Goal: Information Seeking & Learning: Learn about a topic

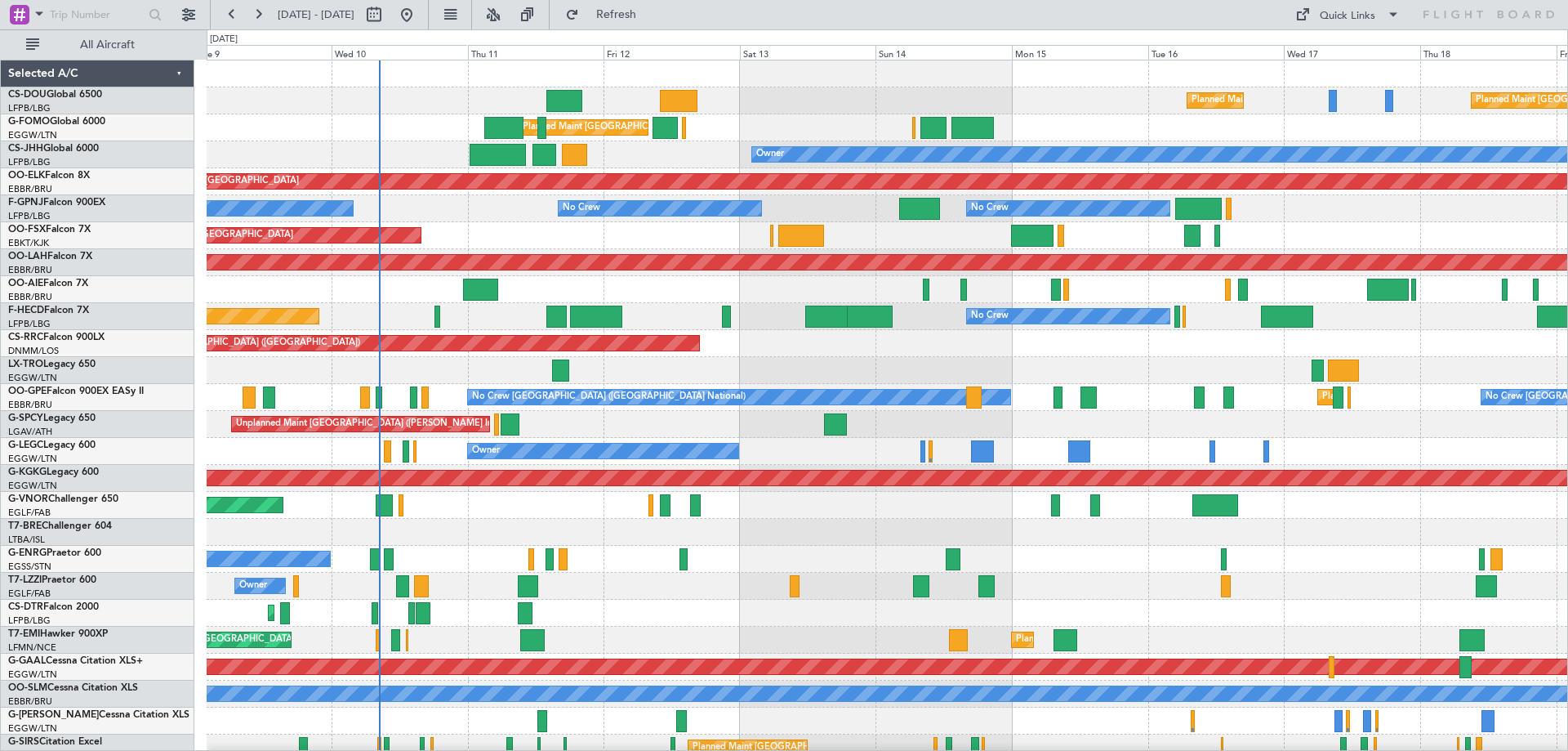
click at [633, 383] on div "Planned Maint Paris (Le Bourget) Planned Maint Paris (Le Bourget) Planned Maint…" at bounding box center [887, 532] width 1360 height 944
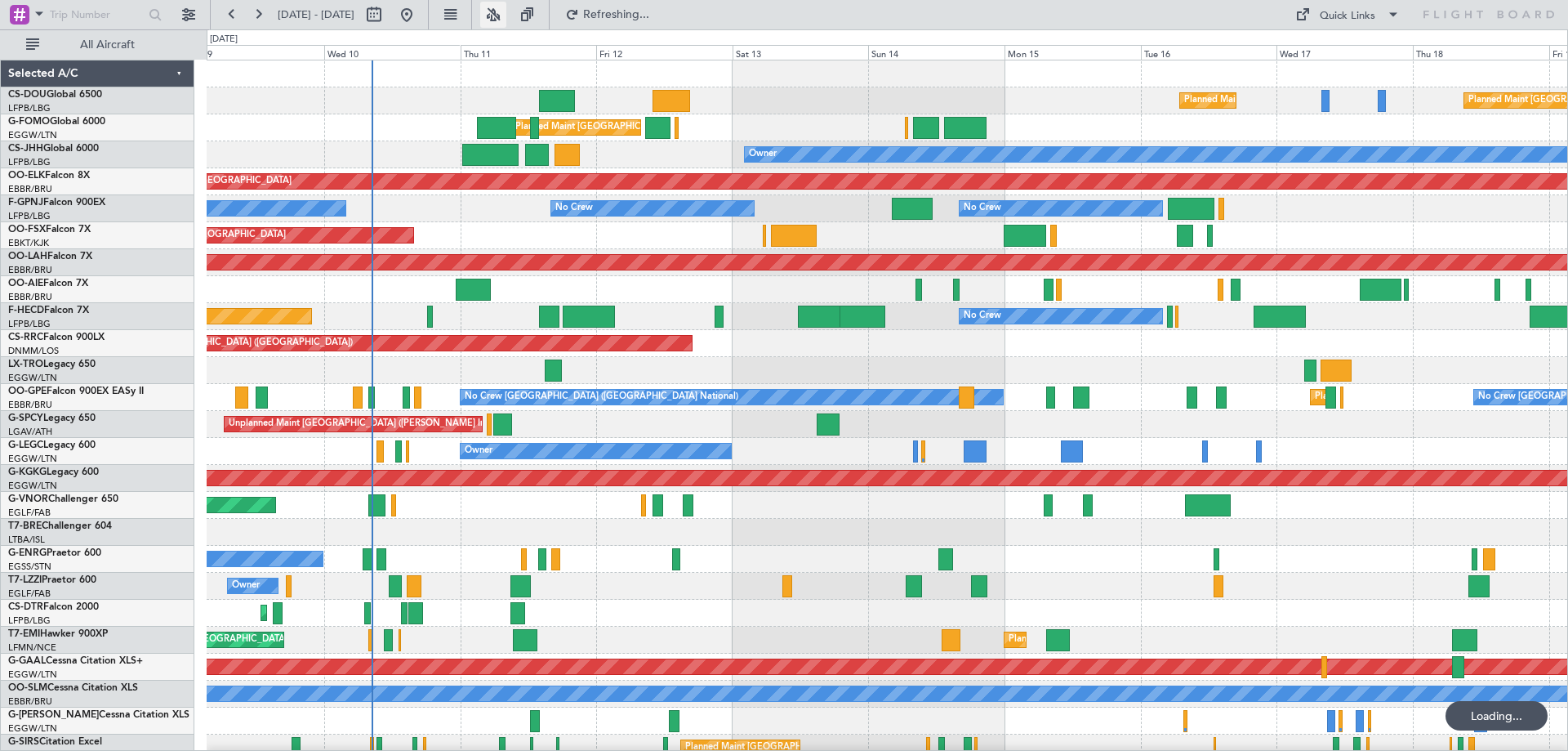
click at [506, 13] on button at bounding box center [493, 14] width 26 height 26
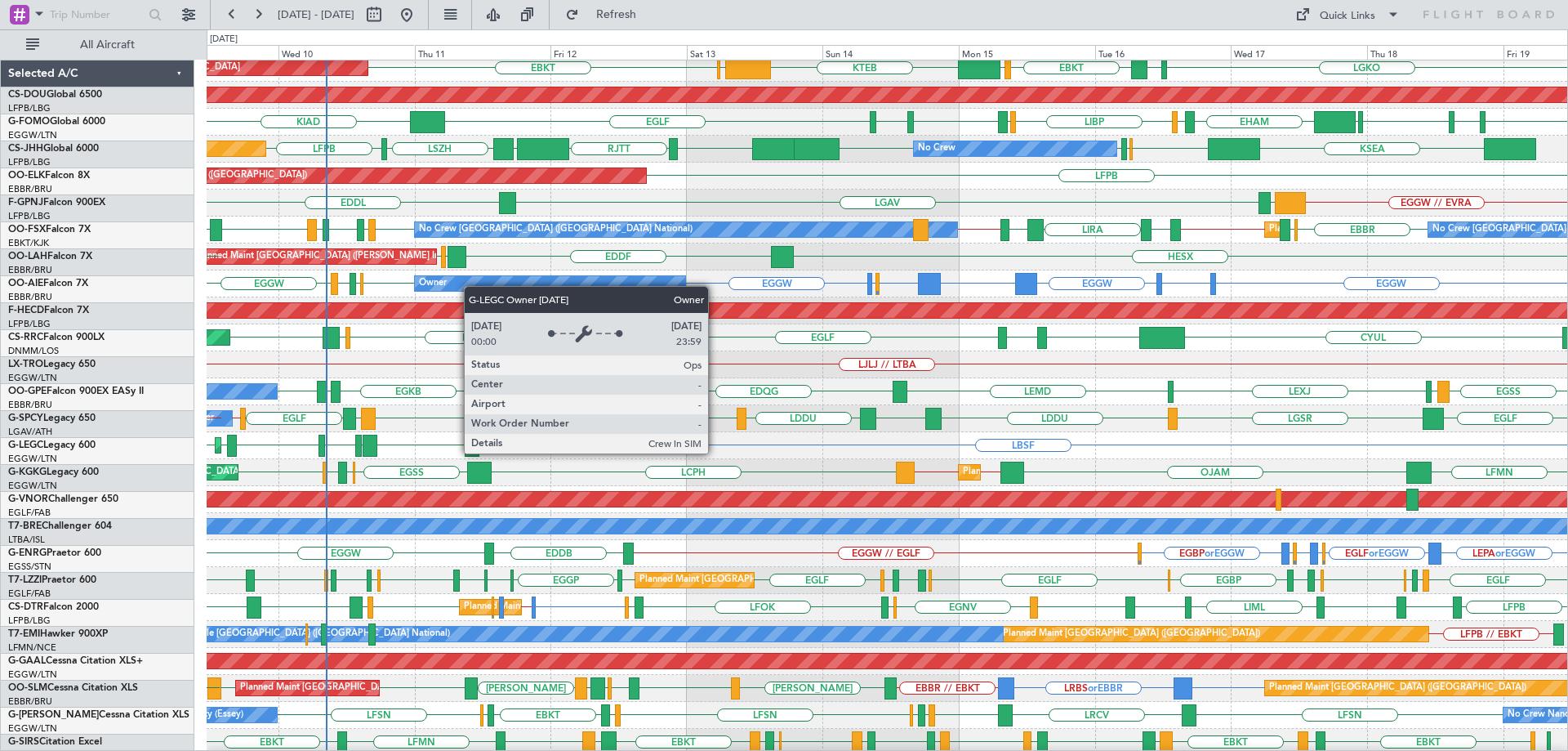
click at [470, 285] on div "Owner" at bounding box center [551, 284] width 271 height 15
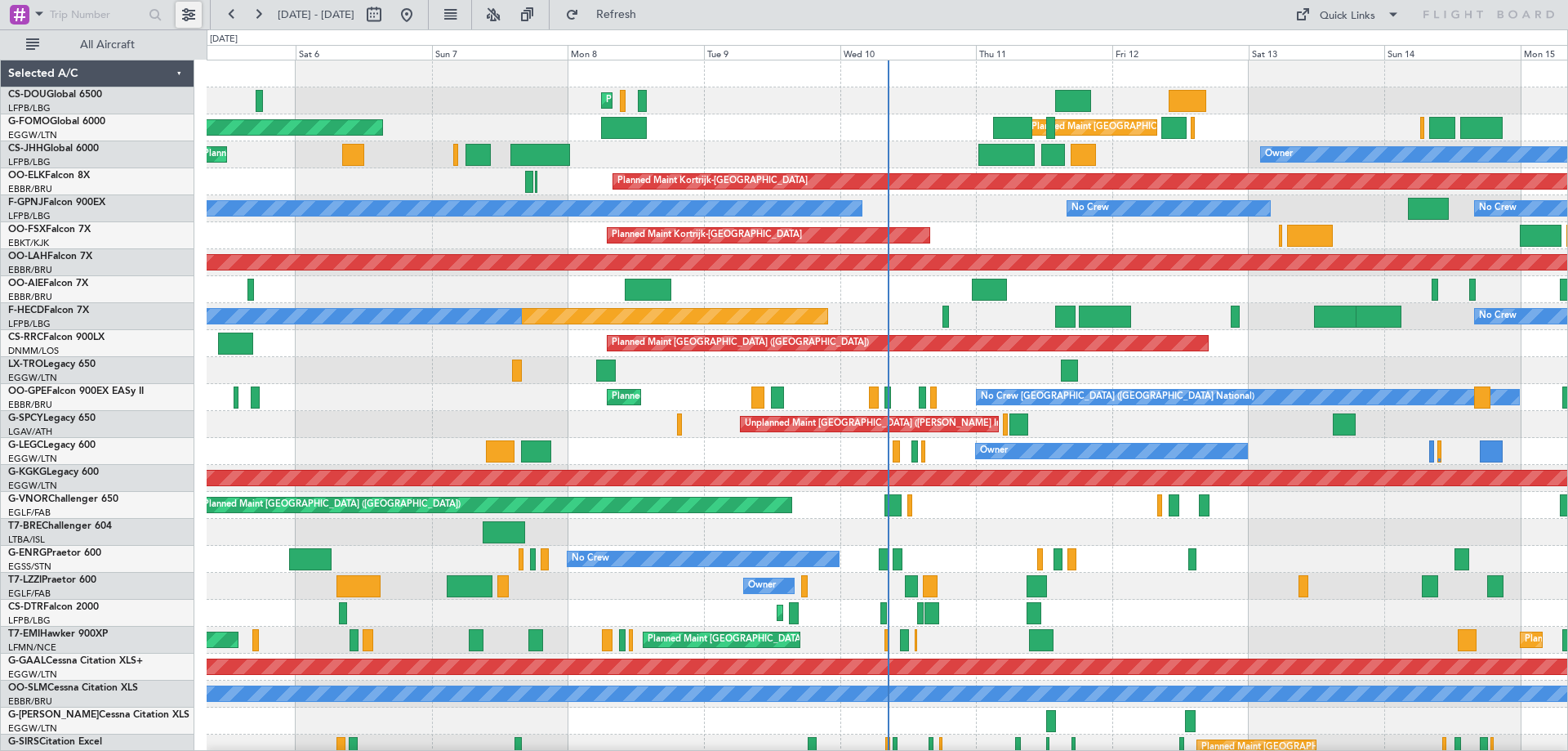
click at [190, 15] on button at bounding box center [188, 14] width 26 height 26
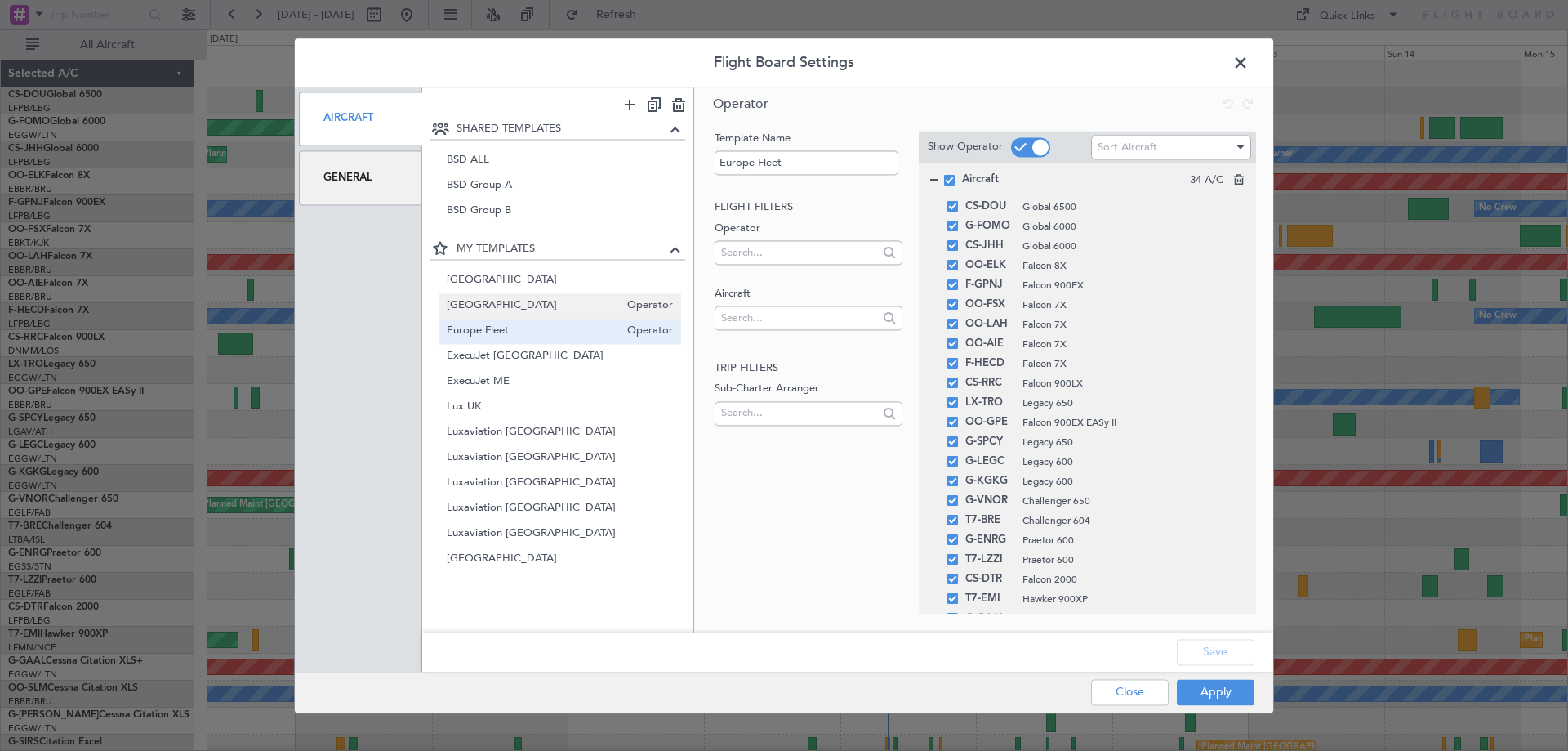
click at [520, 306] on span "Belgium" at bounding box center [533, 306] width 173 height 17
type input "Belgium"
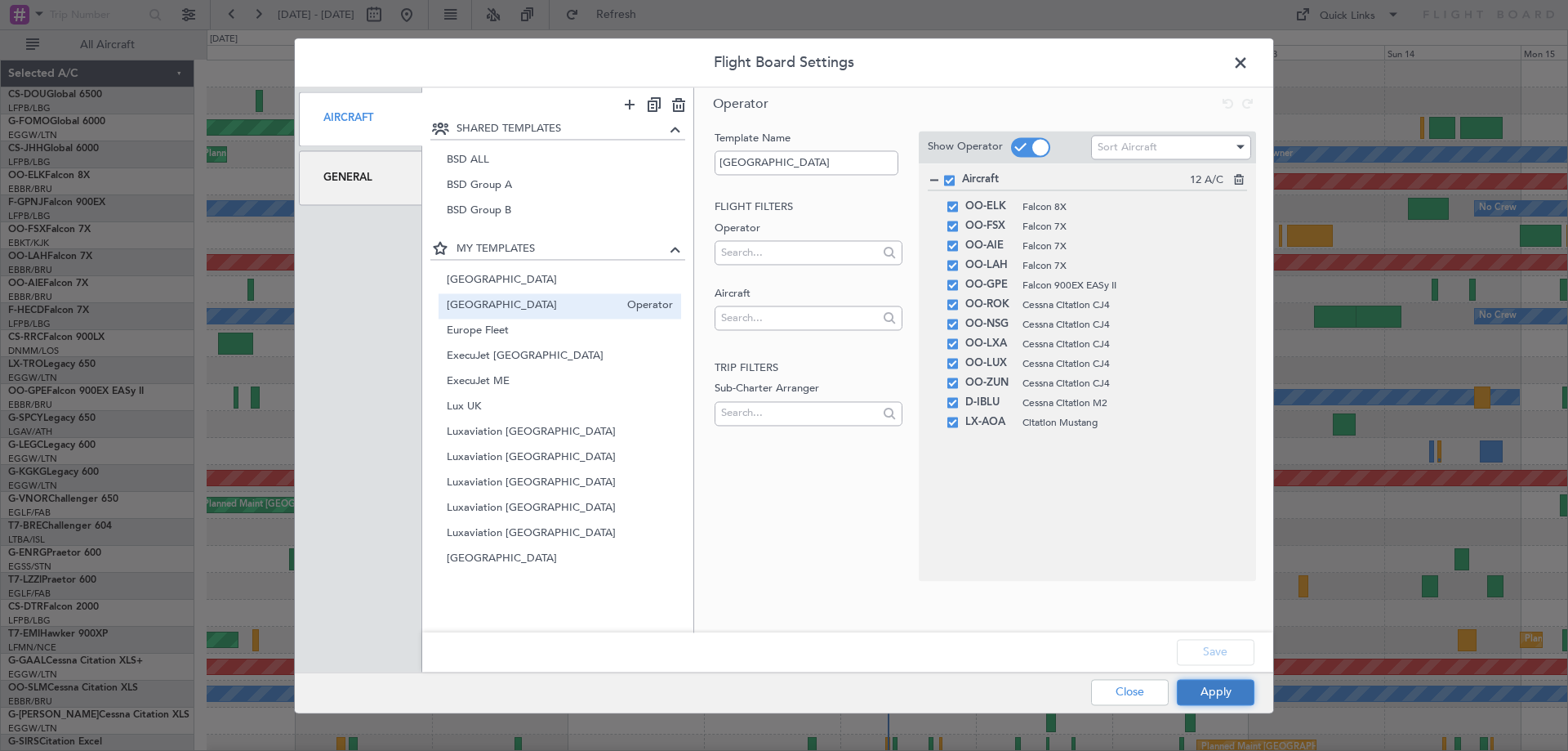
click at [1231, 692] on button "Apply" at bounding box center [1215, 692] width 78 height 26
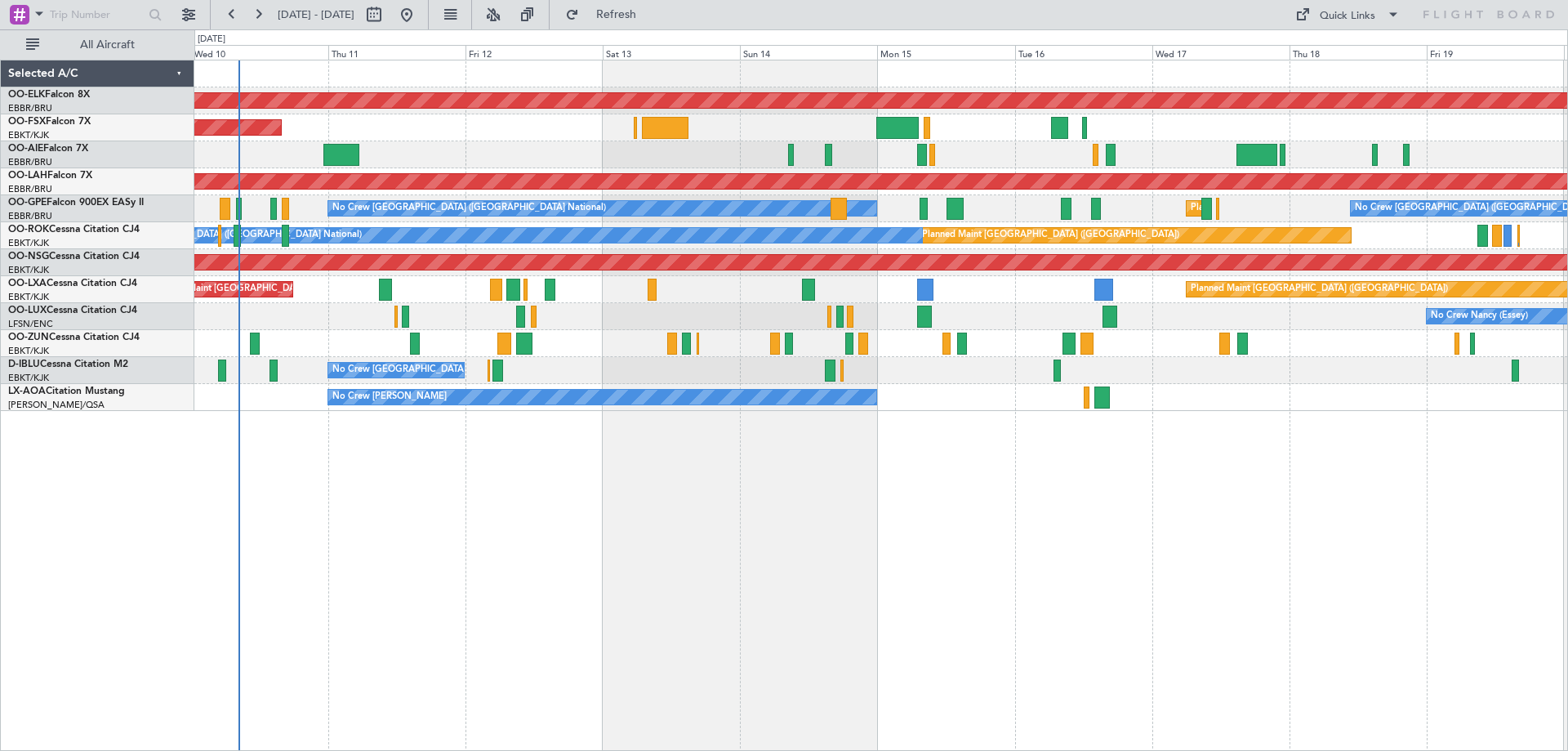
click at [448, 275] on div "Planned Maint Kortrijk-Wevelgem Planned Maint Kortrijk-Wevelgem Planned Maint A…" at bounding box center [880, 235] width 1373 height 351
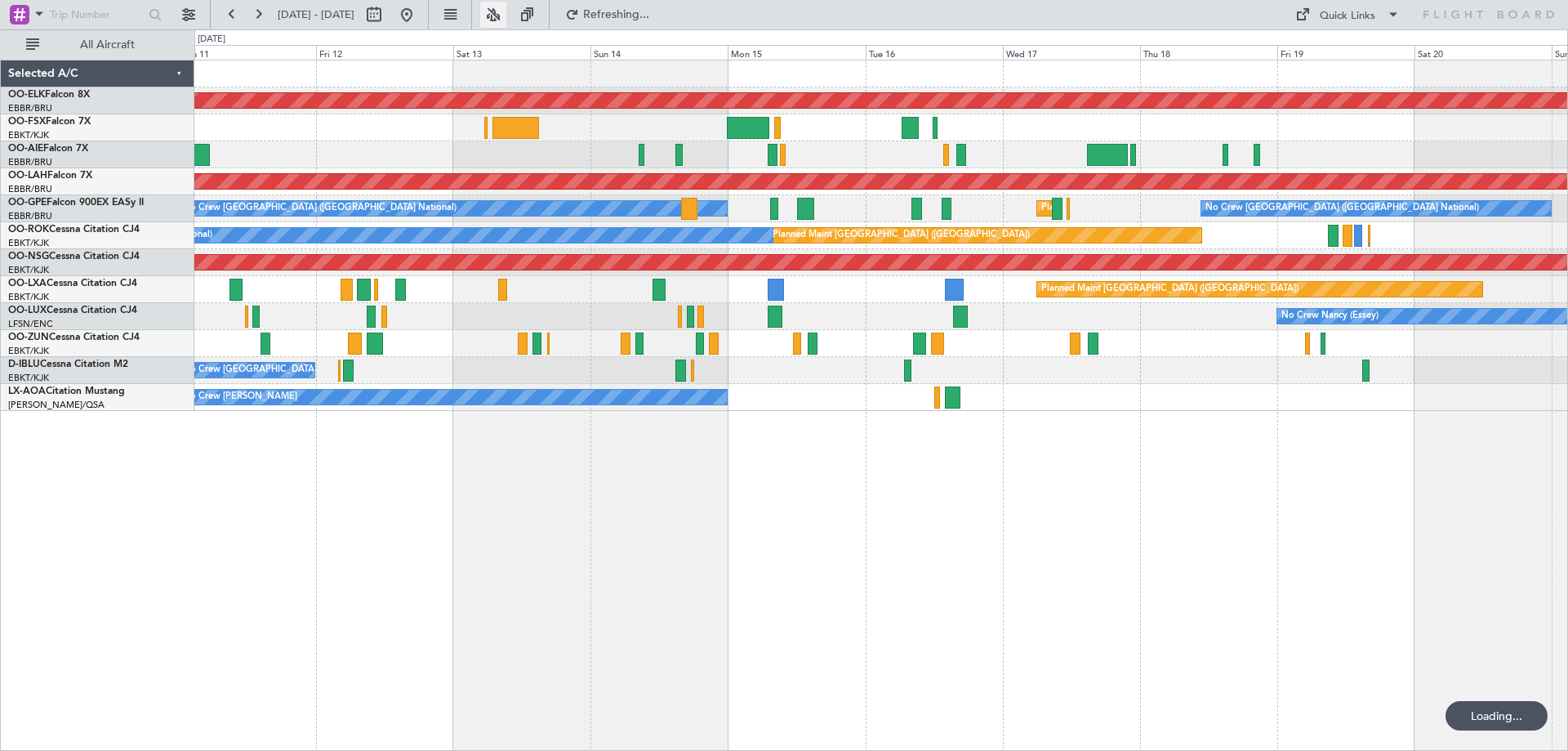
click at [506, 10] on button at bounding box center [493, 14] width 26 height 26
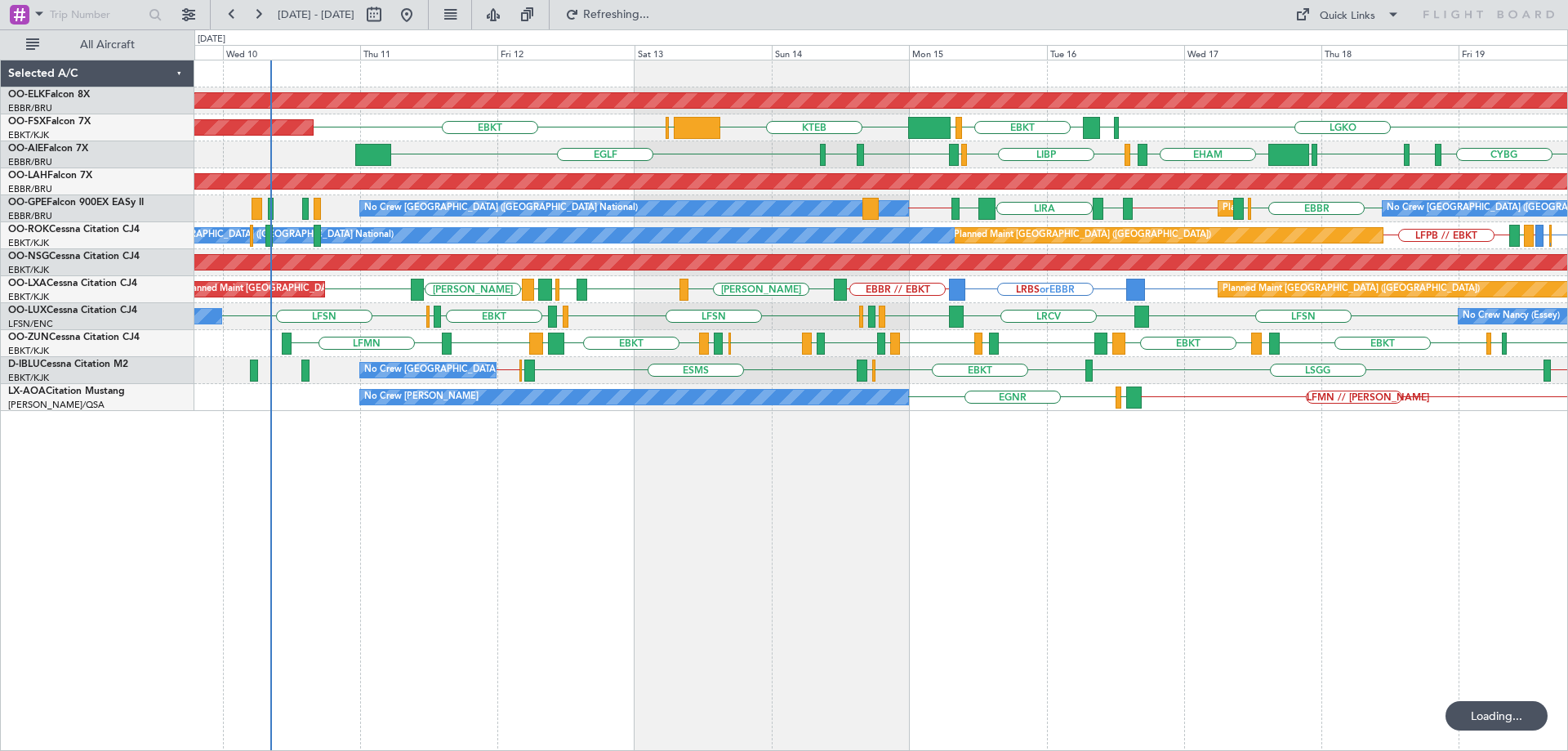
click at [575, 172] on div "Planned Maint Kortrijk-Wevelgem LGKO LGAV EBKT LSGG KTEB EBBR EBKT Planned Main…" at bounding box center [880, 235] width 1373 height 351
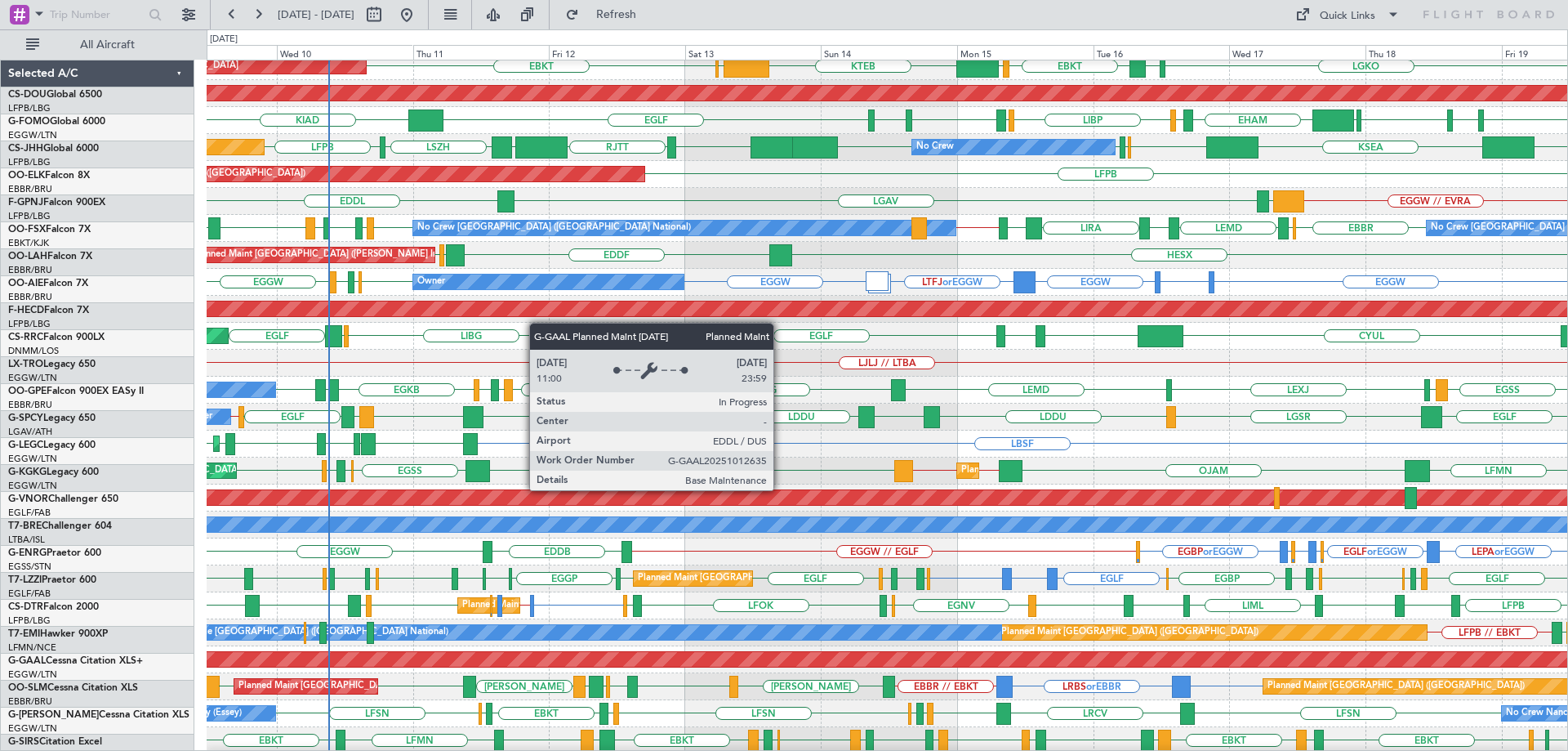
scroll to position [169, 0]
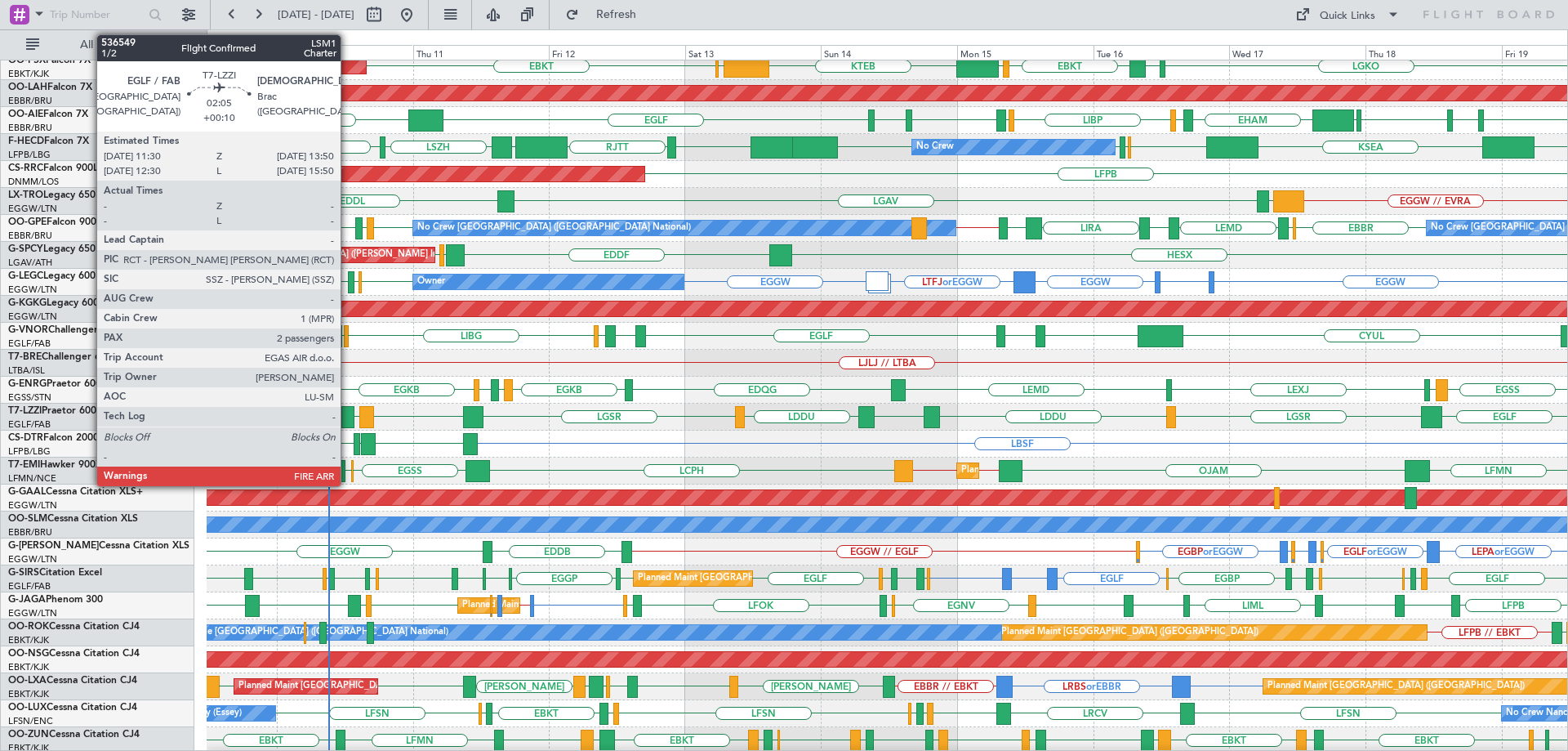
click at [348, 416] on div at bounding box center [348, 417] width 14 height 22
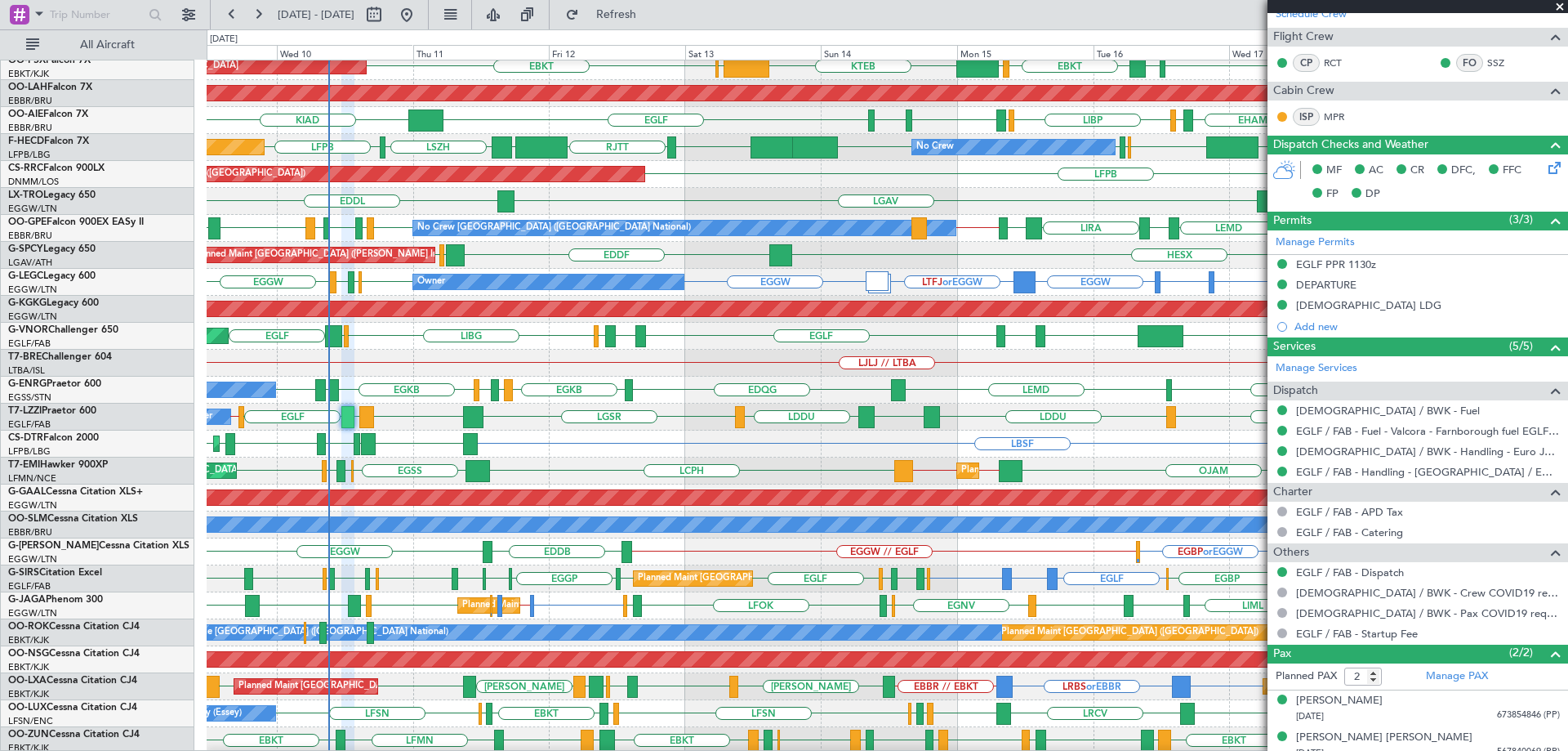
scroll to position [289, 0]
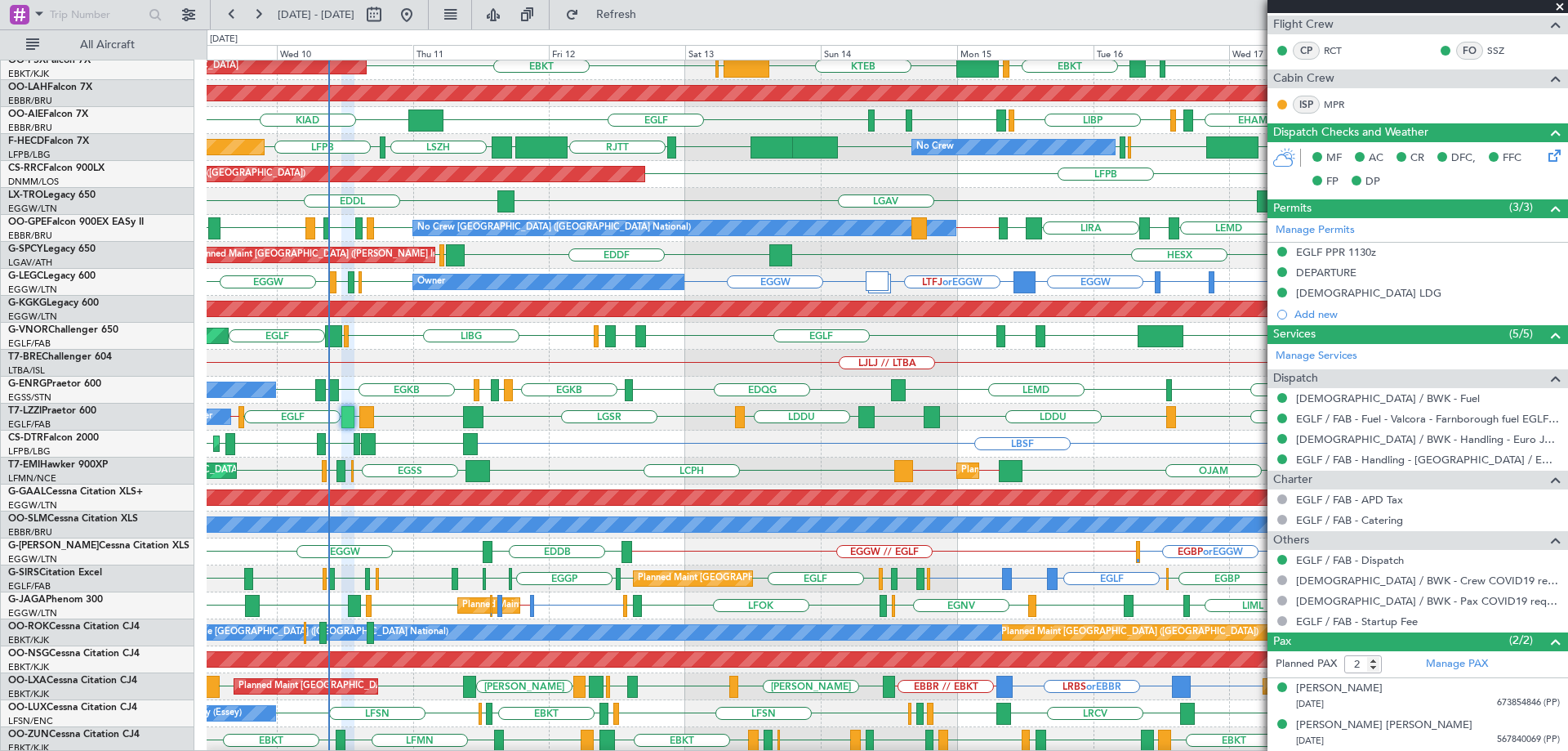
click at [1565, 5] on span at bounding box center [1560, 8] width 17 height 15
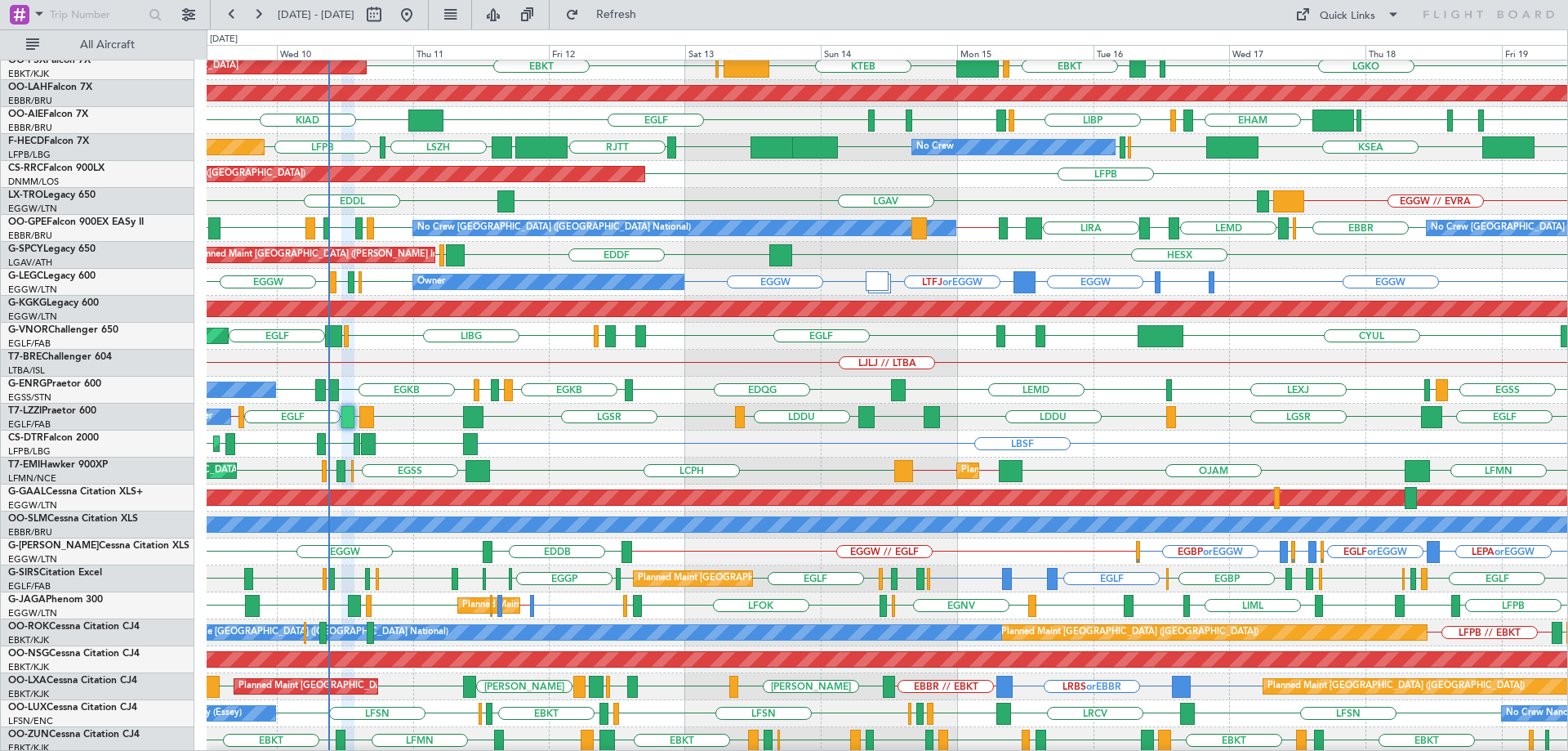
type input "0"
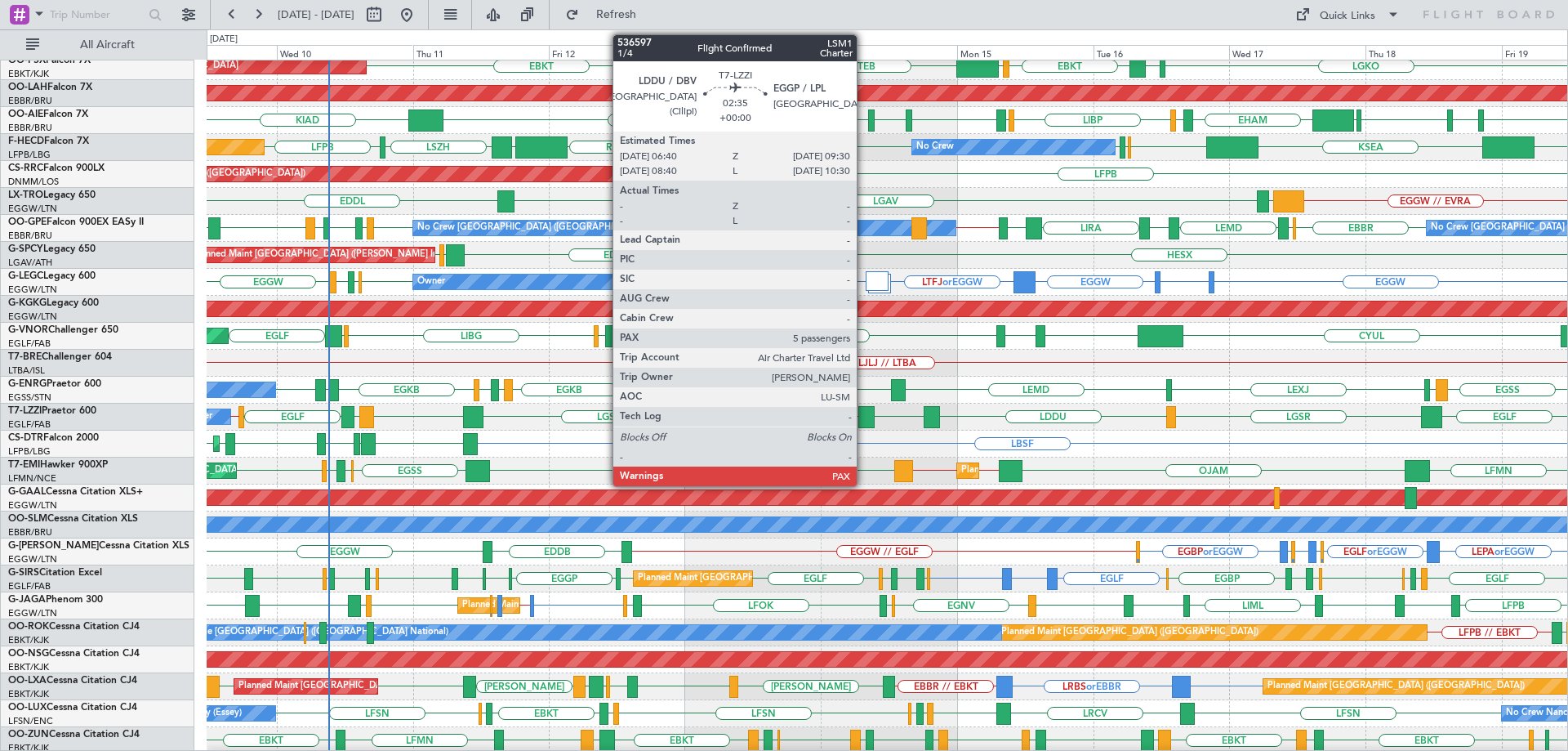
click at [864, 414] on div at bounding box center [867, 417] width 17 height 22
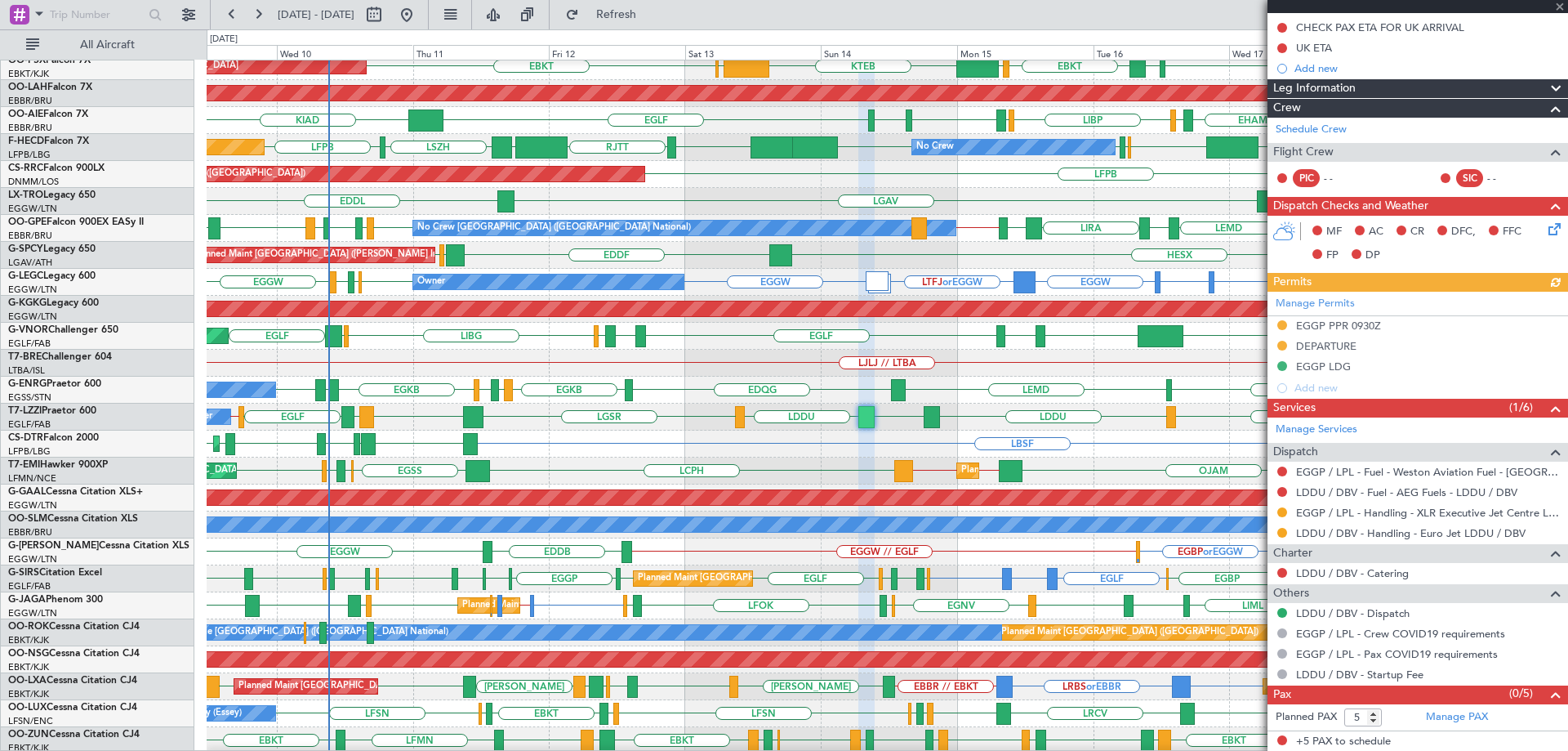
scroll to position [121, 0]
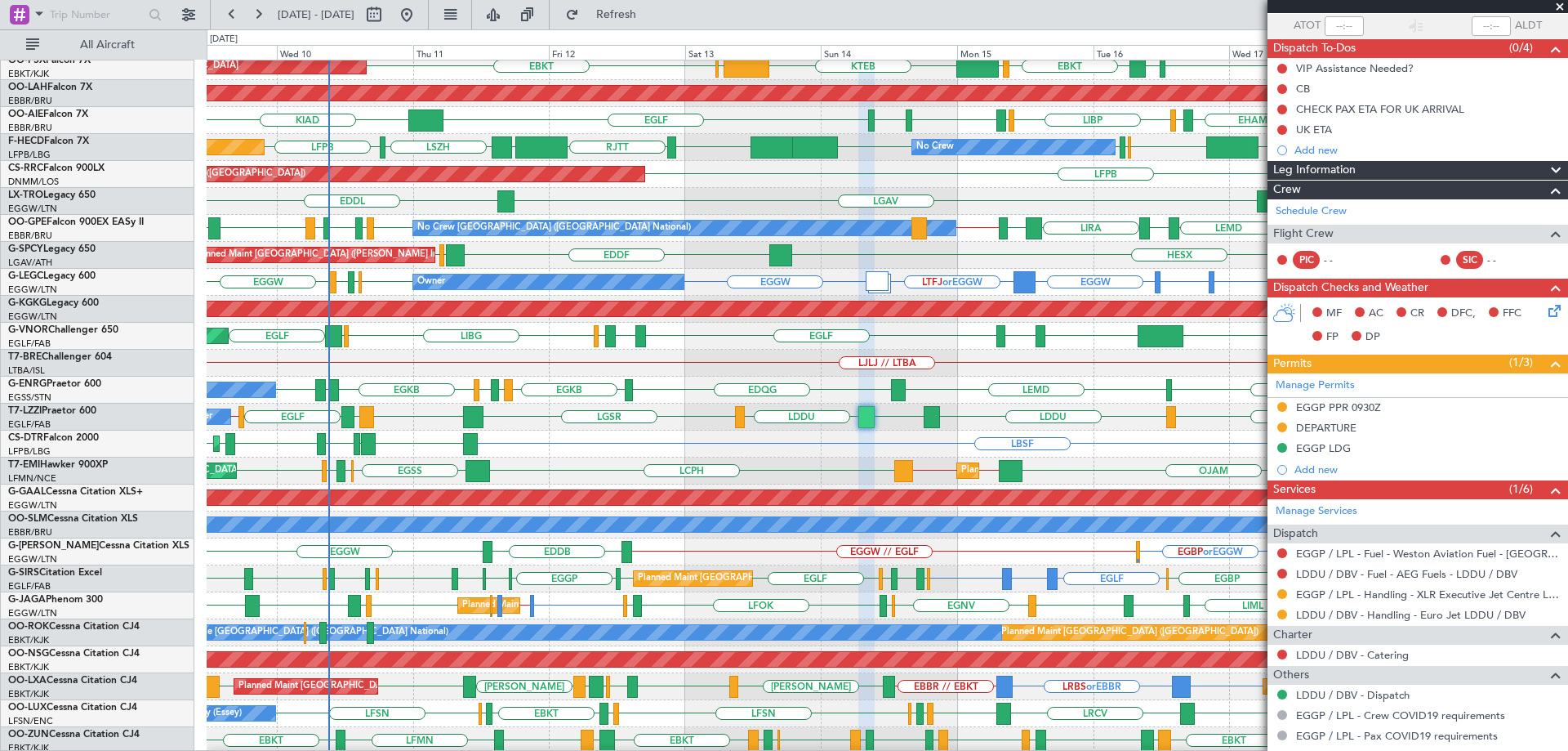
click at [1557, 3] on span at bounding box center [1560, 8] width 17 height 15
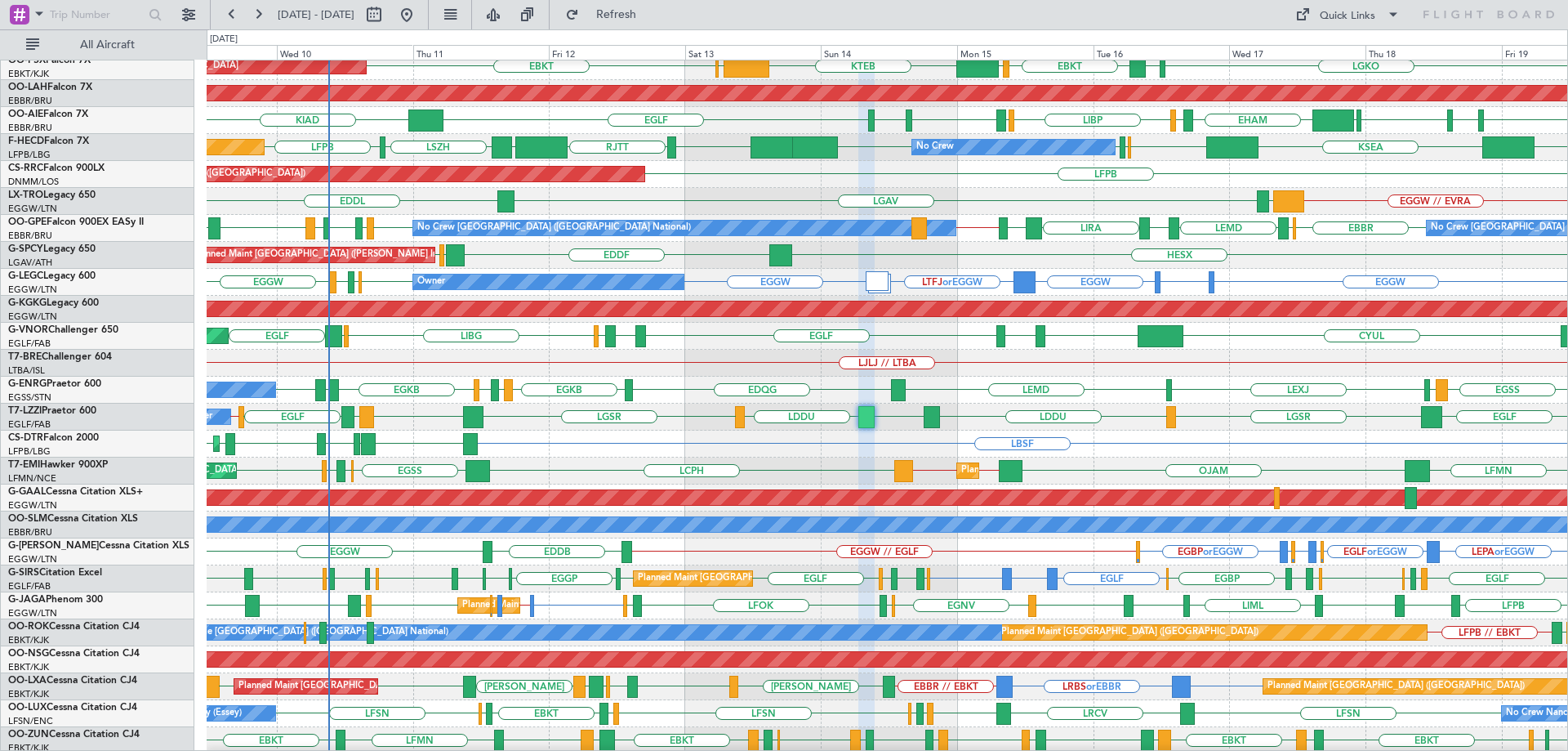
type input "0"
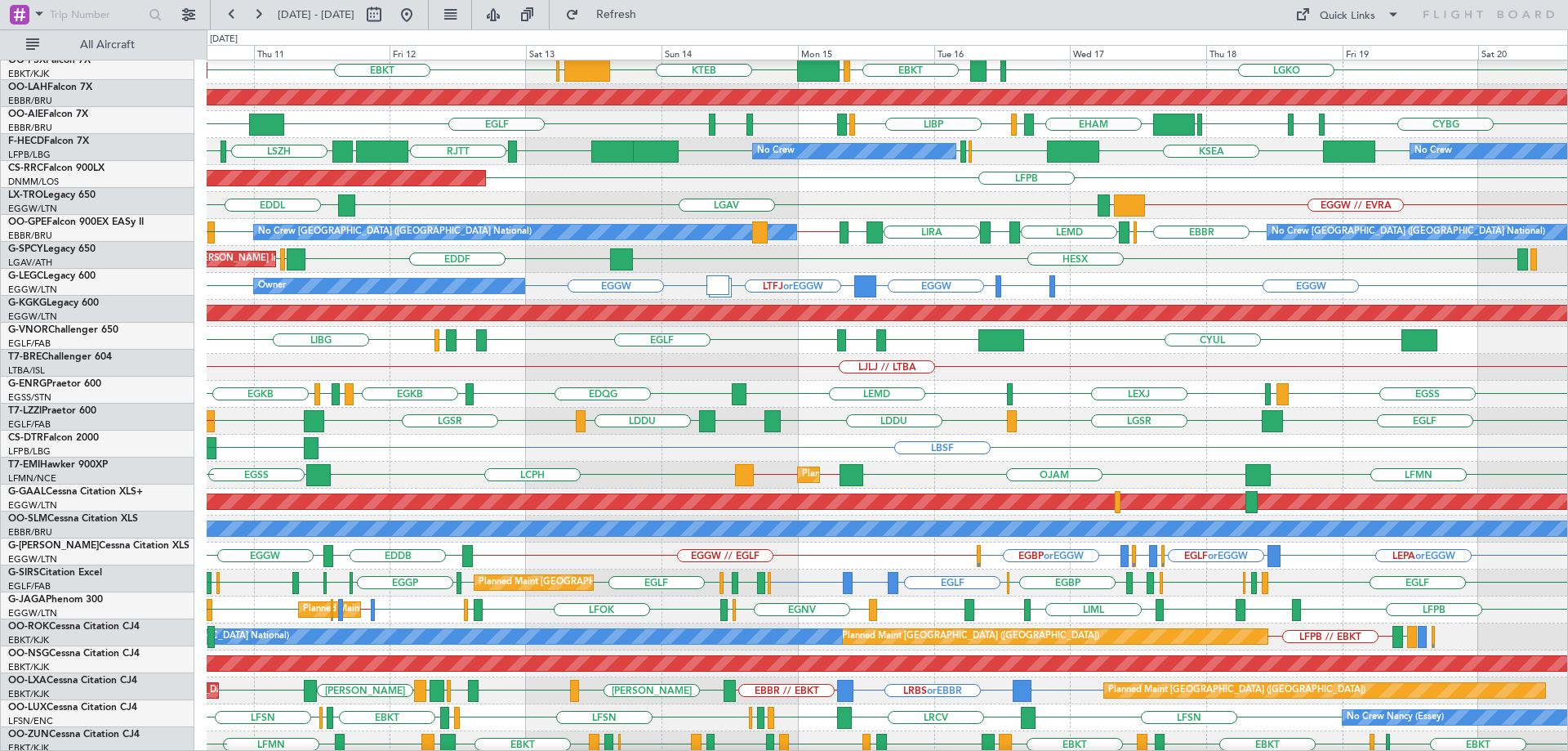
scroll to position [165, 0]
click at [1156, 409] on div "EGLF LGSR LGSR EGLF LDDU EGGP LDDU LDSB EGLF EGLF // EGKB Owner" at bounding box center [887, 421] width 1360 height 27
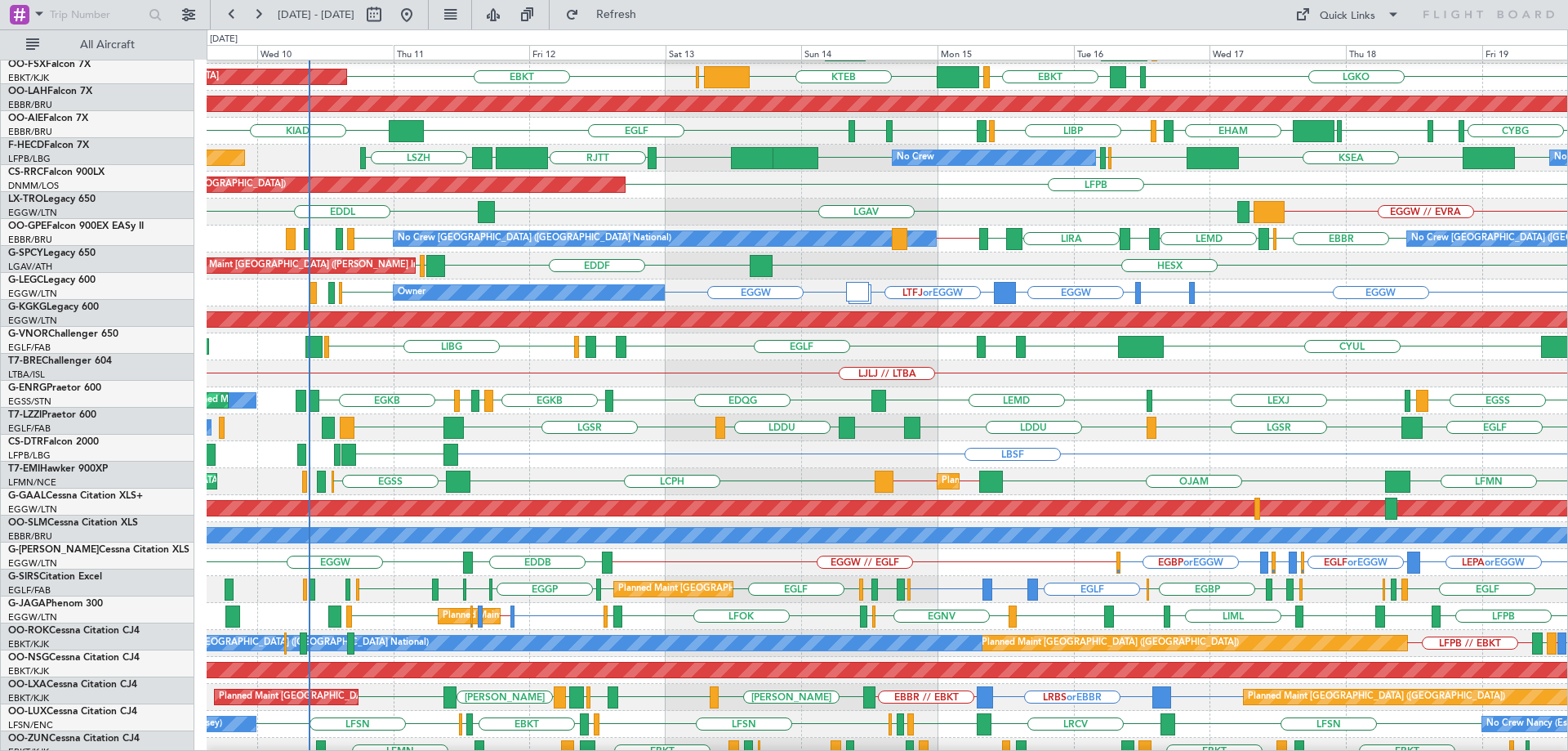
scroll to position [152, 0]
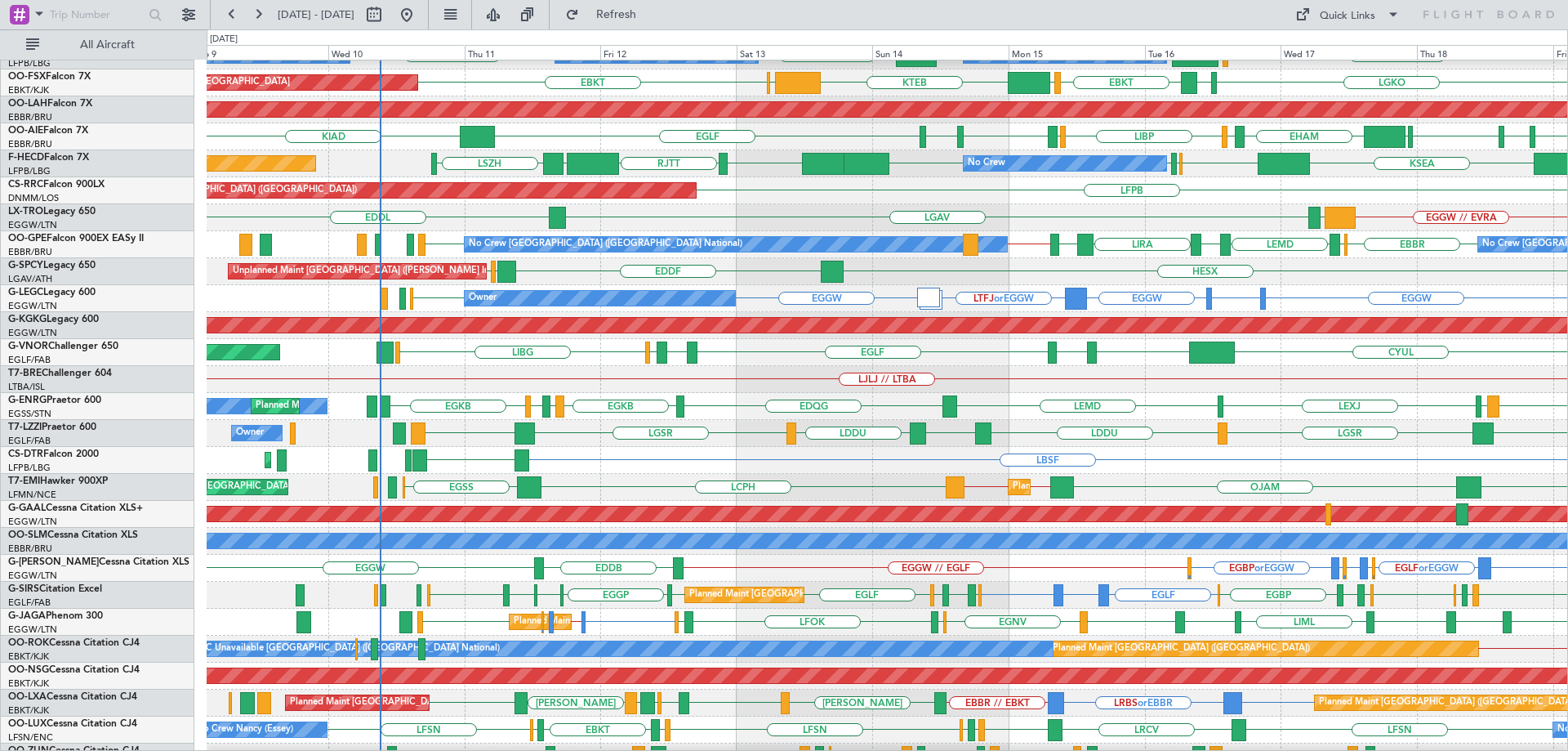
click at [877, 386] on div "LJLJ // LTBA" at bounding box center [887, 379] width 1360 height 27
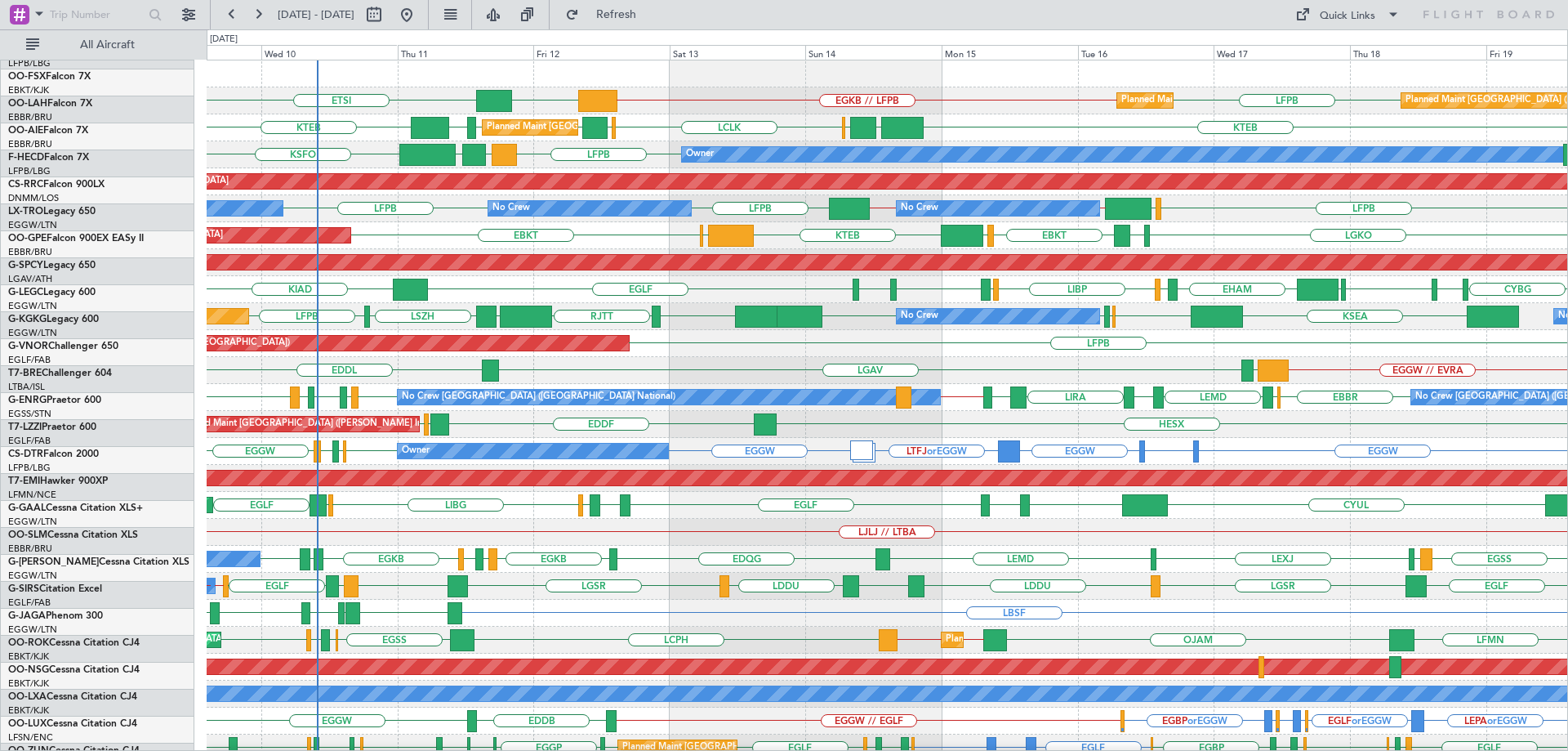
scroll to position [0, 0]
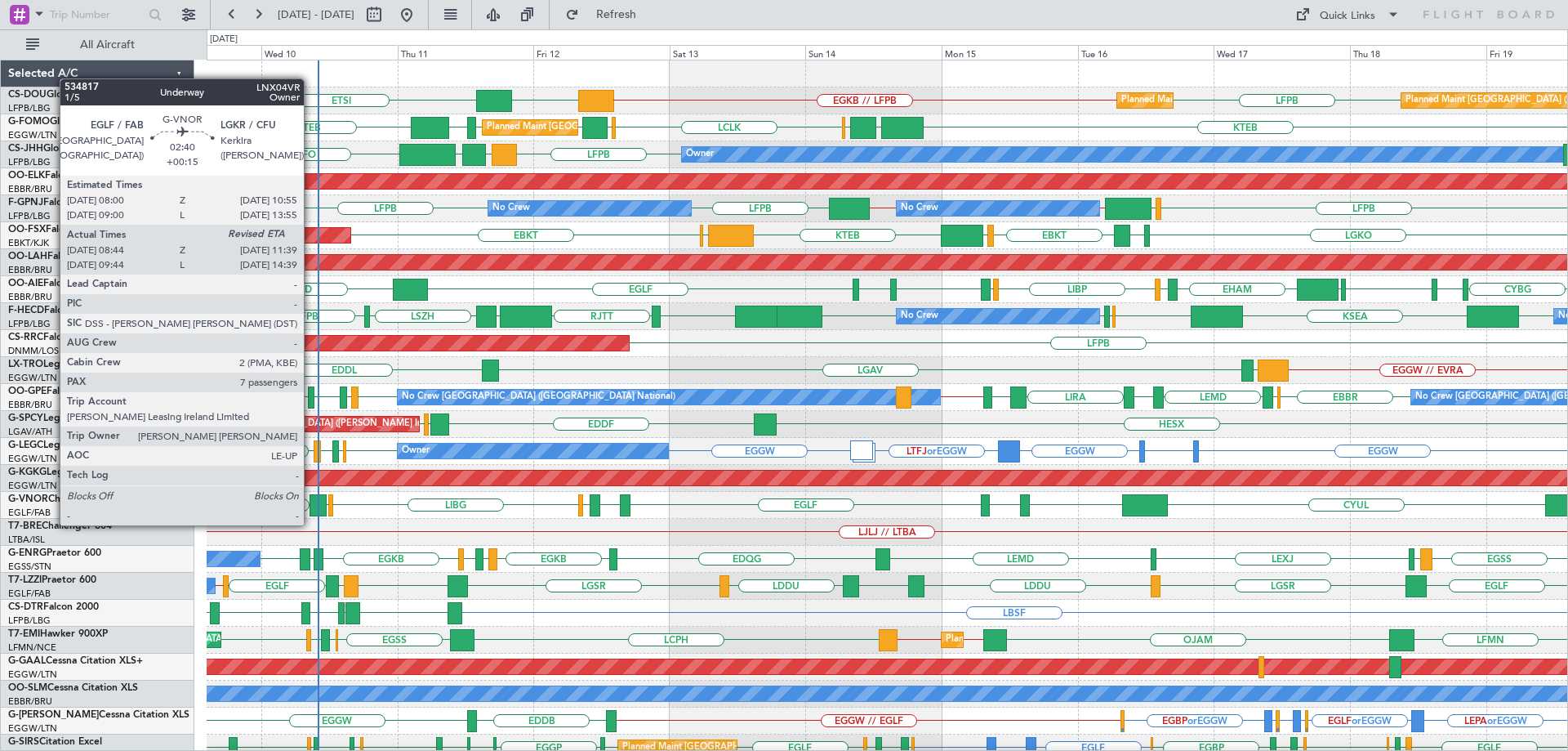
click at [311, 509] on div at bounding box center [318, 505] width 17 height 22
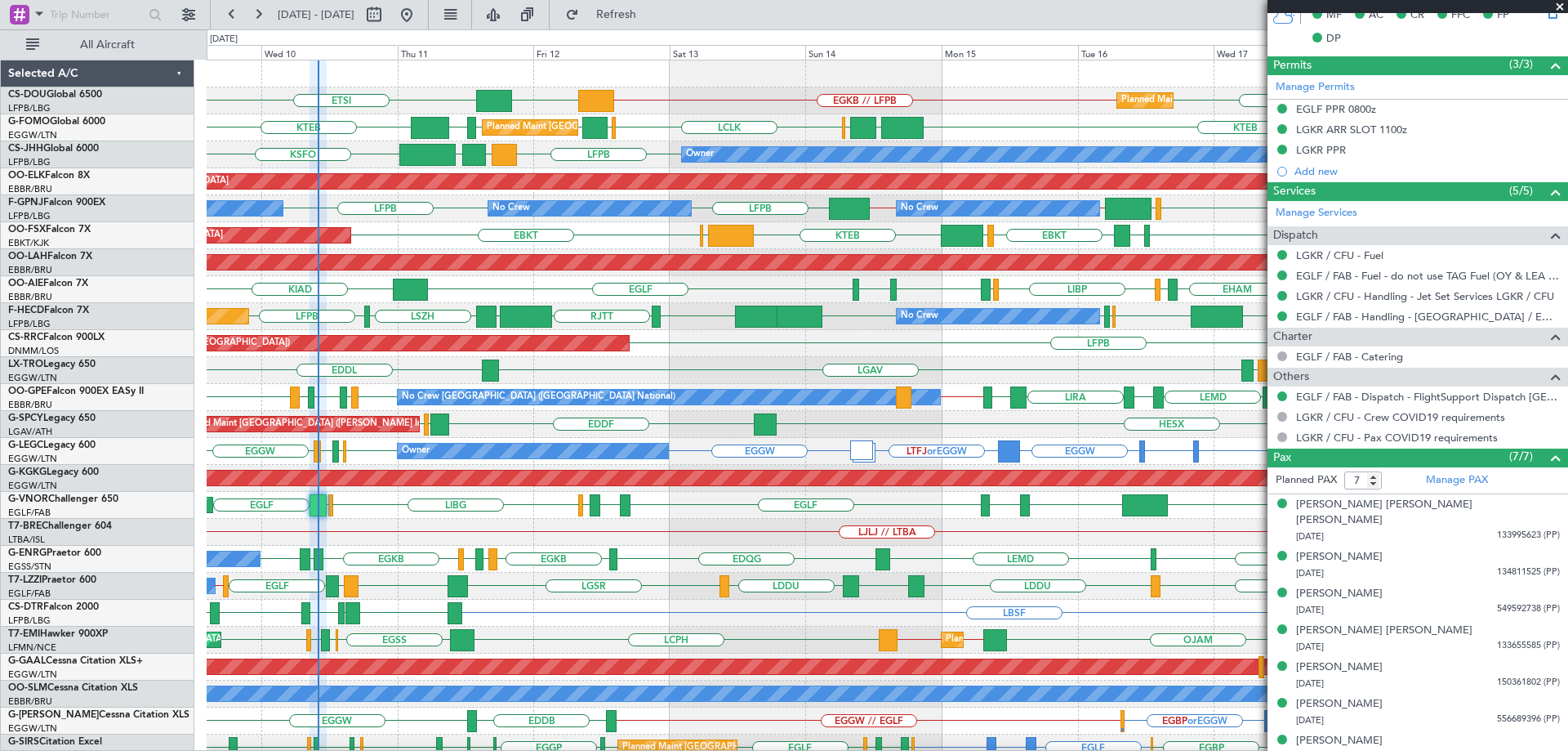
scroll to position [469, 0]
click at [1554, 8] on span at bounding box center [1560, 8] width 17 height 15
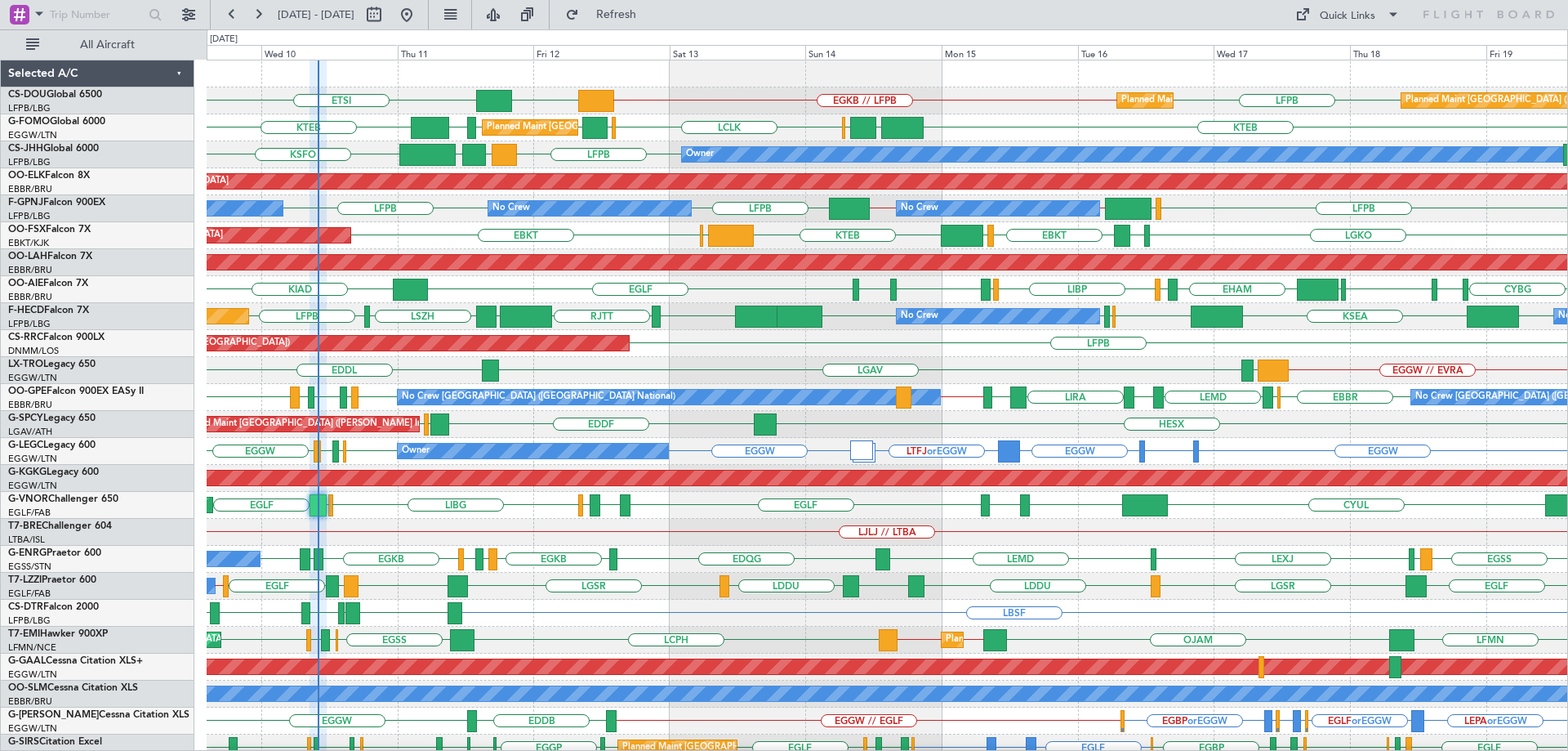
type input "0"
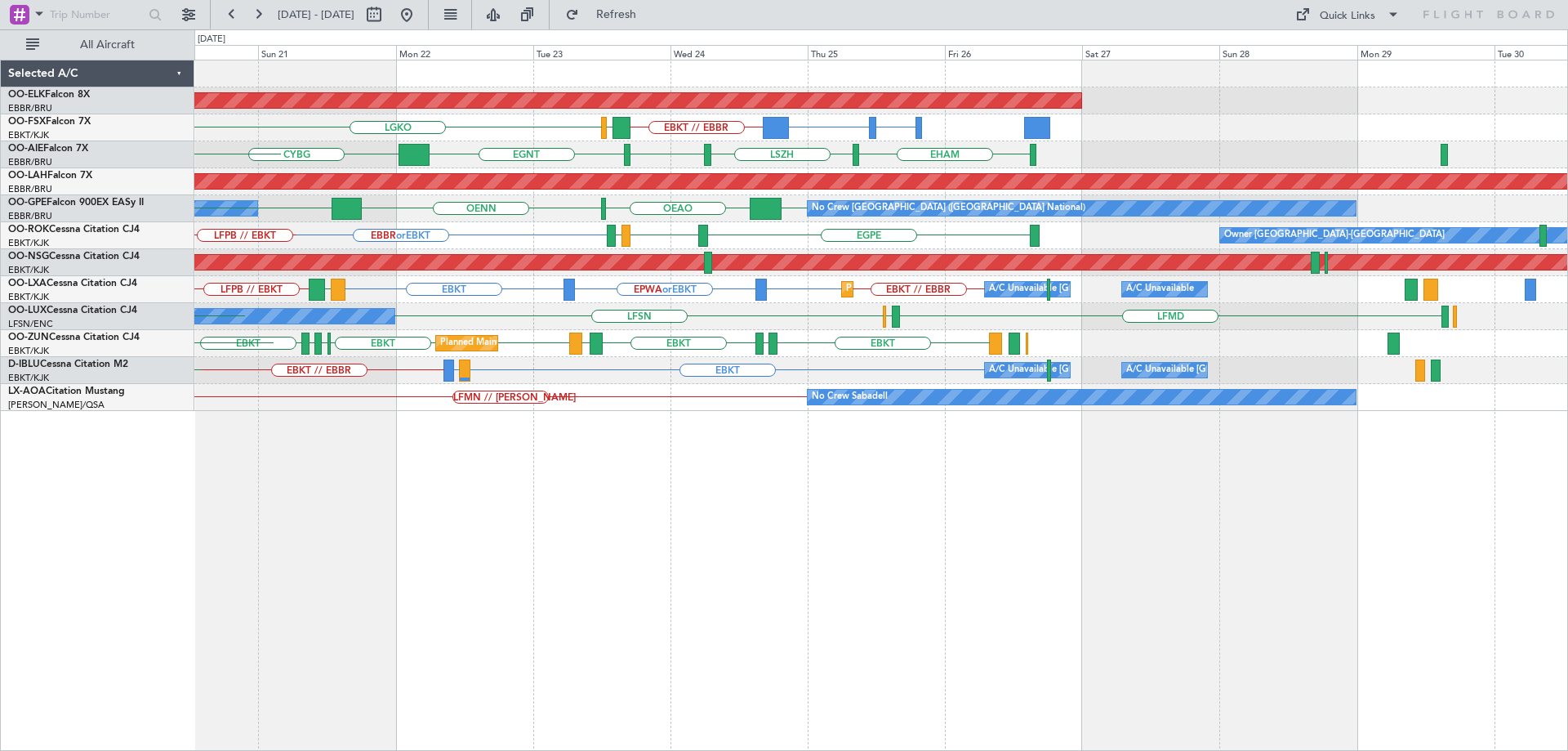
click at [565, 162] on div "Planned Maint Kortrijk-[GEOGRAPHIC_DATA] BGBW or EBKT BGGH or EBKT EBKT // EBBR…" at bounding box center [880, 235] width 1373 height 351
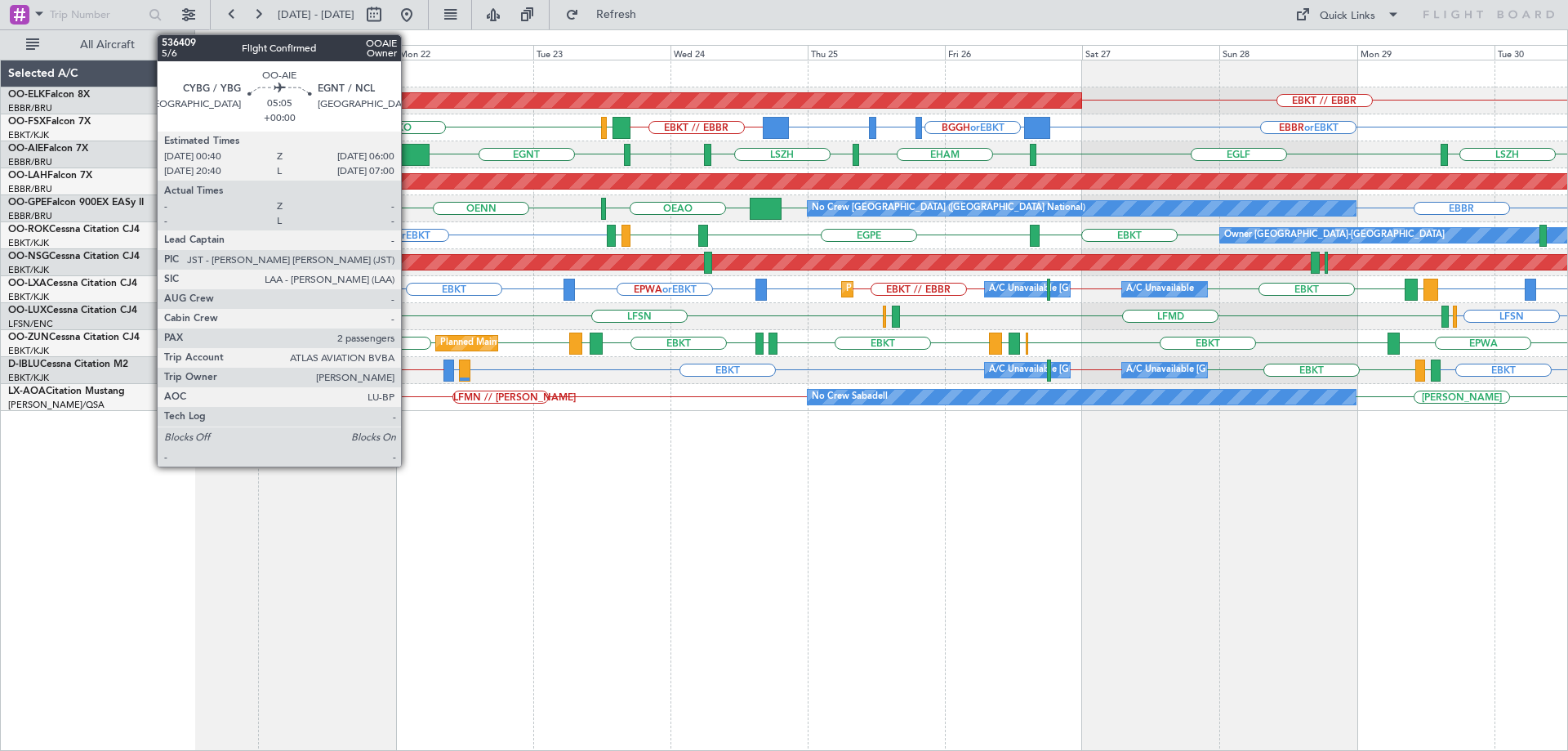
click at [408, 156] on div at bounding box center [413, 155] width 31 height 22
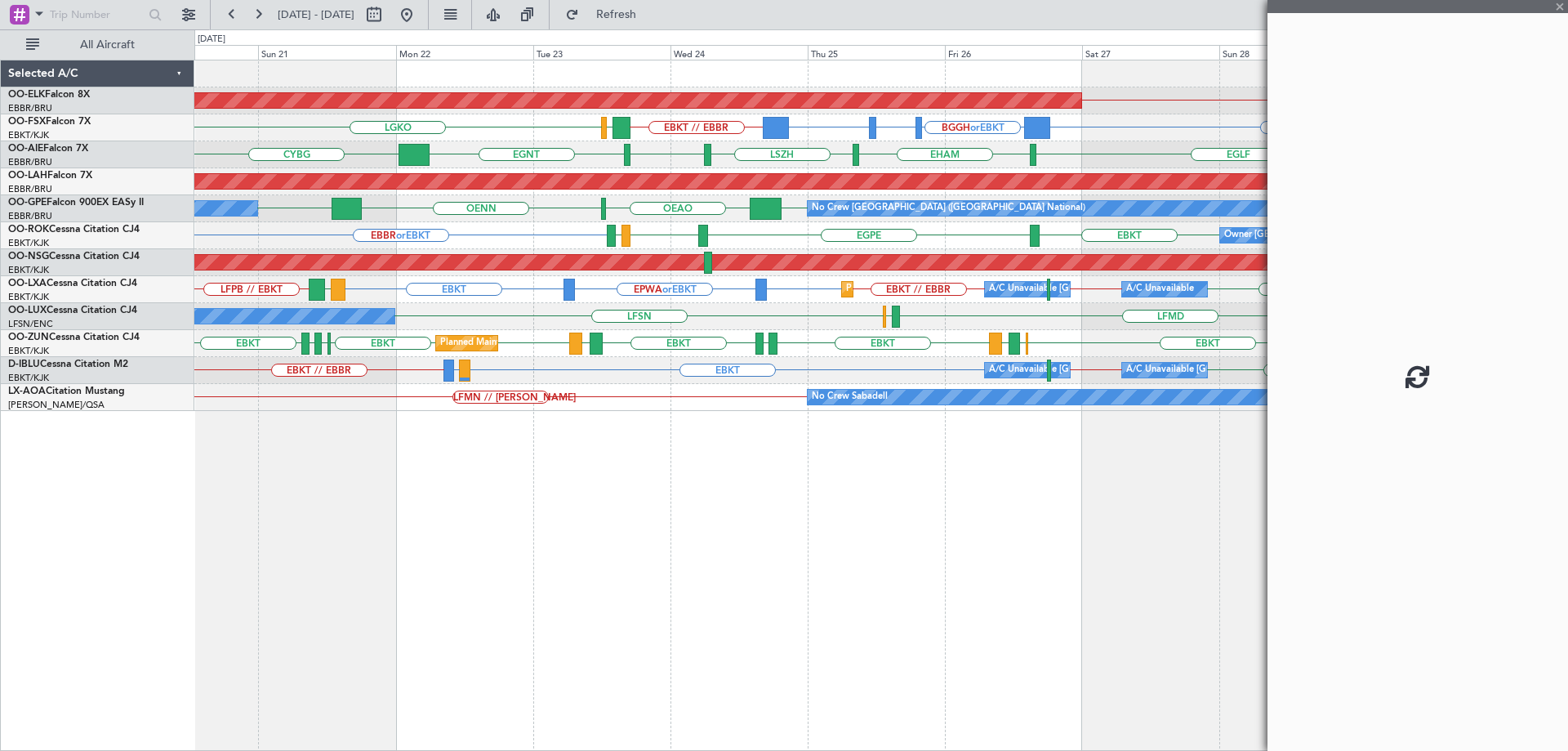
drag, startPoint x: 1338, startPoint y: 207, endPoint x: 1330, endPoint y: 200, distance: 10.6
click at [1330, 200] on div at bounding box center [1417, 375] width 300 height 751
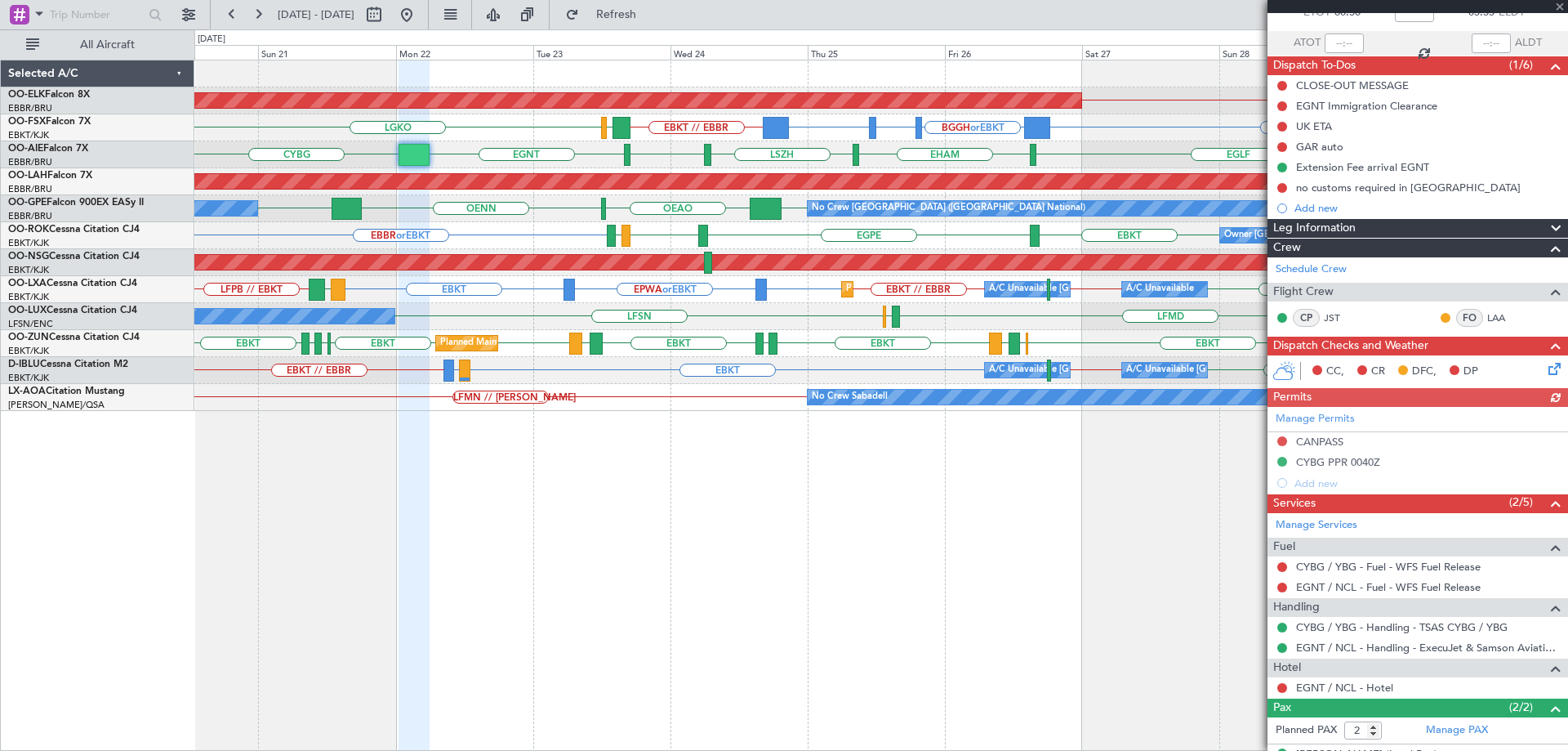
scroll to position [187, 0]
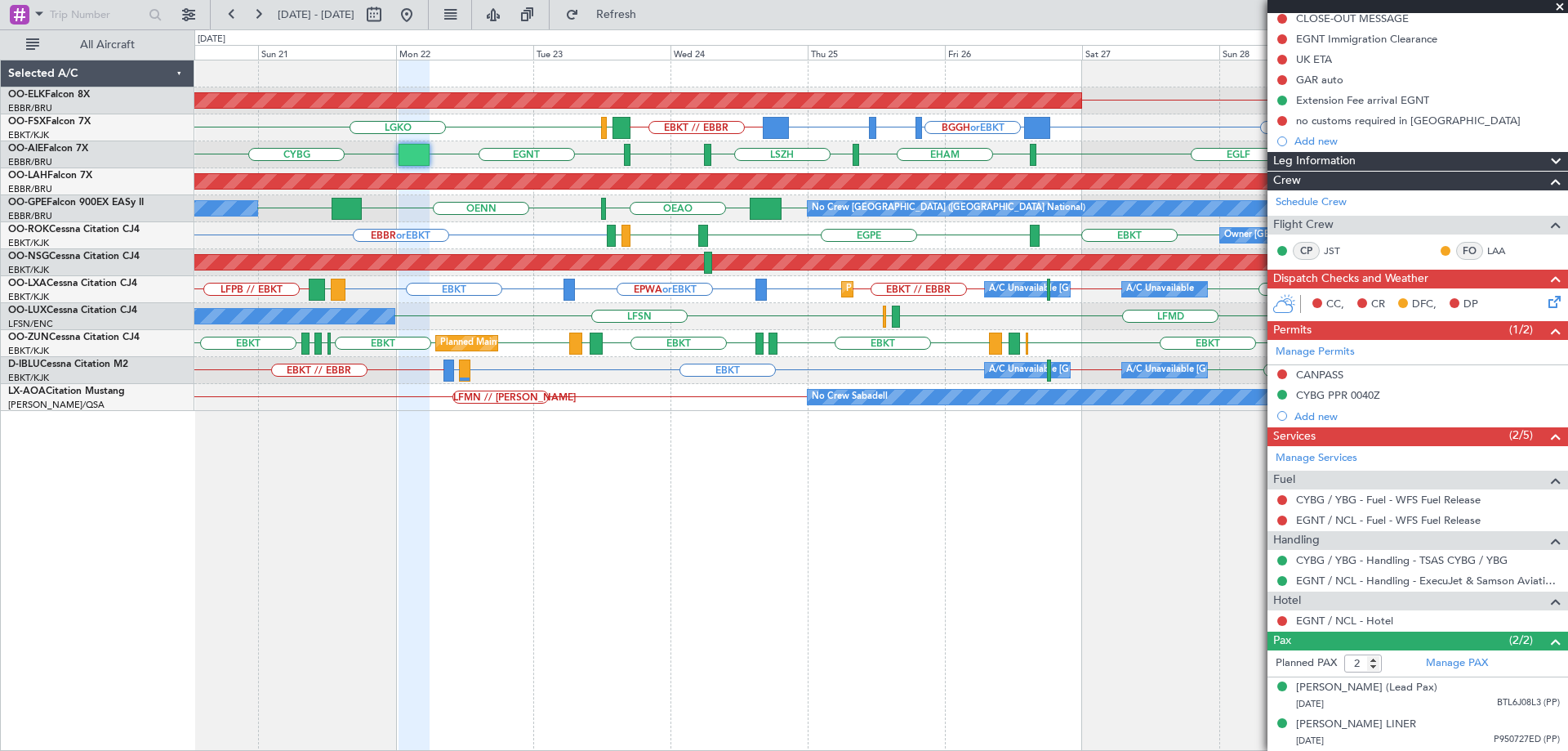
click at [1558, 6] on span at bounding box center [1560, 8] width 17 height 15
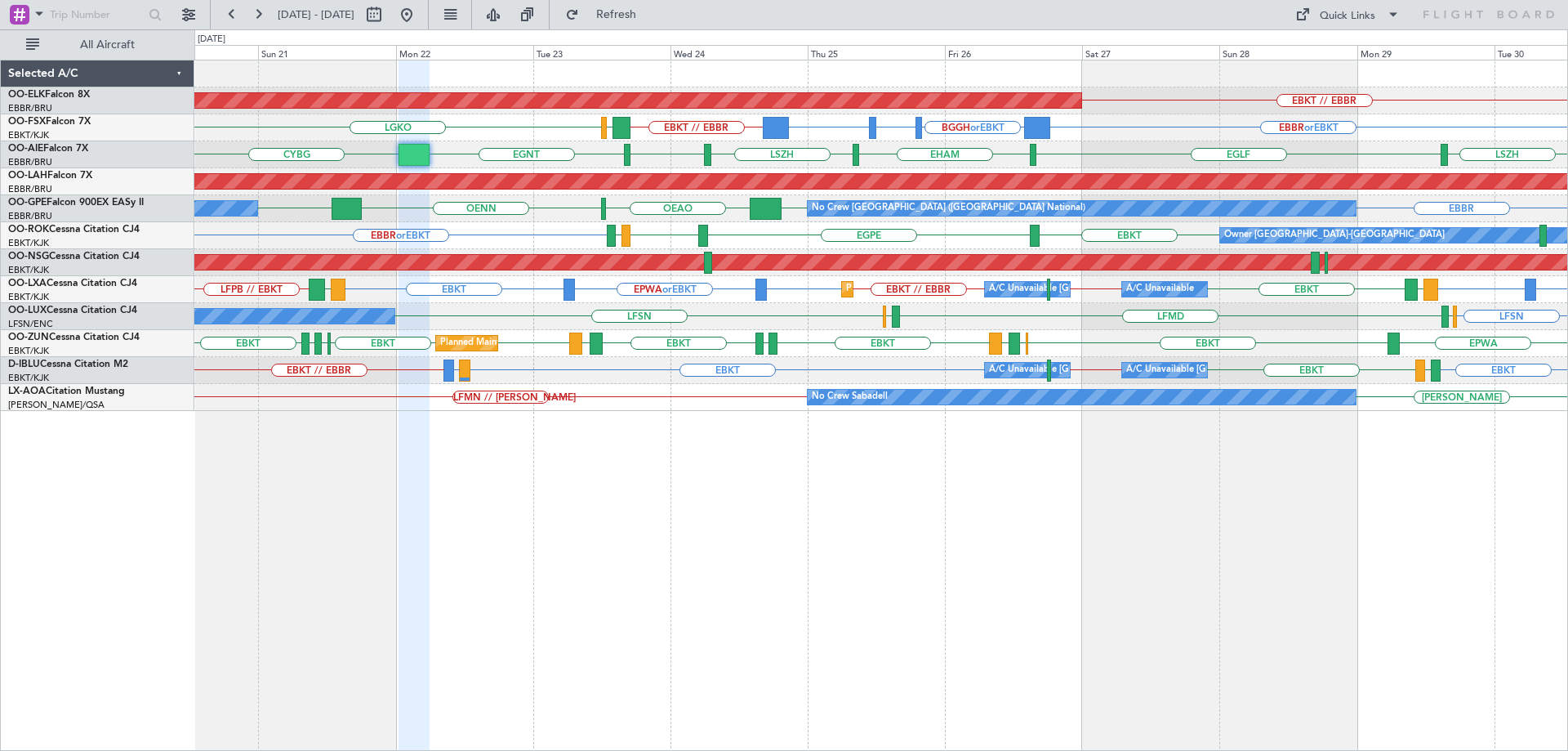
type input "0"
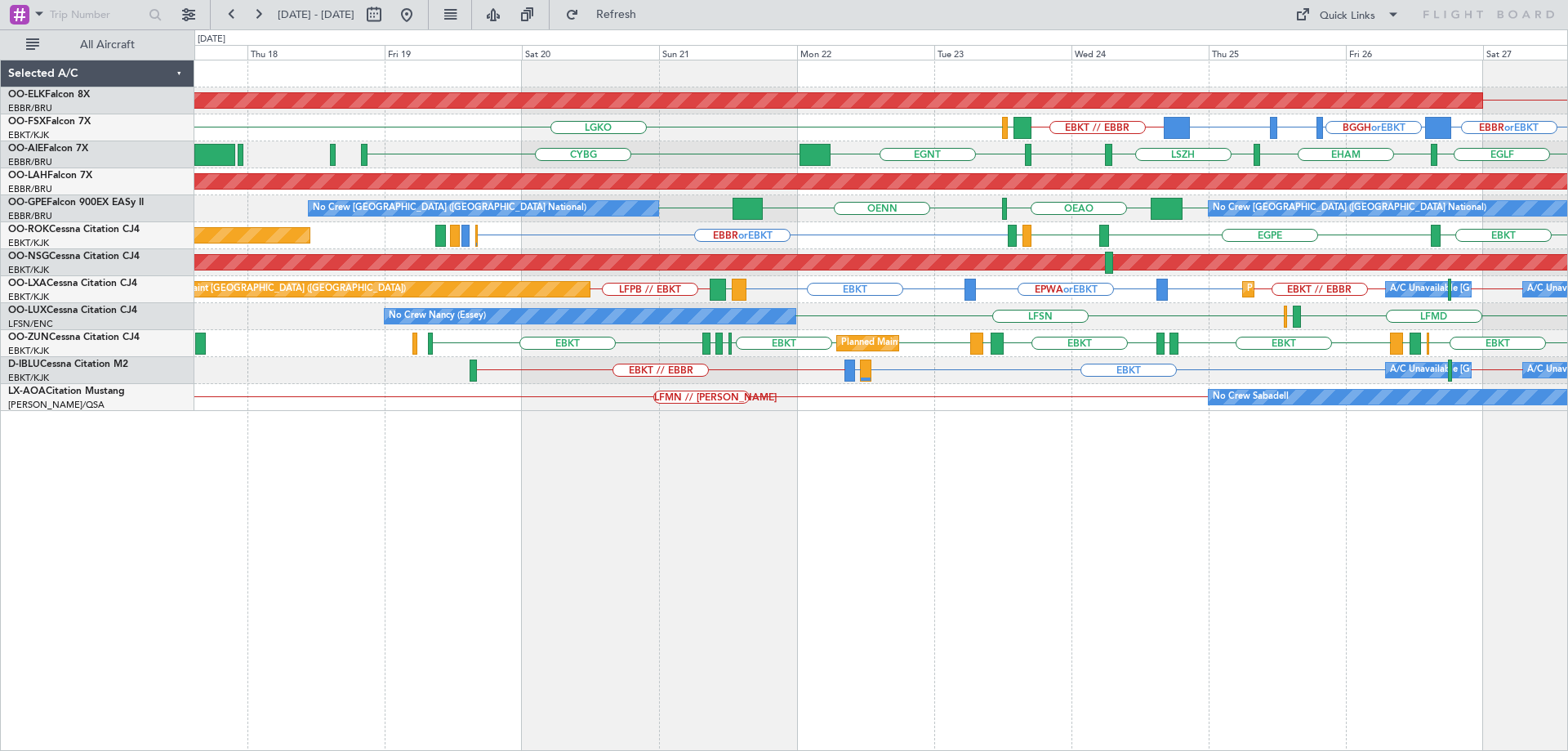
click at [1227, 402] on div "EBKT // EBBR Planned Maint [GEOGRAPHIC_DATA]-[GEOGRAPHIC_DATA] EBBR or EBKT BGG…" at bounding box center [880, 235] width 1373 height 351
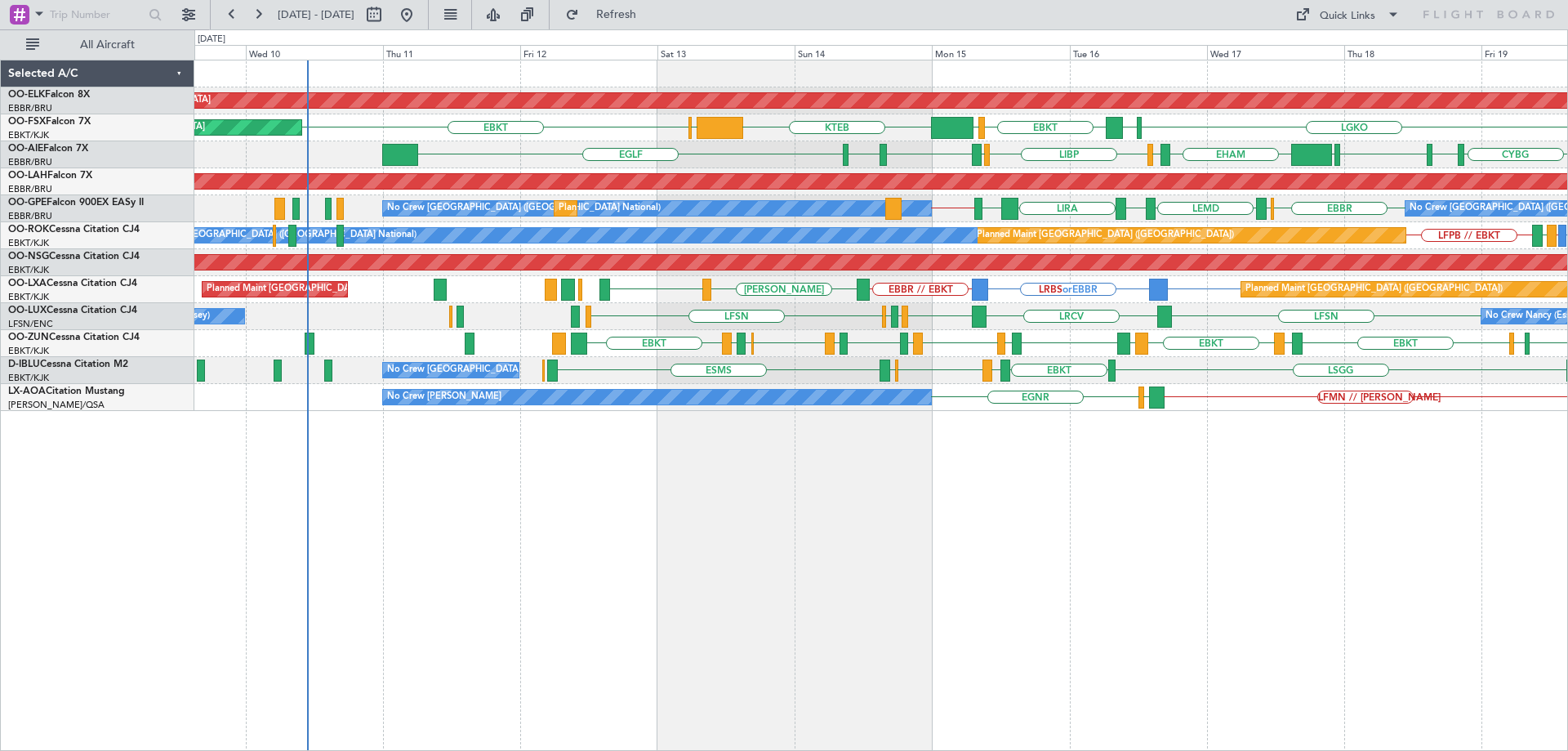
click at [904, 383] on div "Planned Maint Kortrijk-[GEOGRAPHIC_DATA] LGKO EBKT LGAV EBKT [GEOGRAPHIC_DATA] …" at bounding box center [880, 235] width 1373 height 351
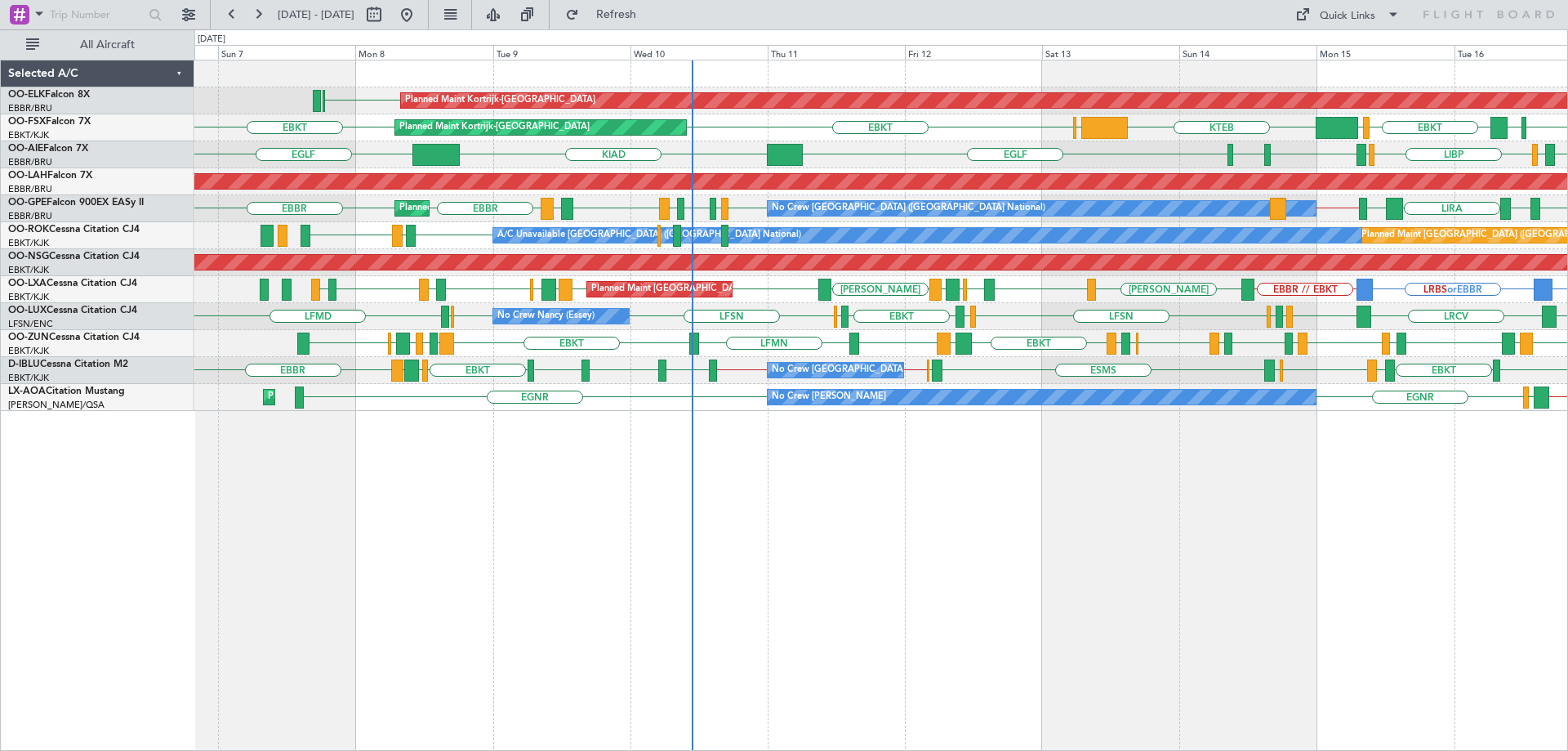
click at [735, 315] on div "LFSN EBKT [GEOGRAPHIC_DATA] LFSN LFSN ELLX LFMD LRCV LFSN LFMN LFPB LFSN LFMD N…" at bounding box center [880, 316] width 1373 height 27
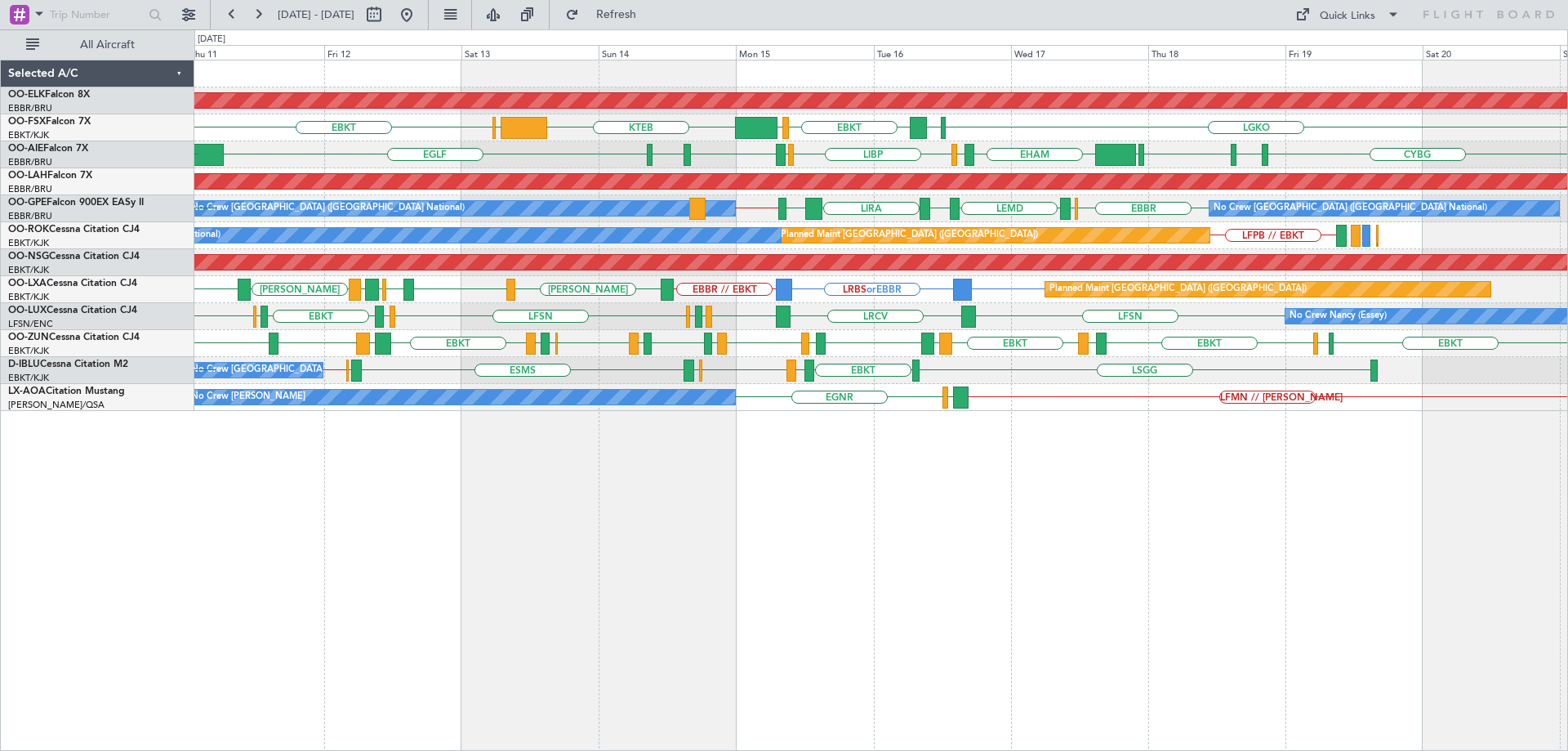
click at [1015, 310] on div "Planned Maint Kortrijk-[GEOGRAPHIC_DATA] LGKO EBKT LGAV EBKT [GEOGRAPHIC_DATA] …" at bounding box center [880, 235] width 1373 height 351
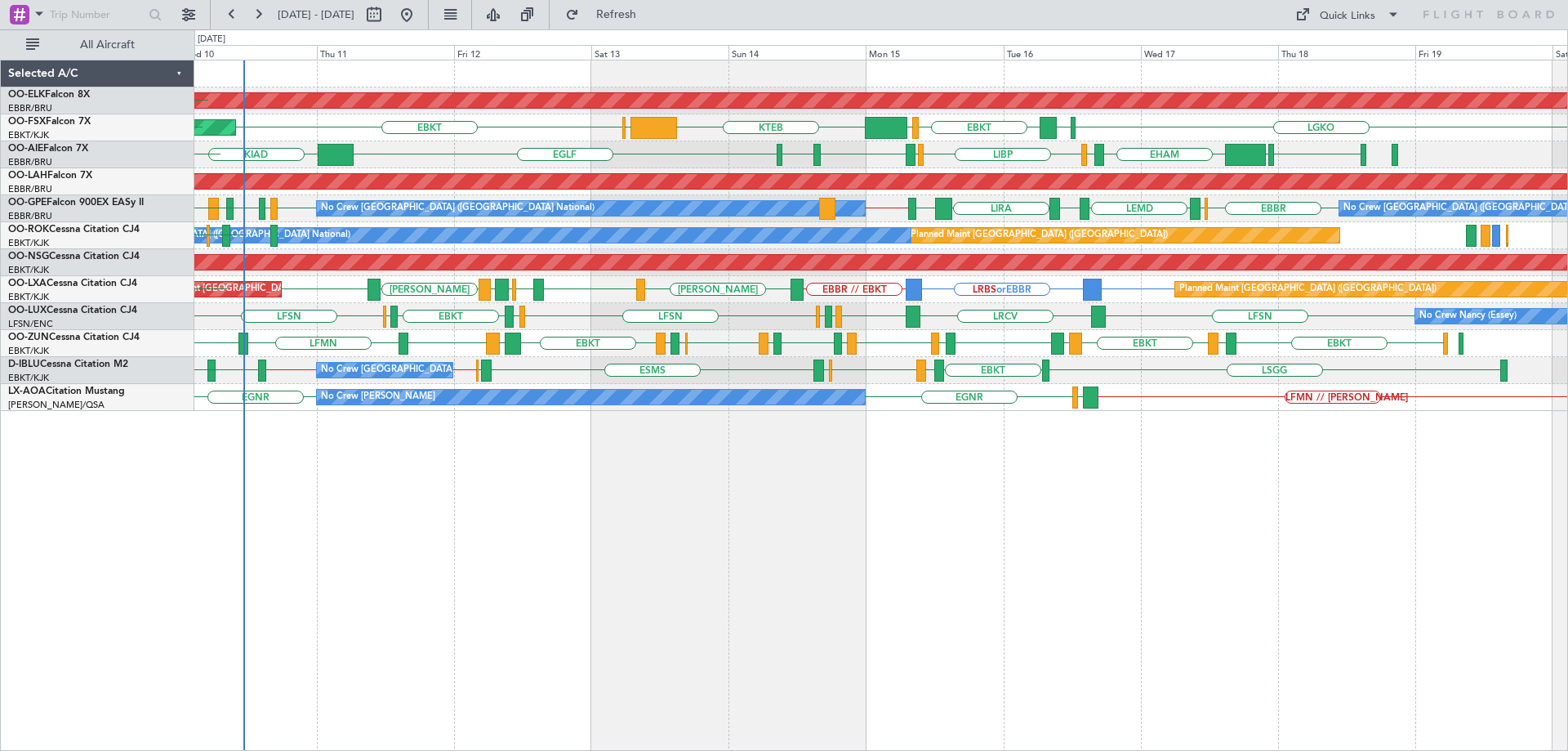
click at [1054, 299] on div "Planned Maint [GEOGRAPHIC_DATA] ([GEOGRAPHIC_DATA]) Planned Maint [GEOGRAPHIC_D…" at bounding box center [880, 290] width 1373 height 27
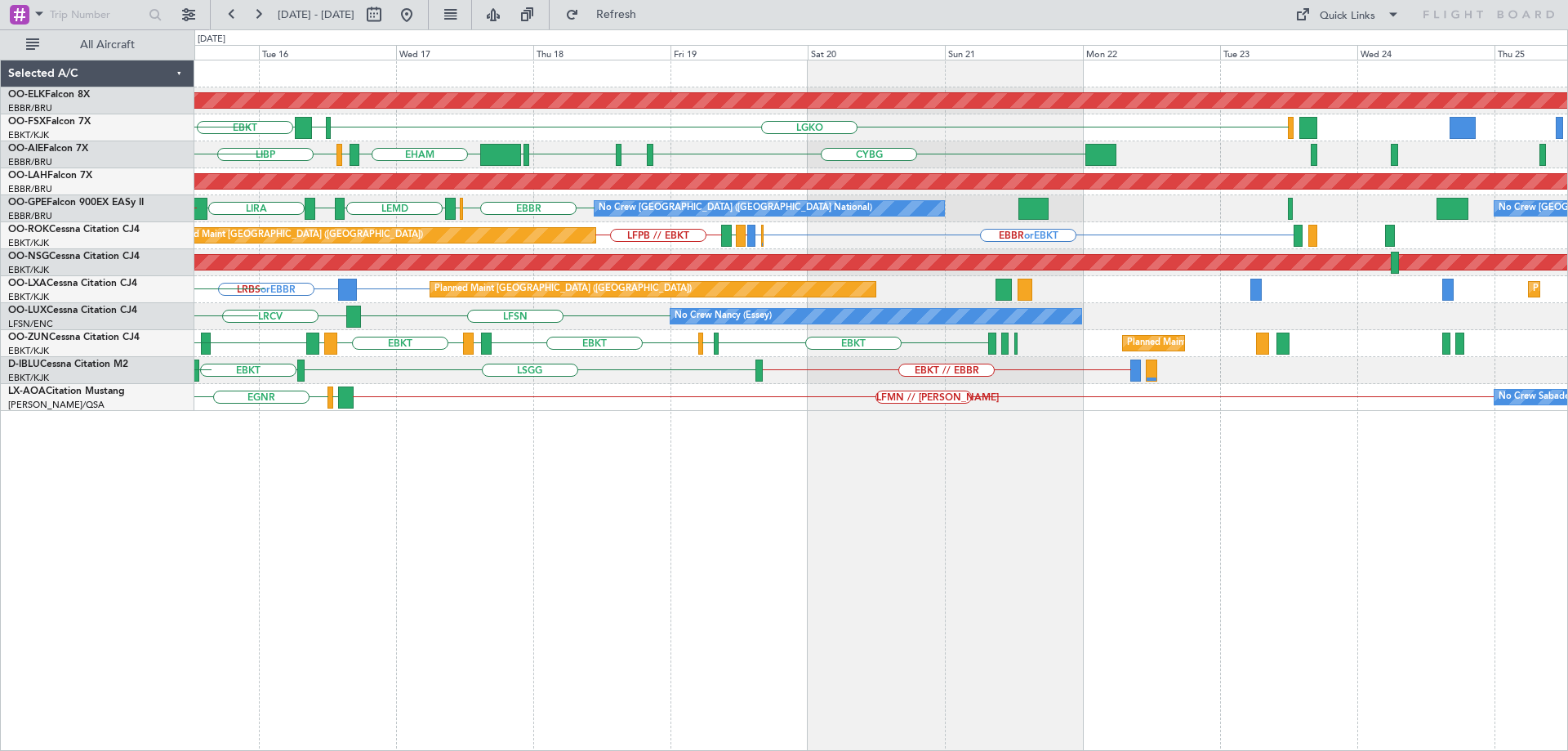
click at [684, 339] on div "Planned Maint Kortrijk-Wevelgem LGKO LGAV EBKT LSGG KTEB EBBR EBKT CYBG CYUL KB…" at bounding box center [880, 235] width 1373 height 351
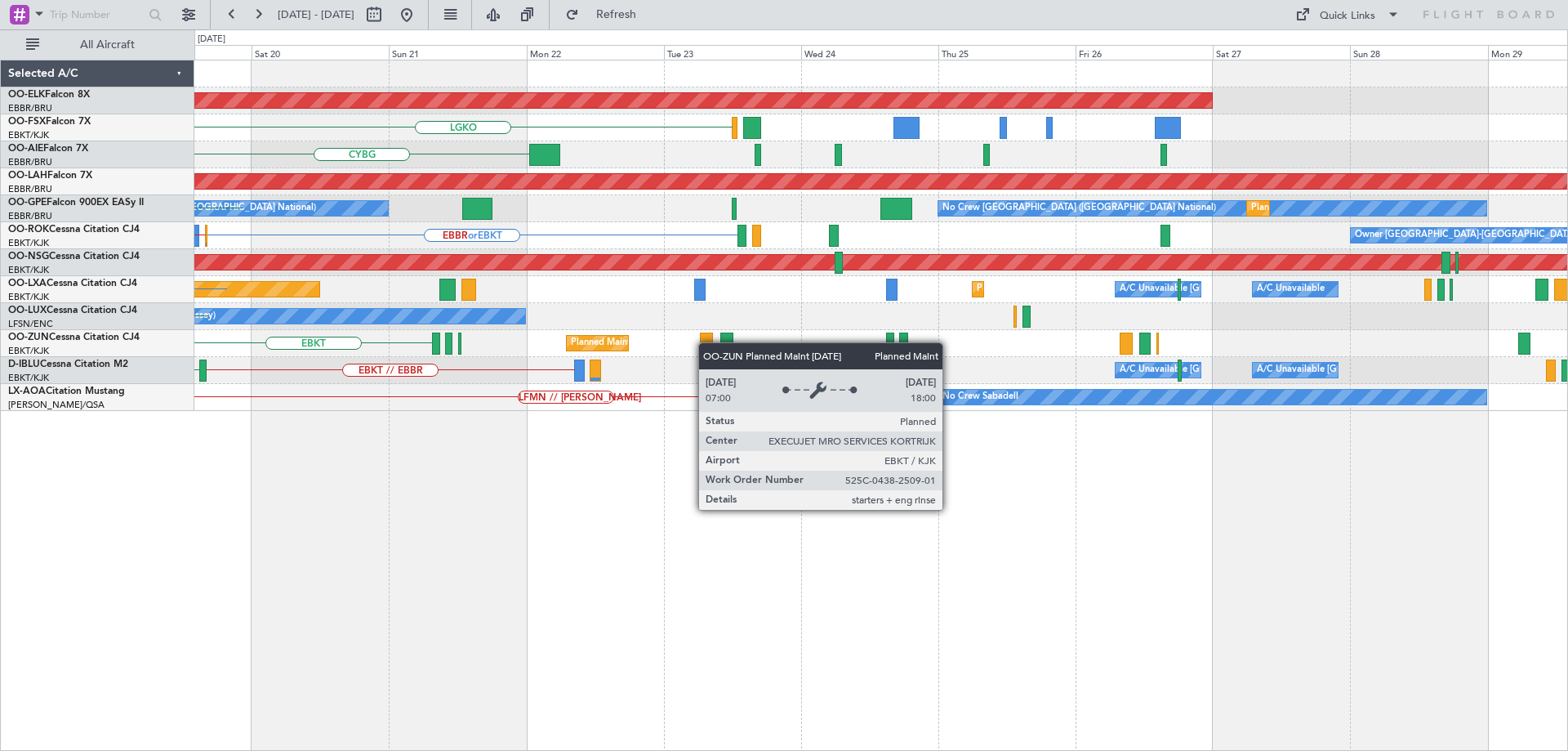
click at [566, 342] on div "Planned Maint Kortrijk-[GEOGRAPHIC_DATA]" at bounding box center [597, 343] width 64 height 17
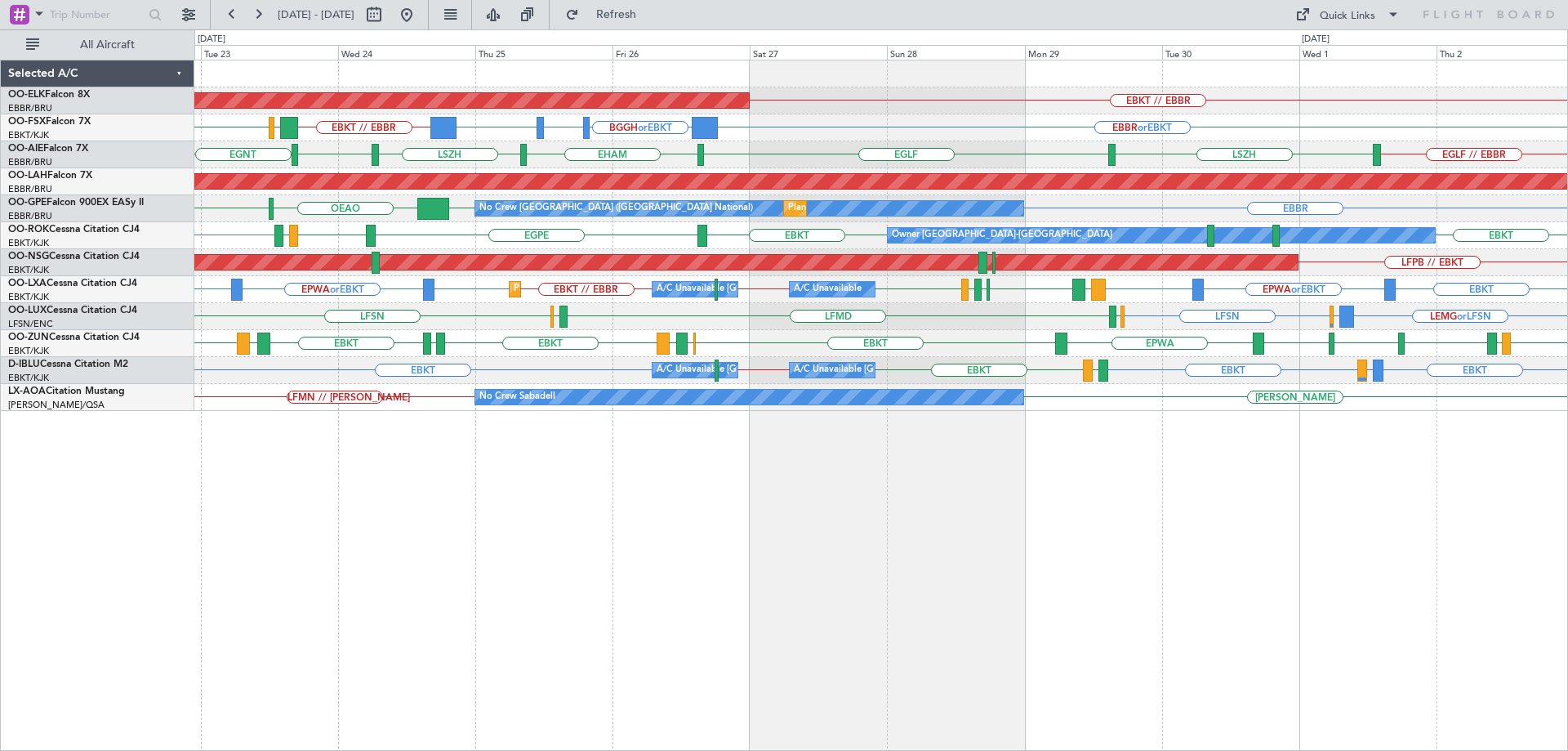
click at [299, 289] on div "EBKT EBKT EPWA or EBKT EBKT // EBBR Planned Maint Kortrijk-Wevelgem A/C Unavail…" at bounding box center [880, 290] width 1373 height 27
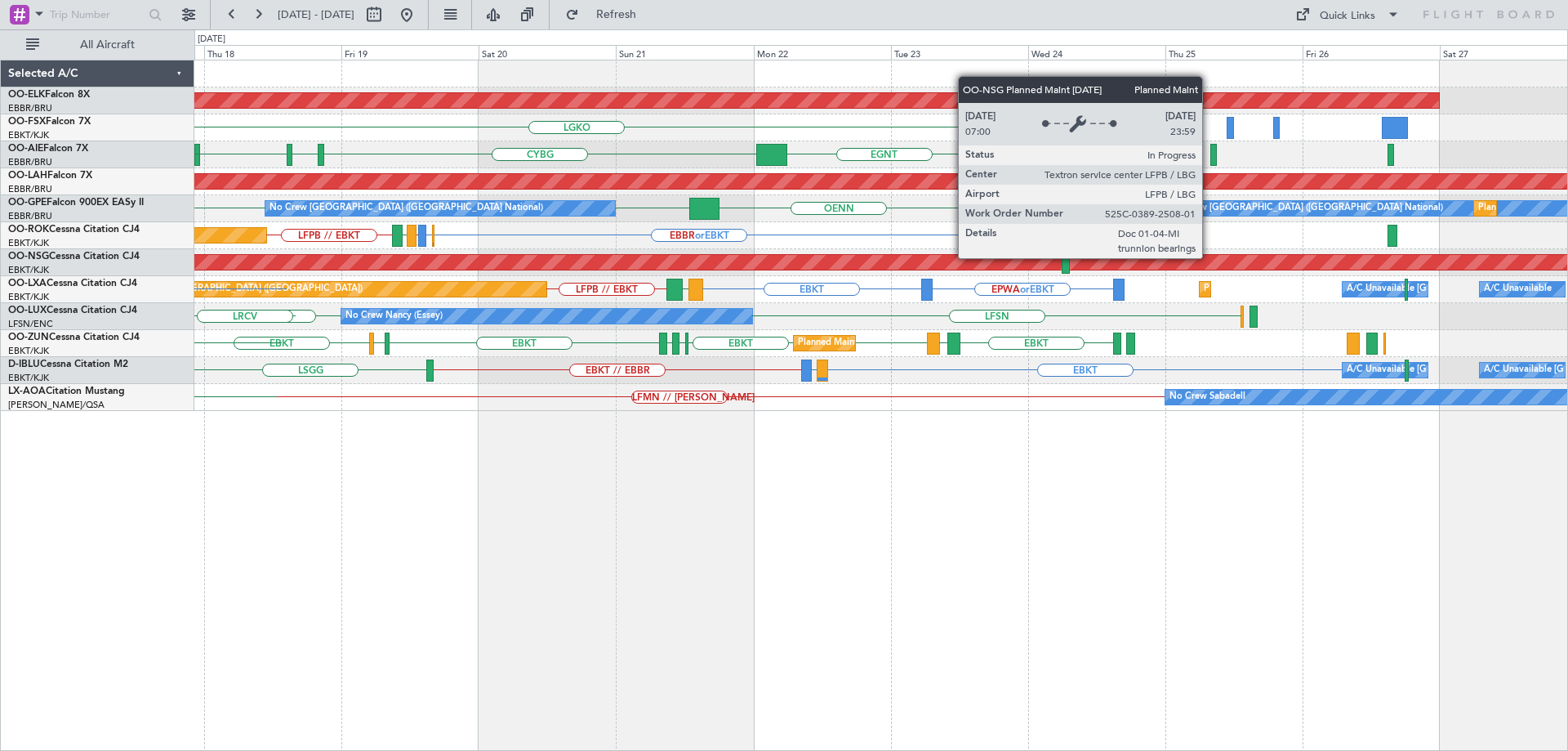
click at [592, 266] on div "Planned Maint [GEOGRAPHIC_DATA] ([GEOGRAPHIC_DATA])" at bounding box center [405, 262] width 3165 height 15
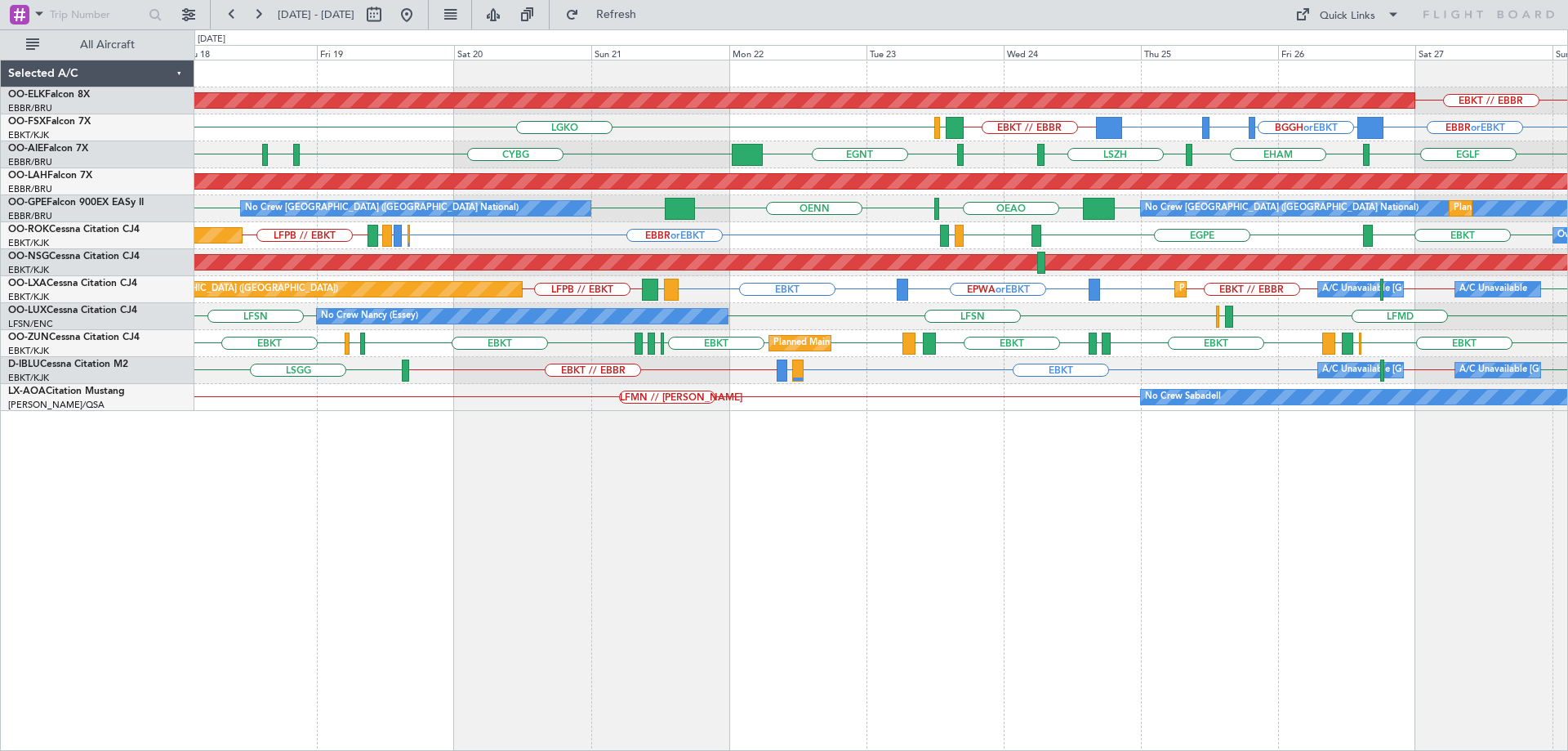
click at [137, 280] on div "Planned Maint Kortrijk-Wevelgem EBKT // EBBR EBBR or EBKT BGGH or EBKT BGBW or …" at bounding box center [784, 390] width 1568 height 722
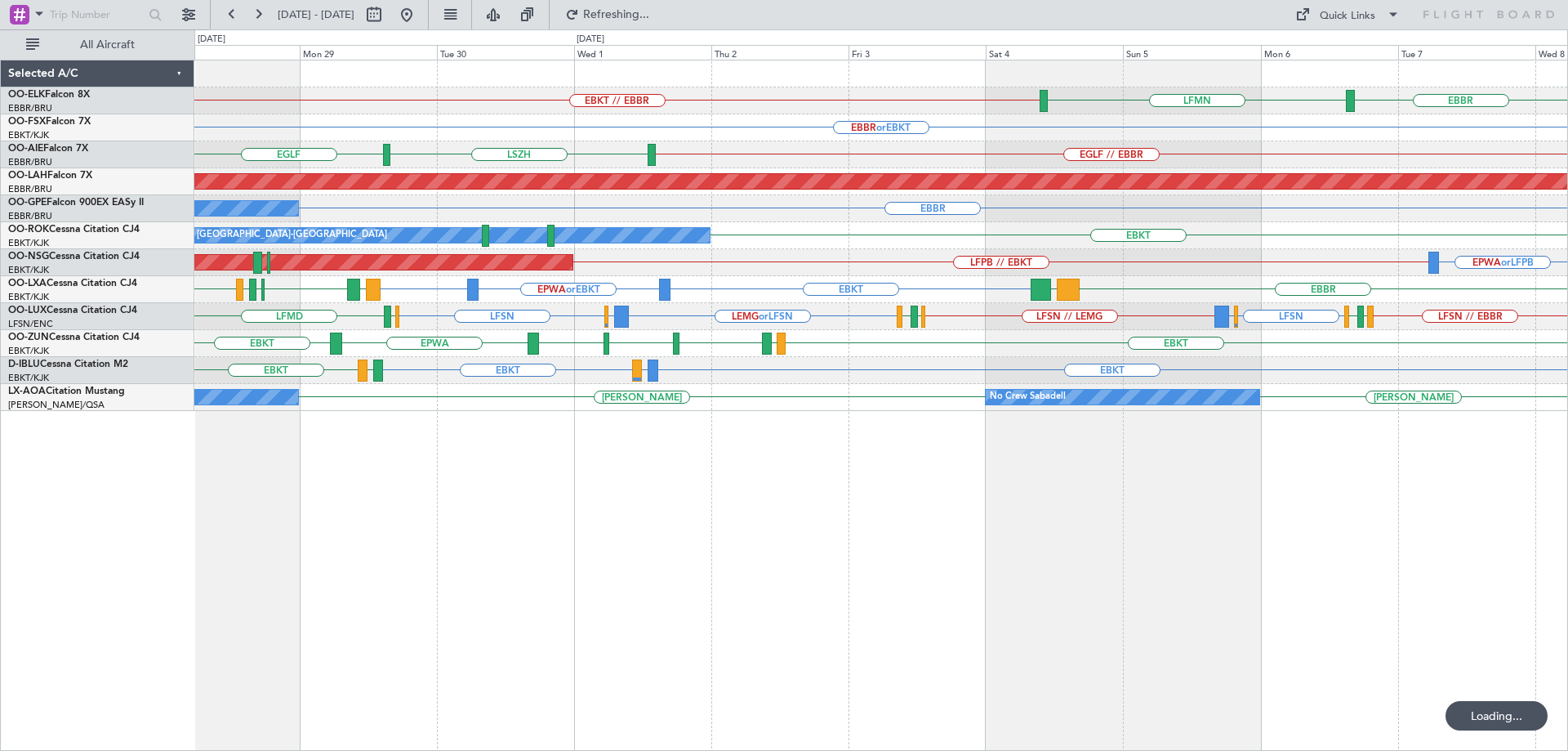
click at [660, 255] on div "Planned Maint Paris (Le Bourget) LFPB // EBKT EPWA or LFPB" at bounding box center [880, 263] width 1373 height 27
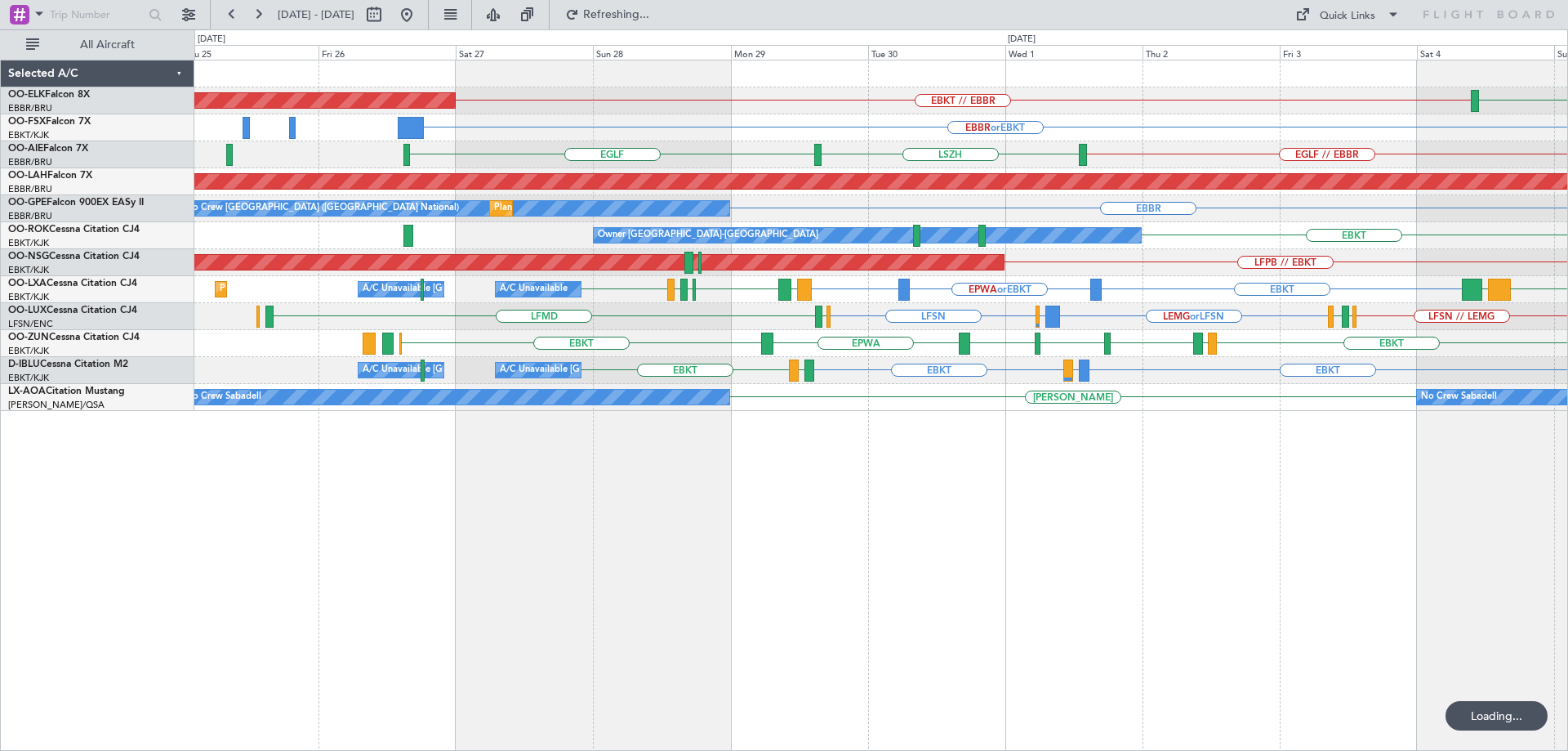
click at [1127, 256] on div "Planned Maint Paris (Le Bourget) LFPB // EBKT EPWA or LFPB" at bounding box center [880, 263] width 1373 height 27
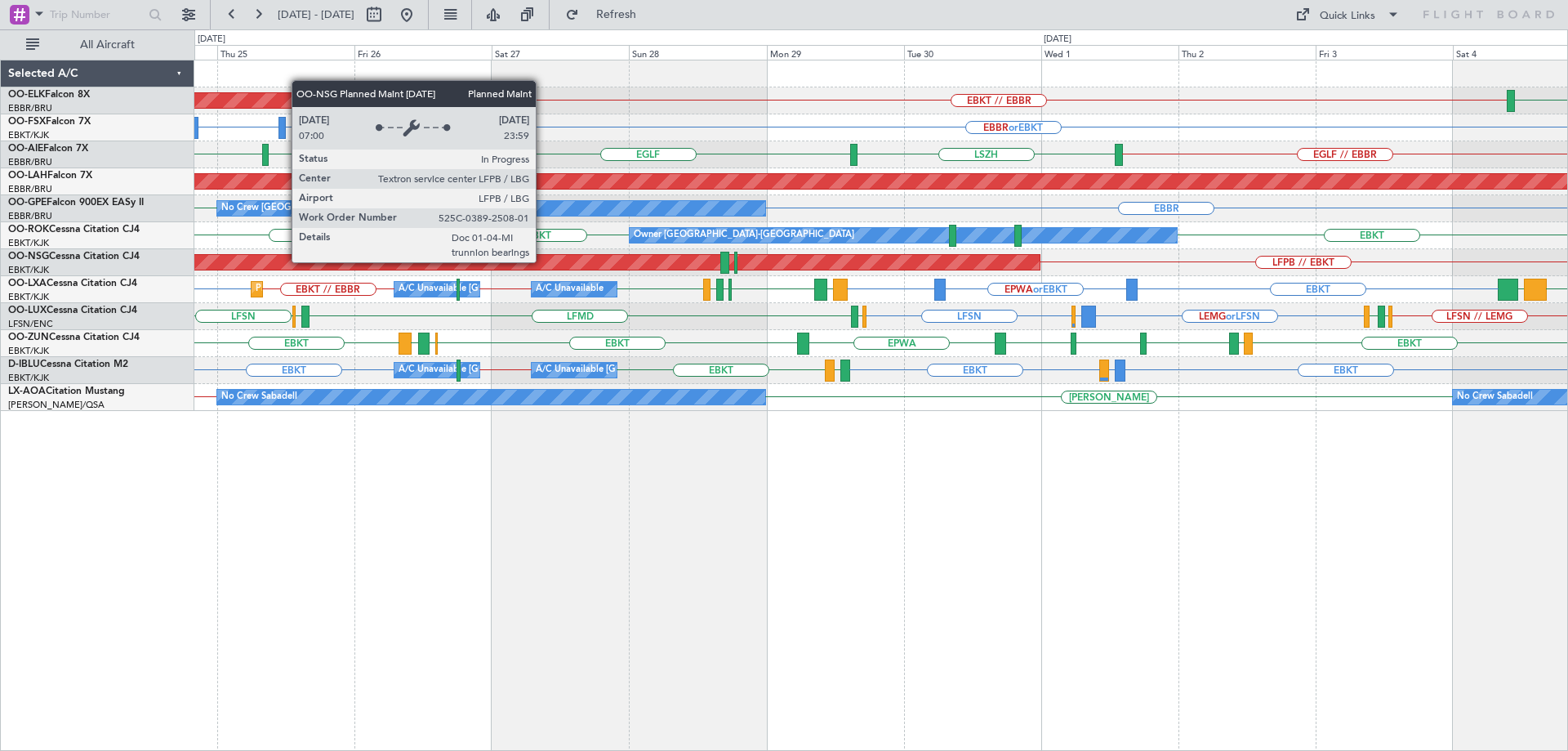
click at [1217, 269] on div "Planned Maint Paris (Le Bourget) LFPB // EBKT" at bounding box center [880, 263] width 1373 height 27
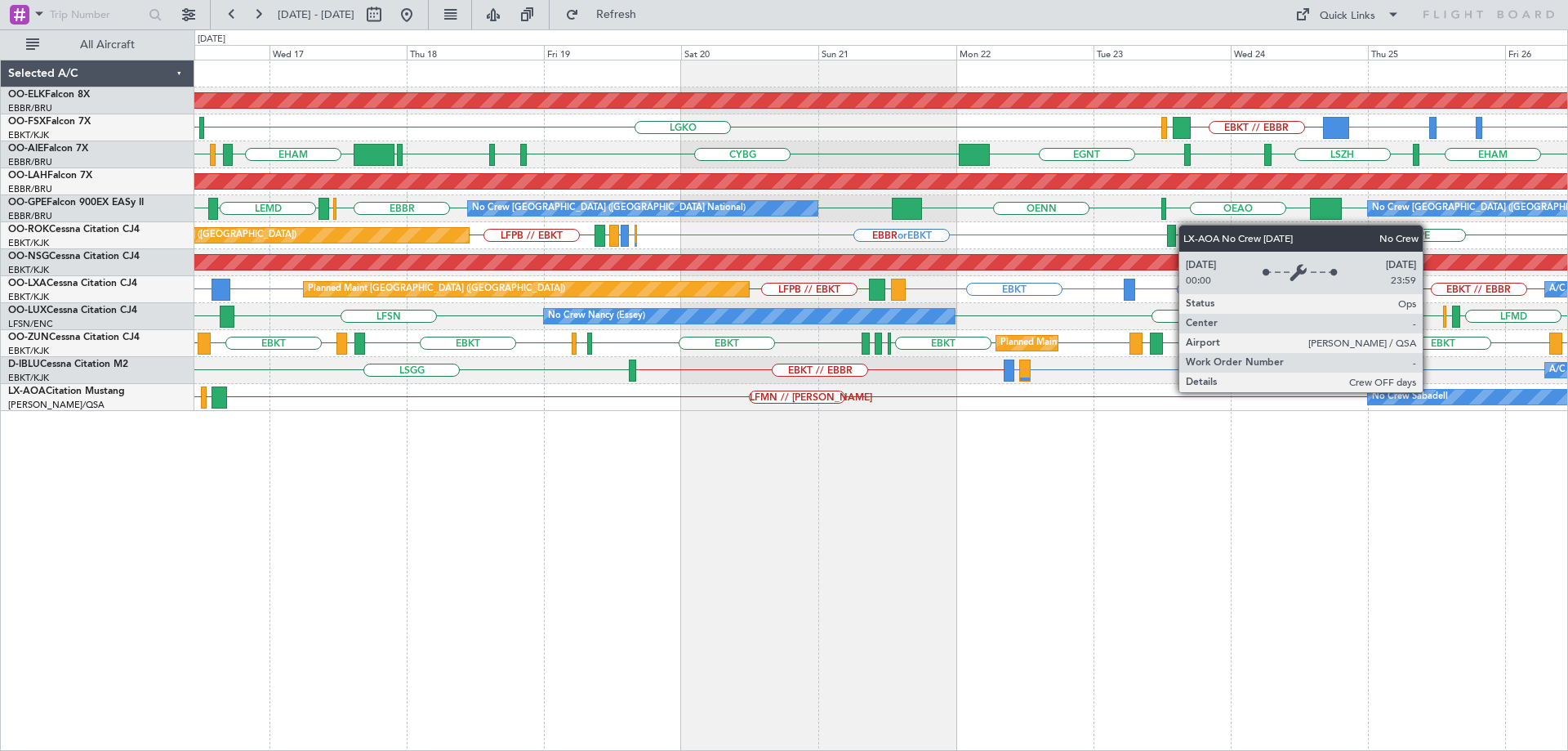
click at [1430, 391] on div "No Crew Sabadell" at bounding box center [1410, 397] width 76 height 24
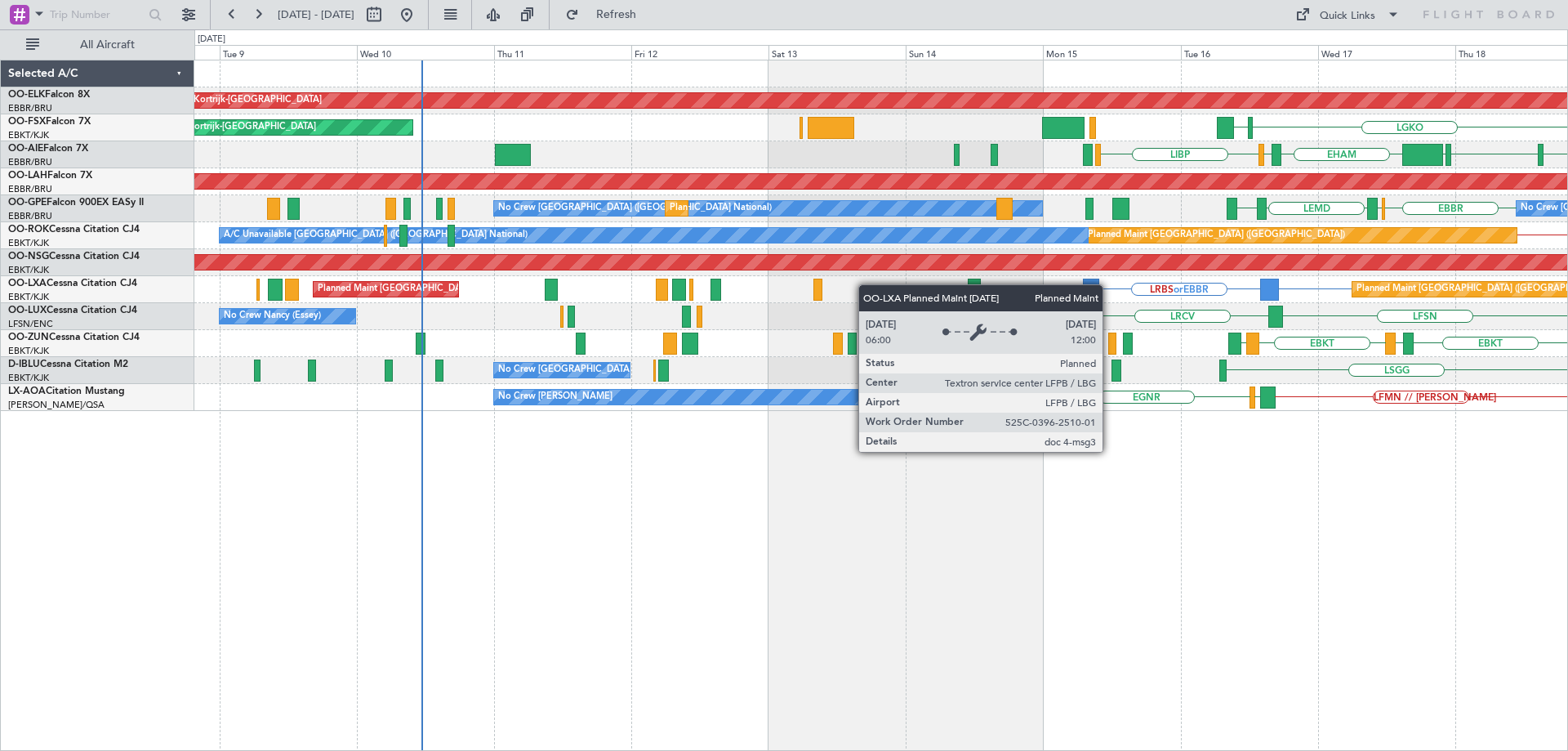
click at [1421, 285] on div "Planned Maint Kortrijk-Wevelgem LGKO LGAV Planned Maint Kortrijk-Wevelgem CYUL …" at bounding box center [880, 235] width 1373 height 351
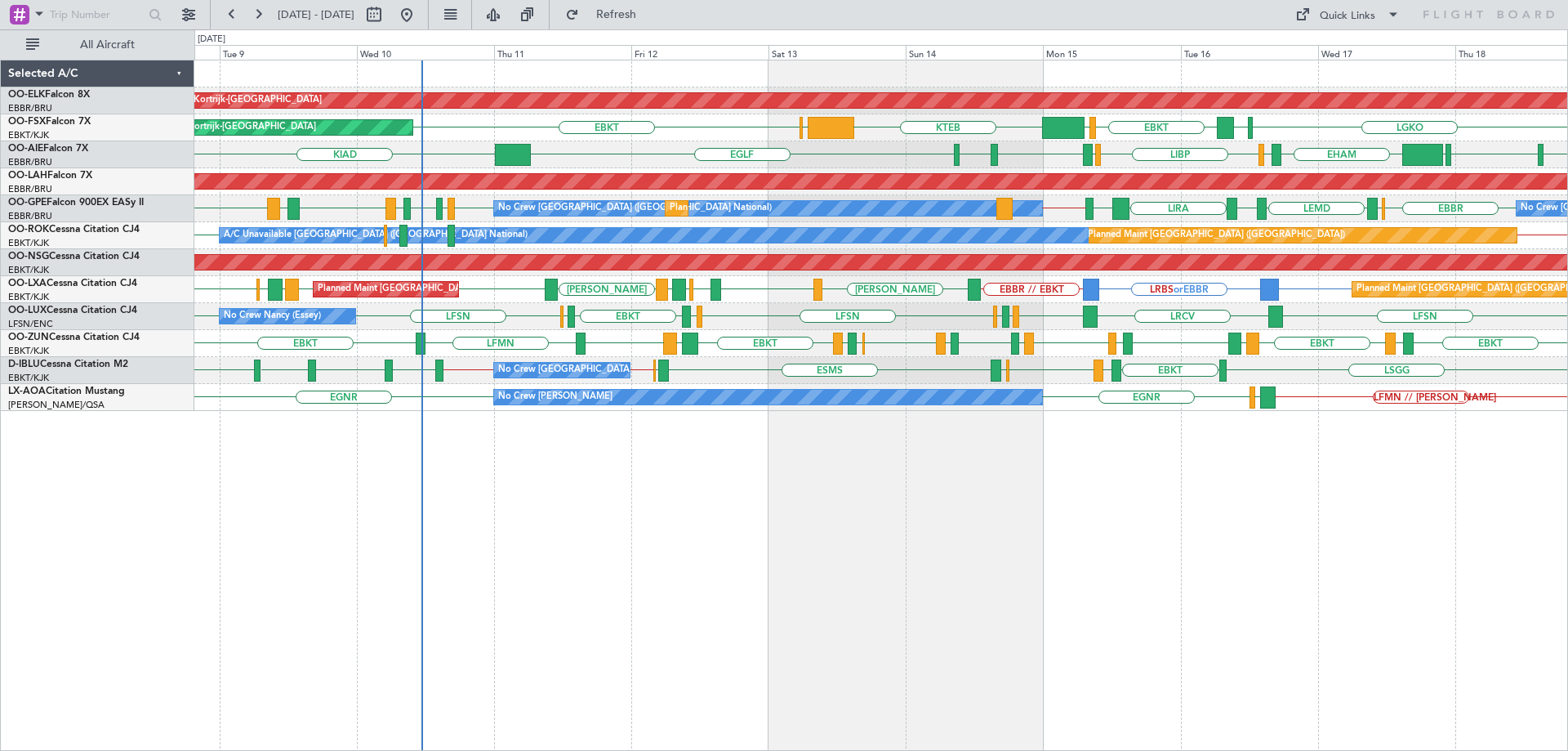
click at [735, 248] on div "Planned Maint Paris (Le Bourget) A/C Unavailable Brussels (Brussels National) L…" at bounding box center [880, 235] width 1373 height 27
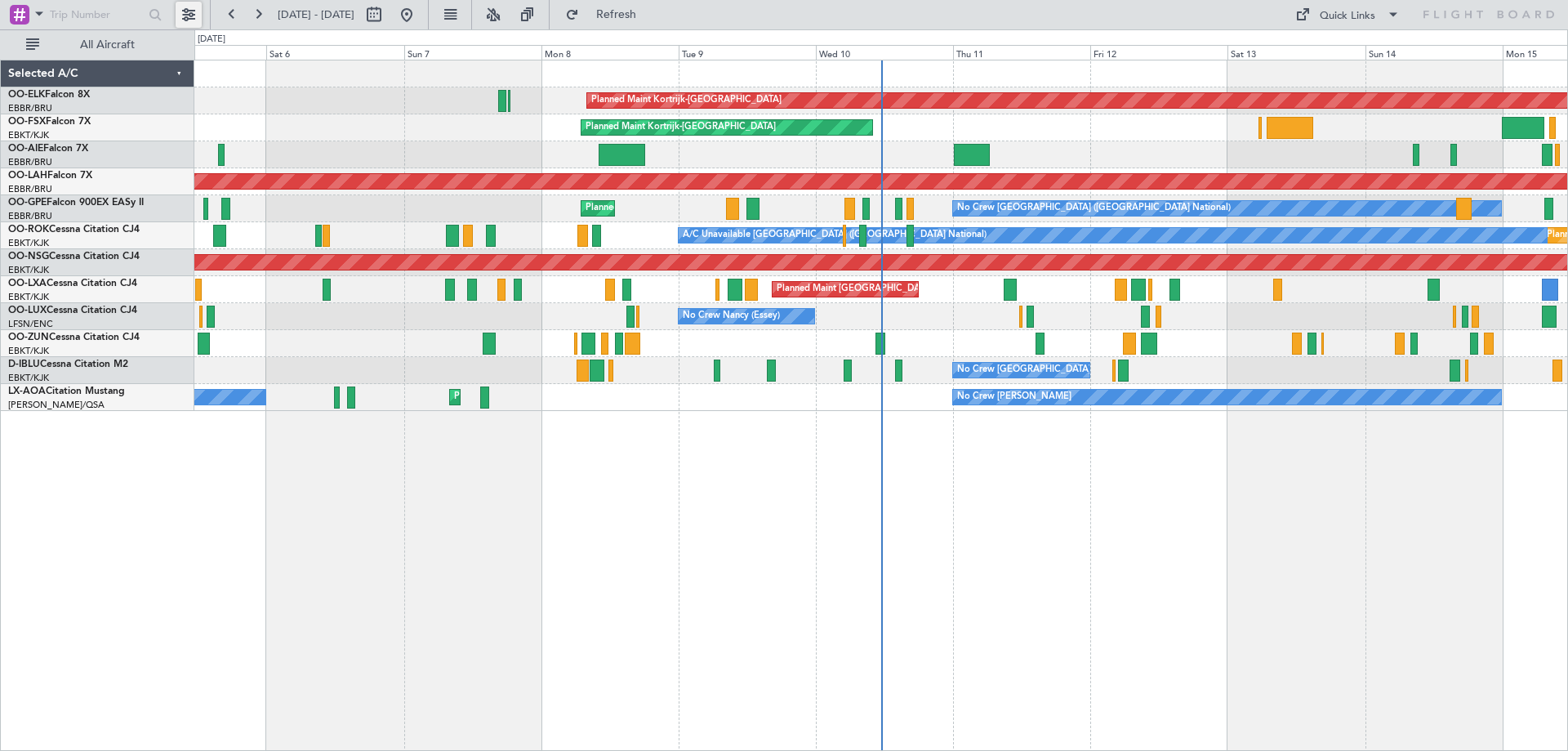
click at [197, 14] on button at bounding box center [188, 14] width 26 height 26
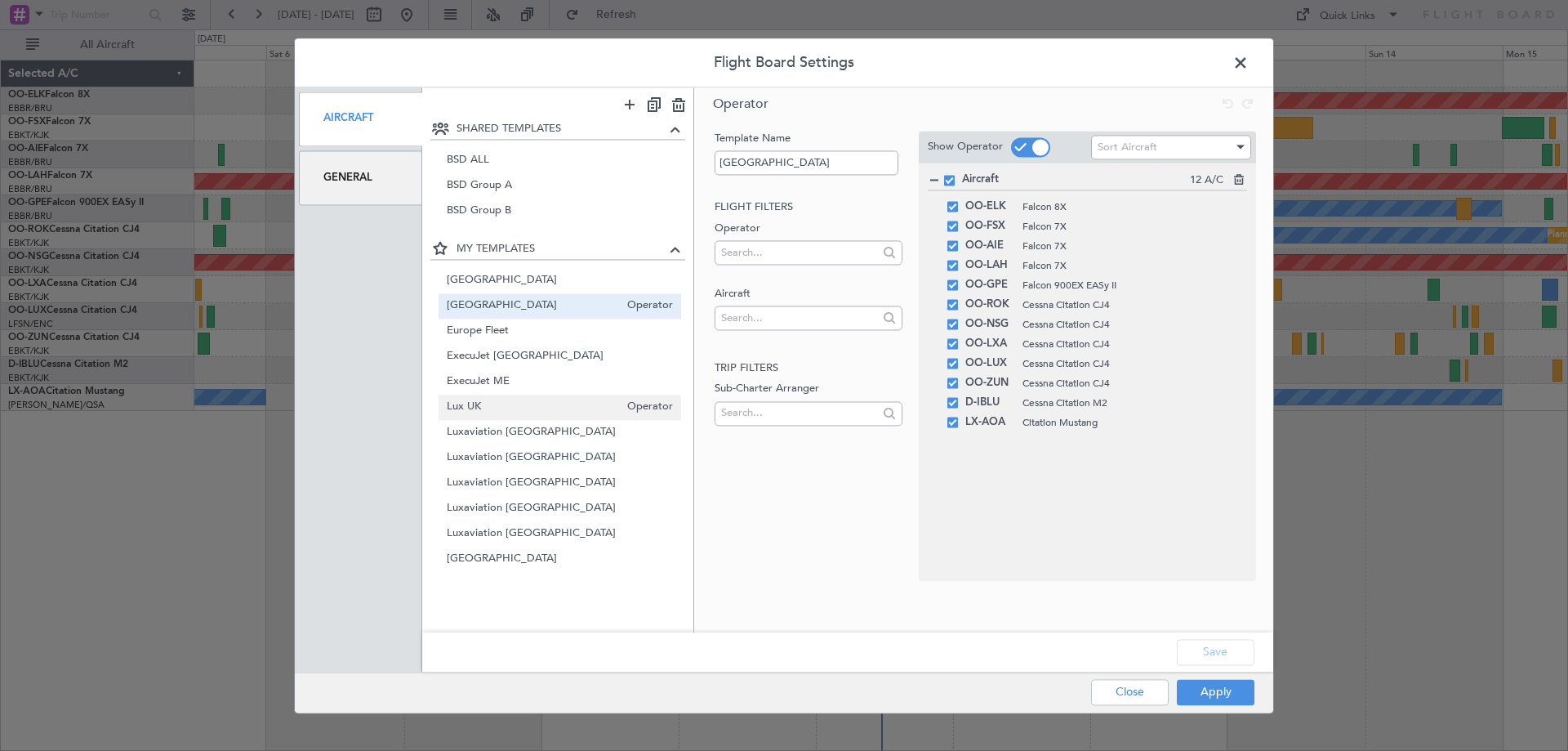
click at [474, 407] on span "Lux UK" at bounding box center [533, 407] width 173 height 17
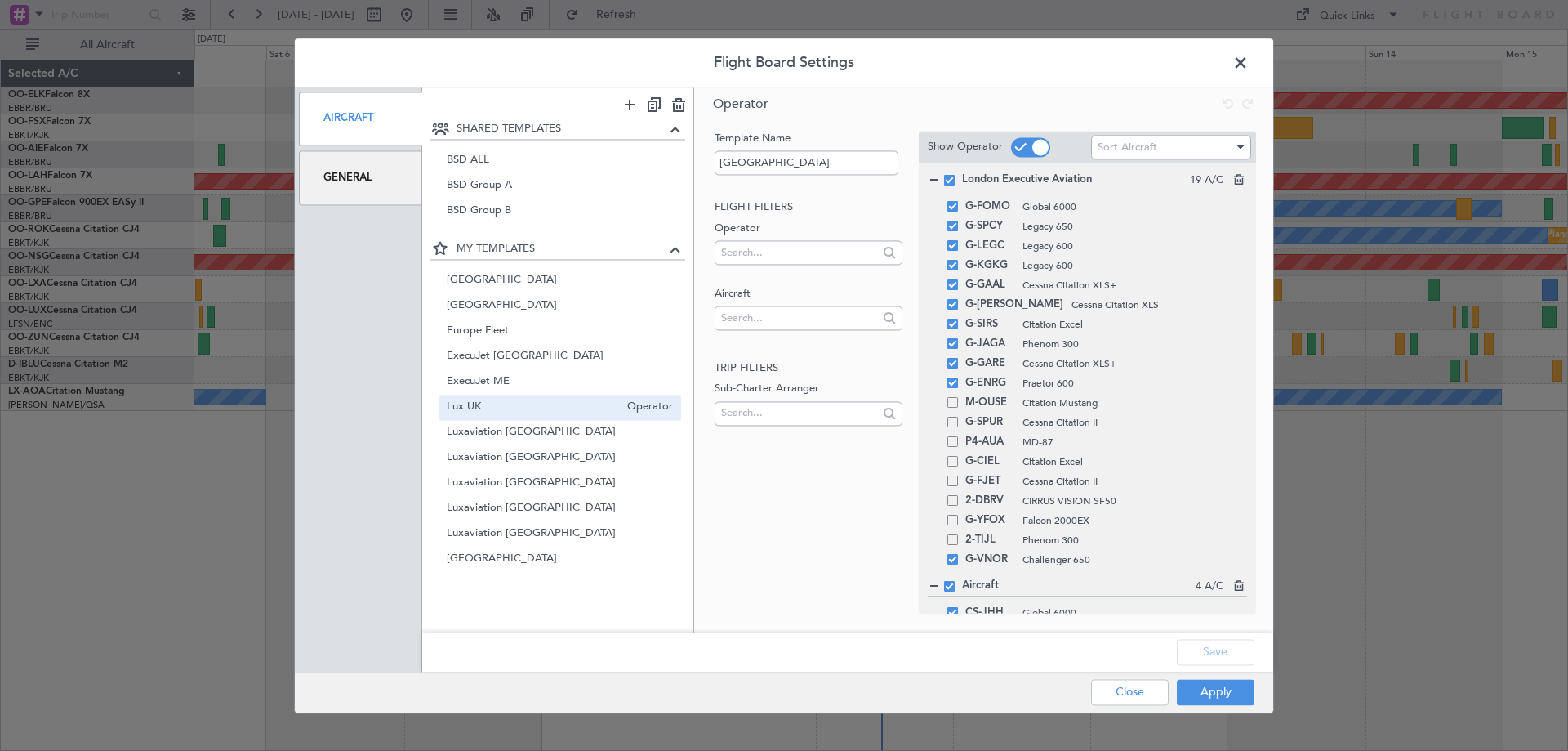
type input "Lux UK"
click at [1222, 694] on button "Apply" at bounding box center [1215, 692] width 78 height 26
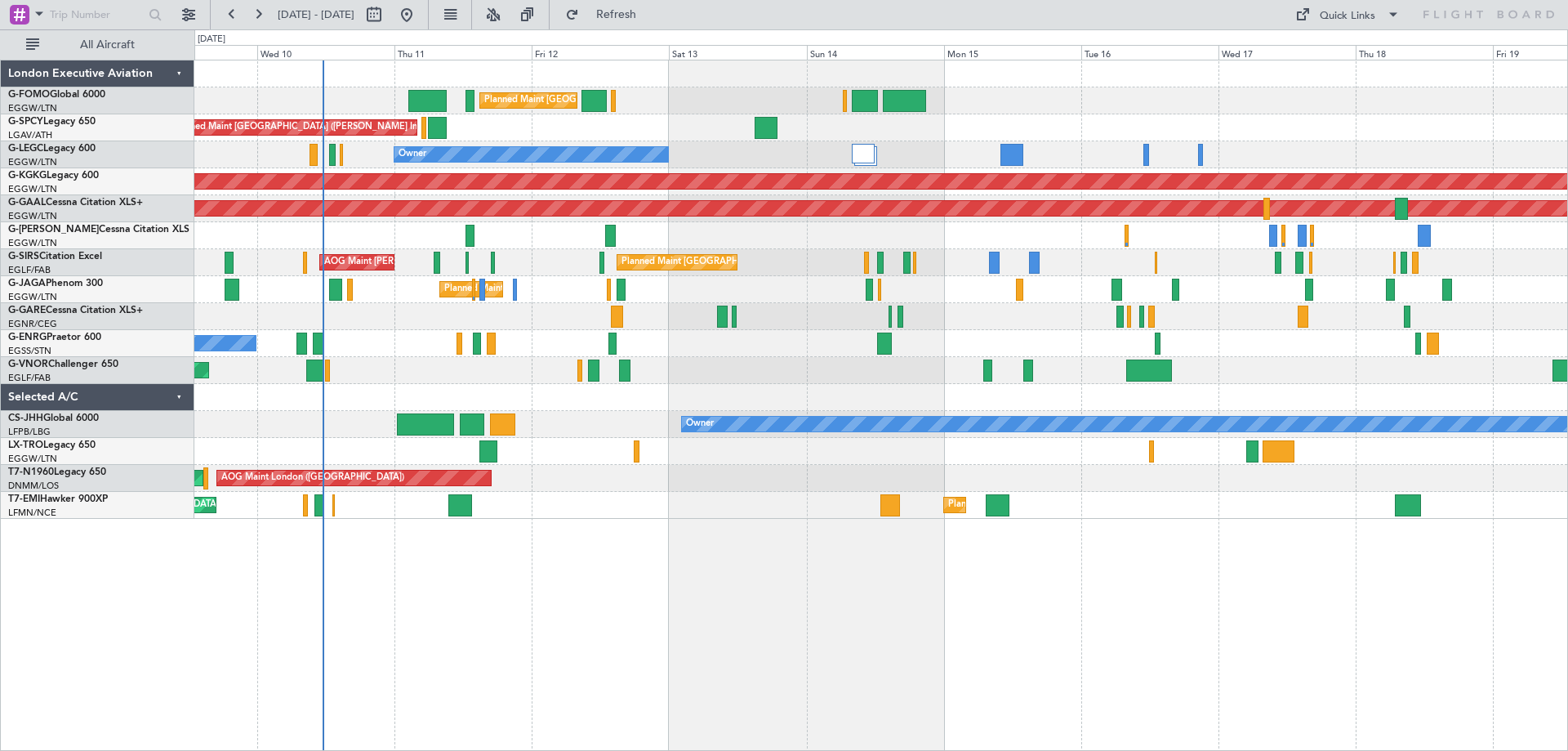
click at [850, 347] on div "Planned Maint London (Luton) Unplanned Maint Athens (Eleftherios Venizelos Intl…" at bounding box center [880, 289] width 1373 height 458
click at [186, 12] on button at bounding box center [188, 14] width 26 height 26
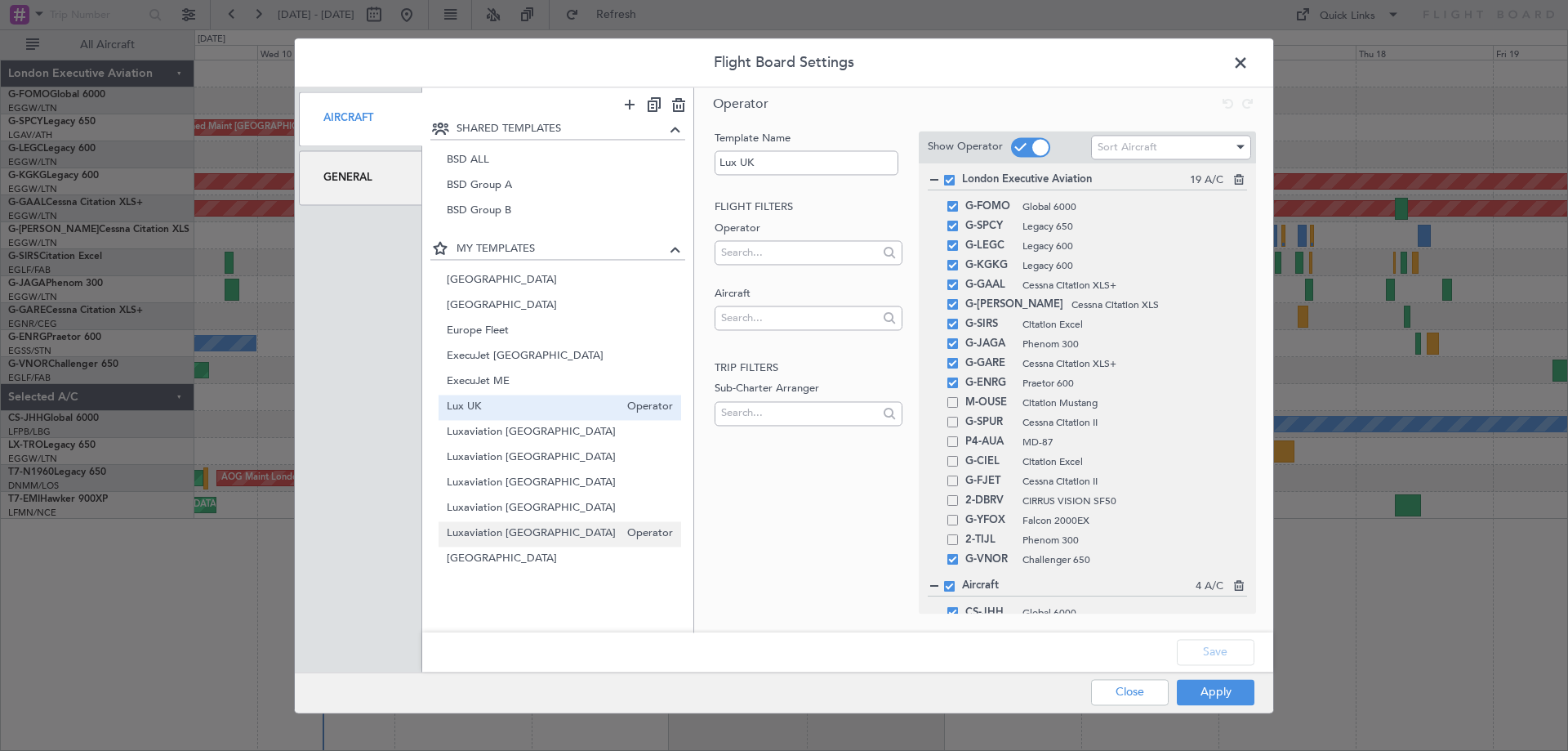
click at [509, 533] on span "Luxaviation UK" at bounding box center [533, 534] width 173 height 17
type input "Luxaviation UK"
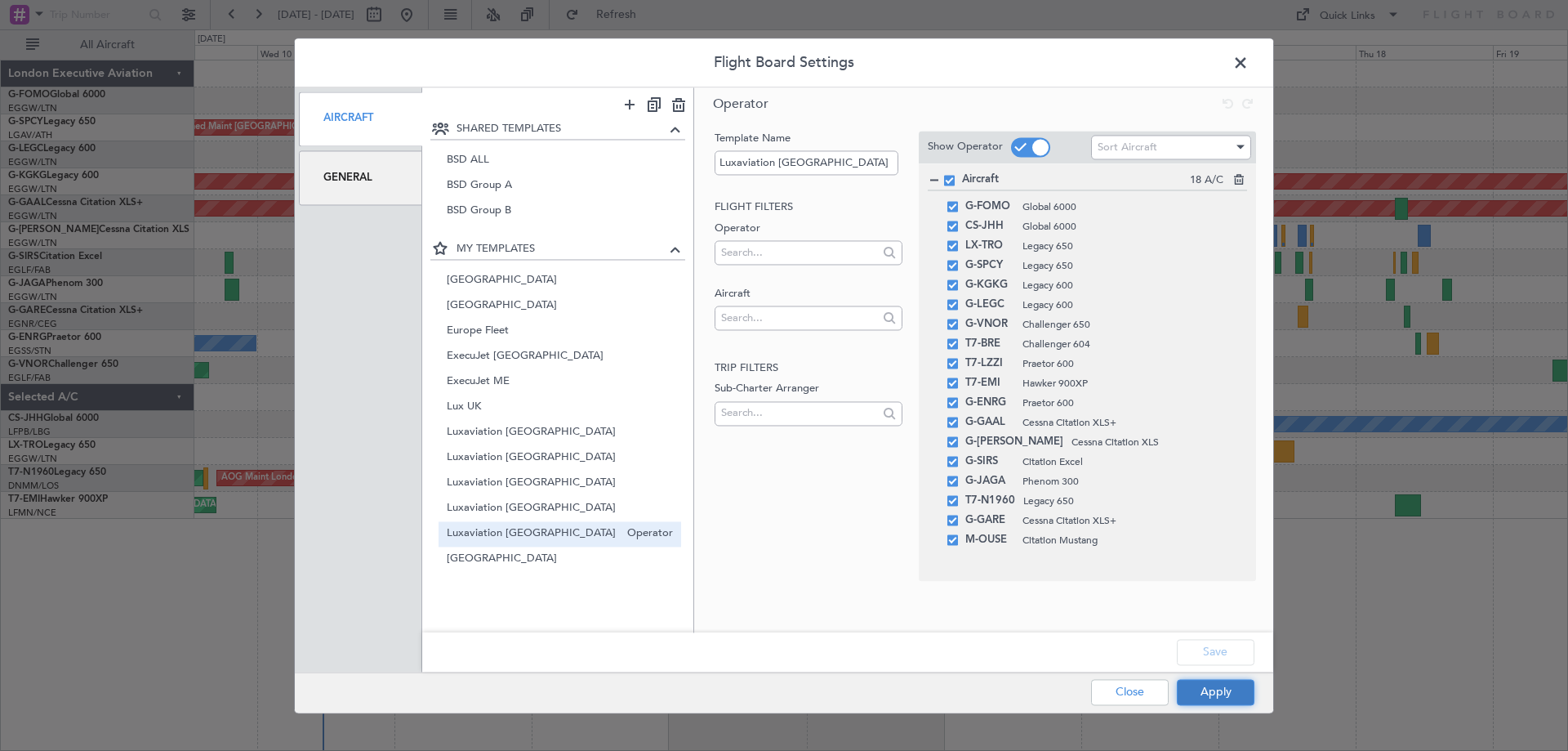
click at [1232, 700] on button "Apply" at bounding box center [1215, 692] width 78 height 26
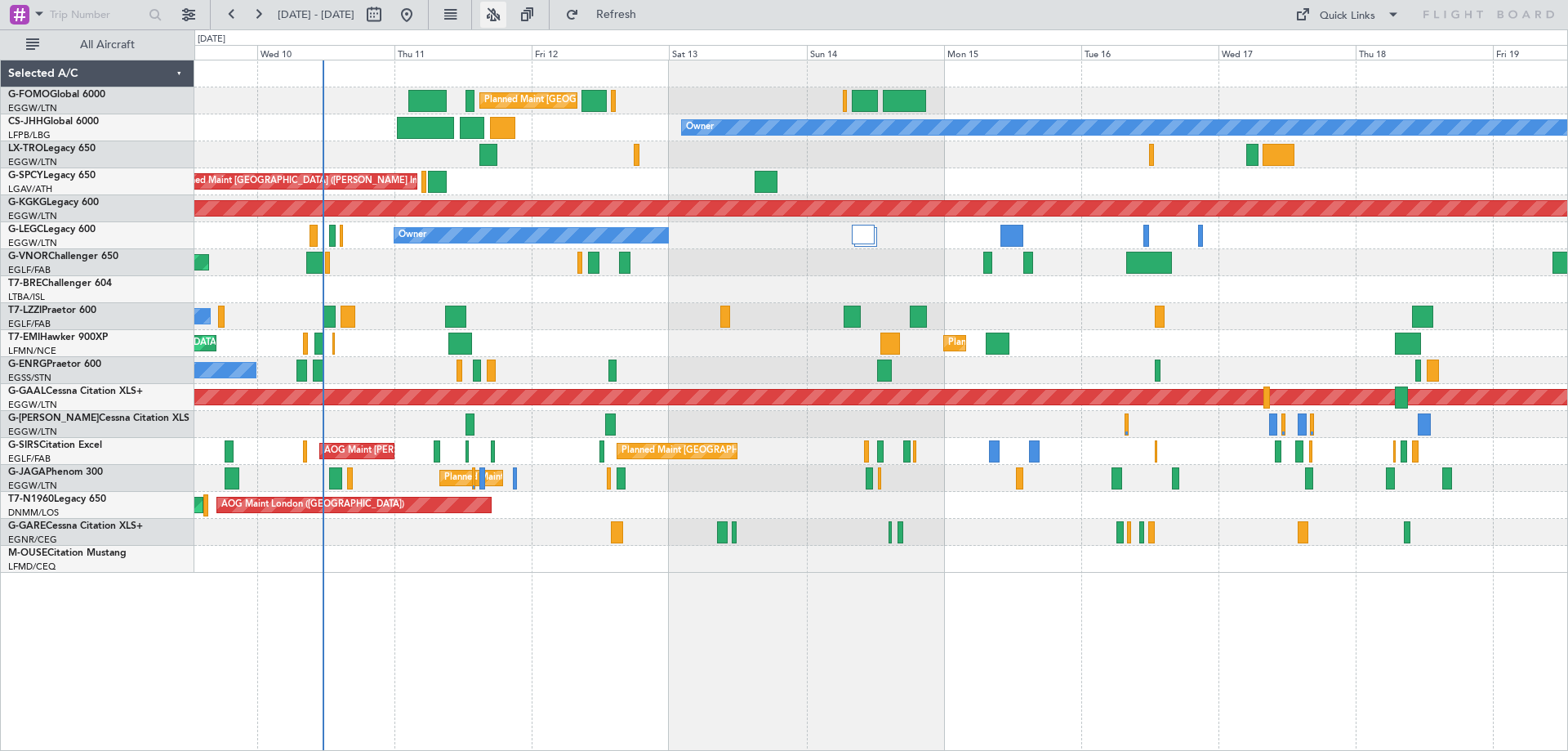
click at [506, 7] on button at bounding box center [493, 14] width 26 height 26
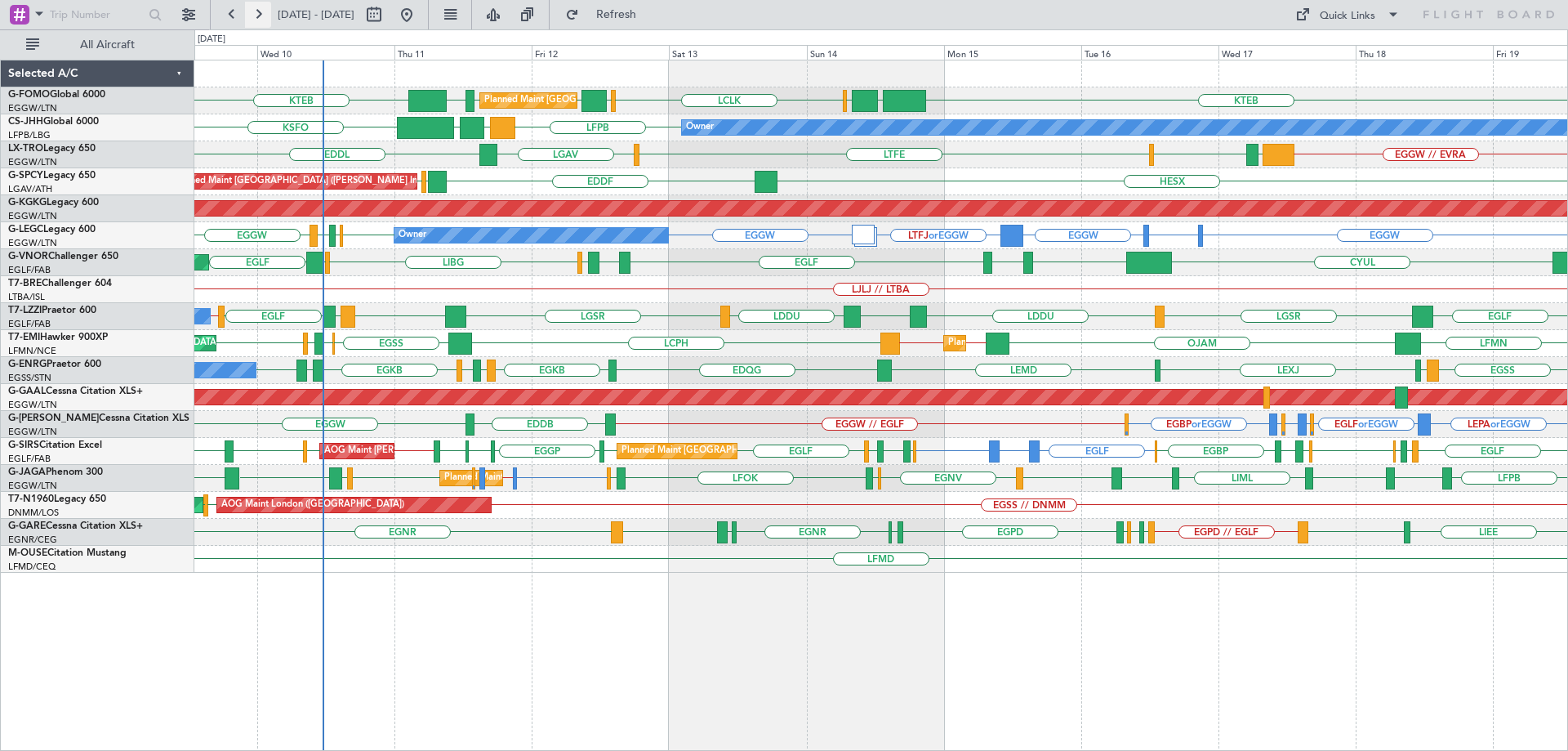
click at [253, 10] on button at bounding box center [258, 14] width 26 height 26
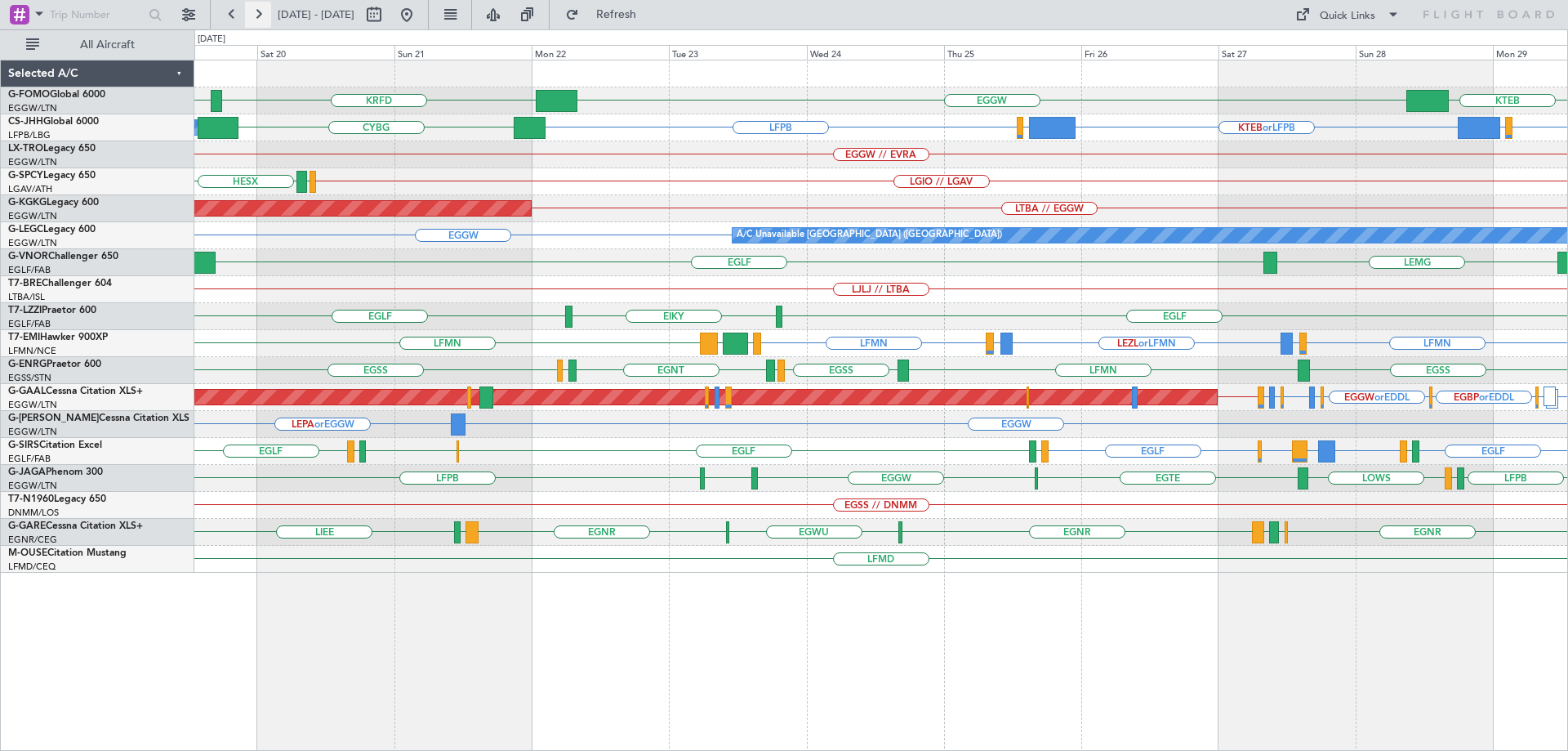
click at [253, 10] on button at bounding box center [258, 14] width 26 height 26
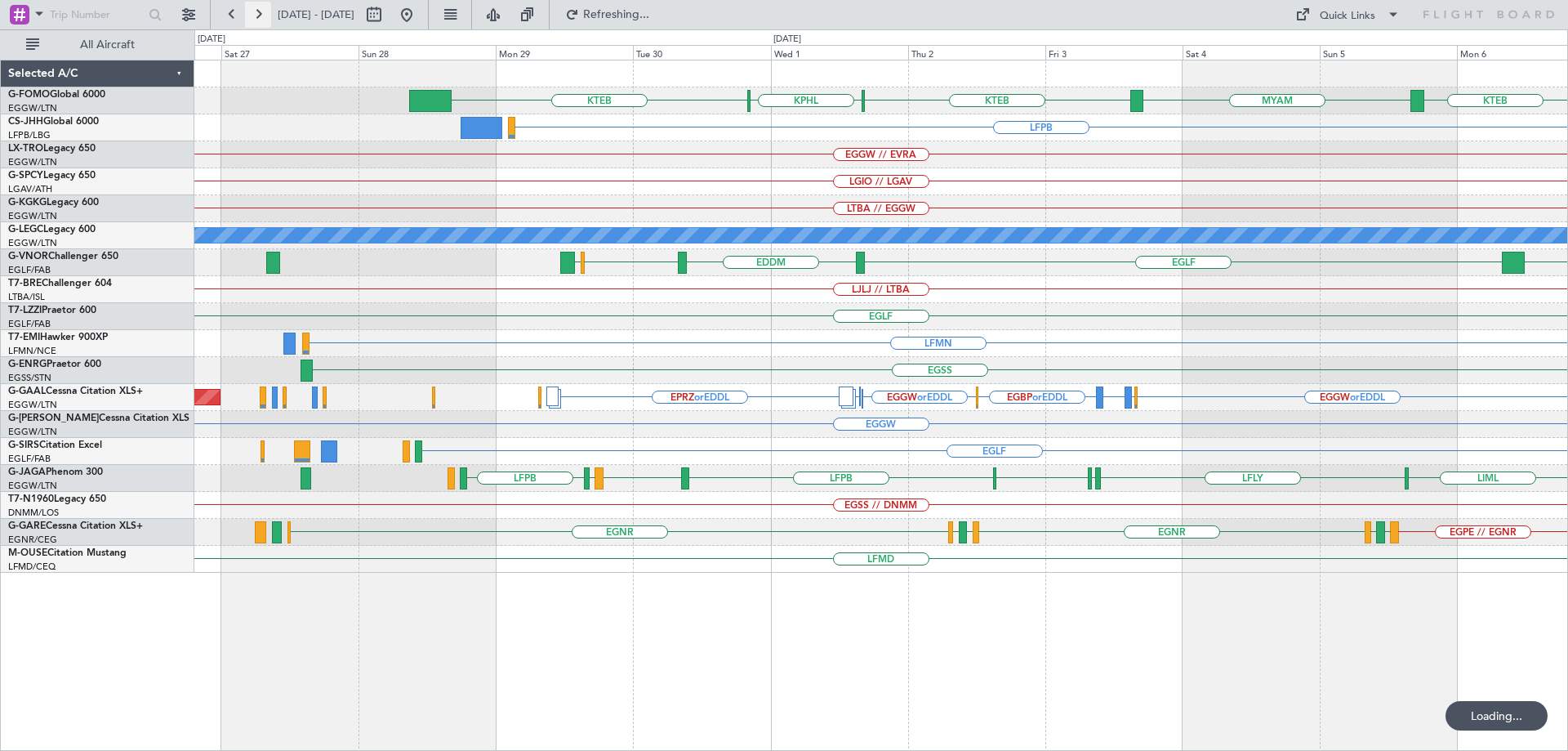
click at [253, 10] on button at bounding box center [258, 14] width 26 height 26
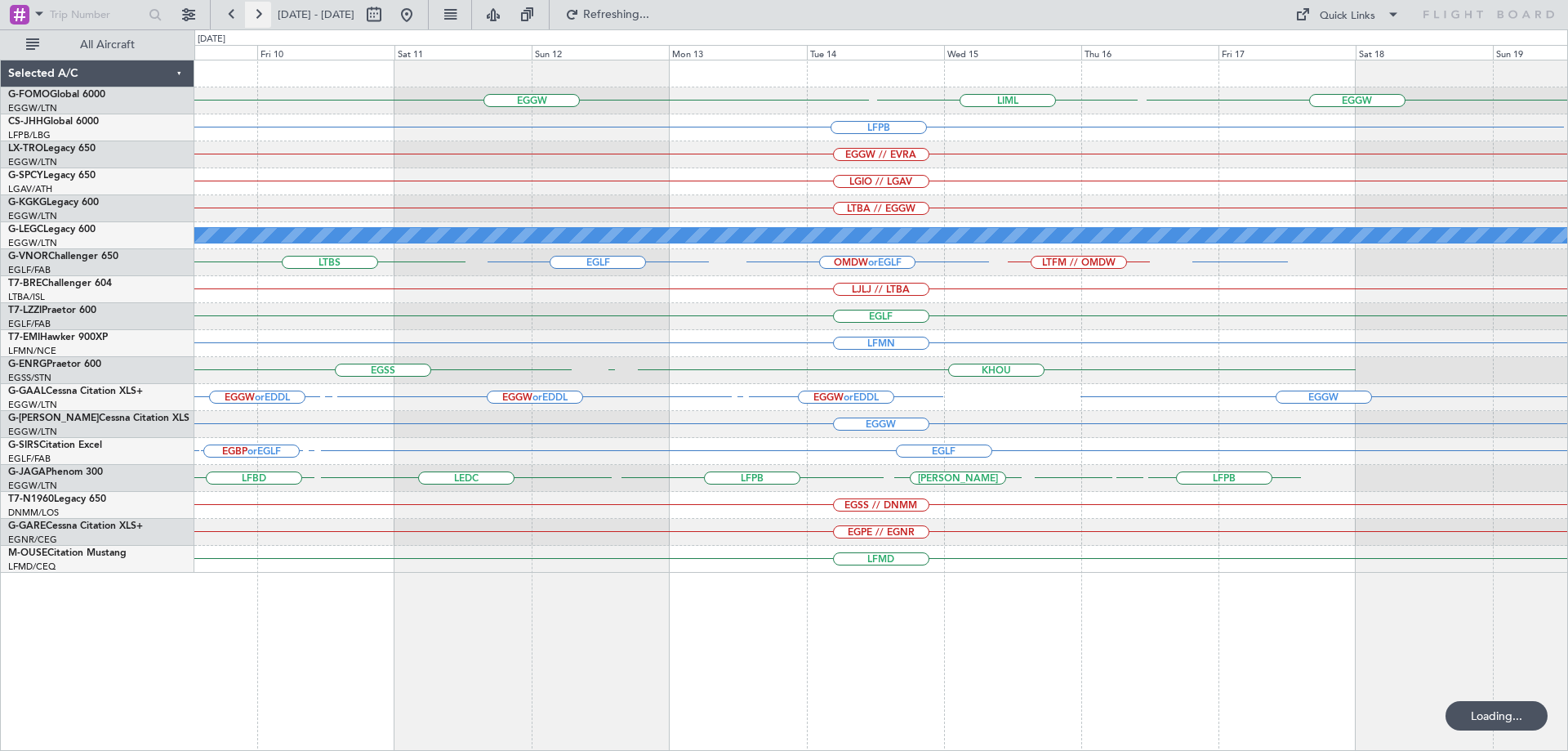
click at [253, 10] on button at bounding box center [258, 14] width 26 height 26
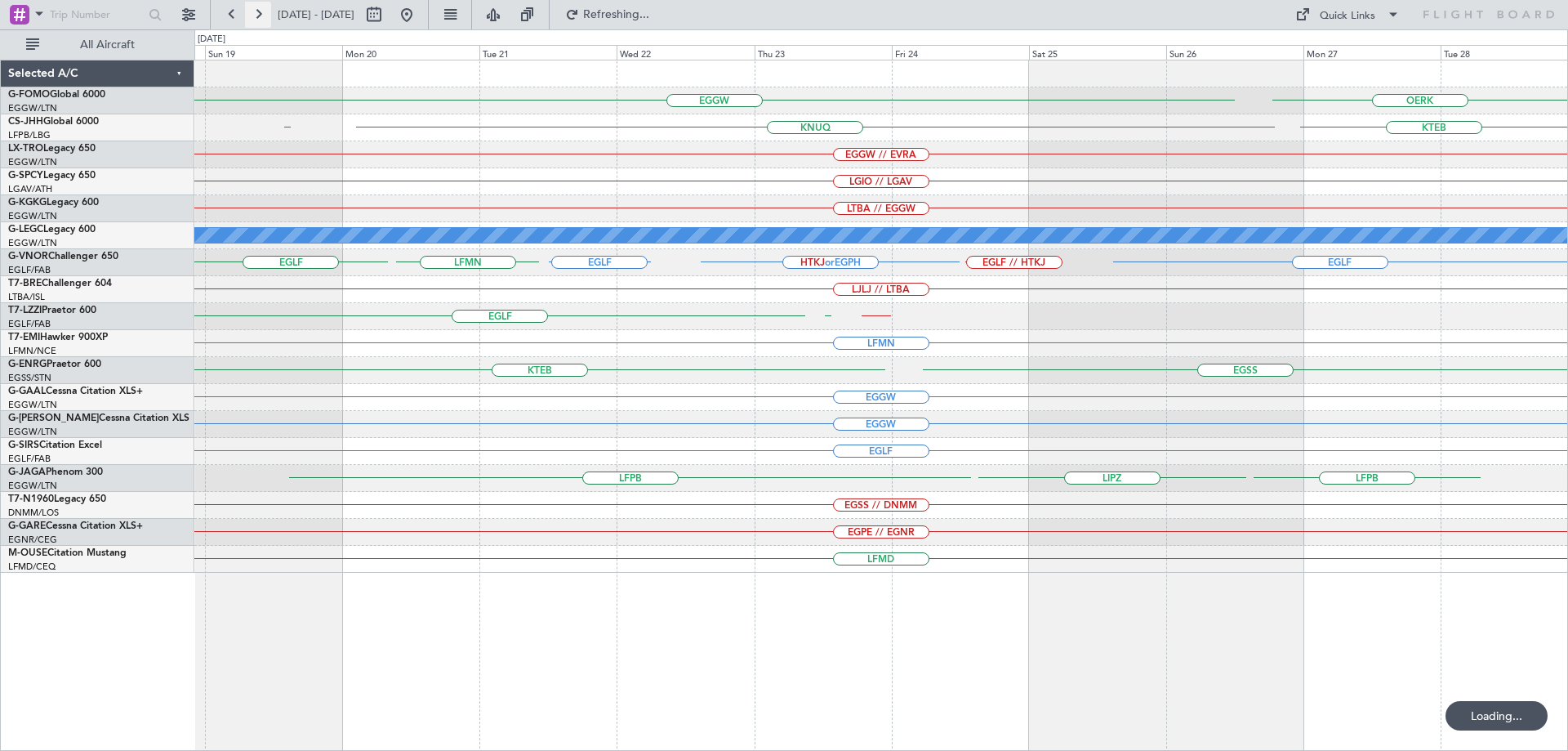
click at [253, 10] on button at bounding box center [258, 14] width 26 height 26
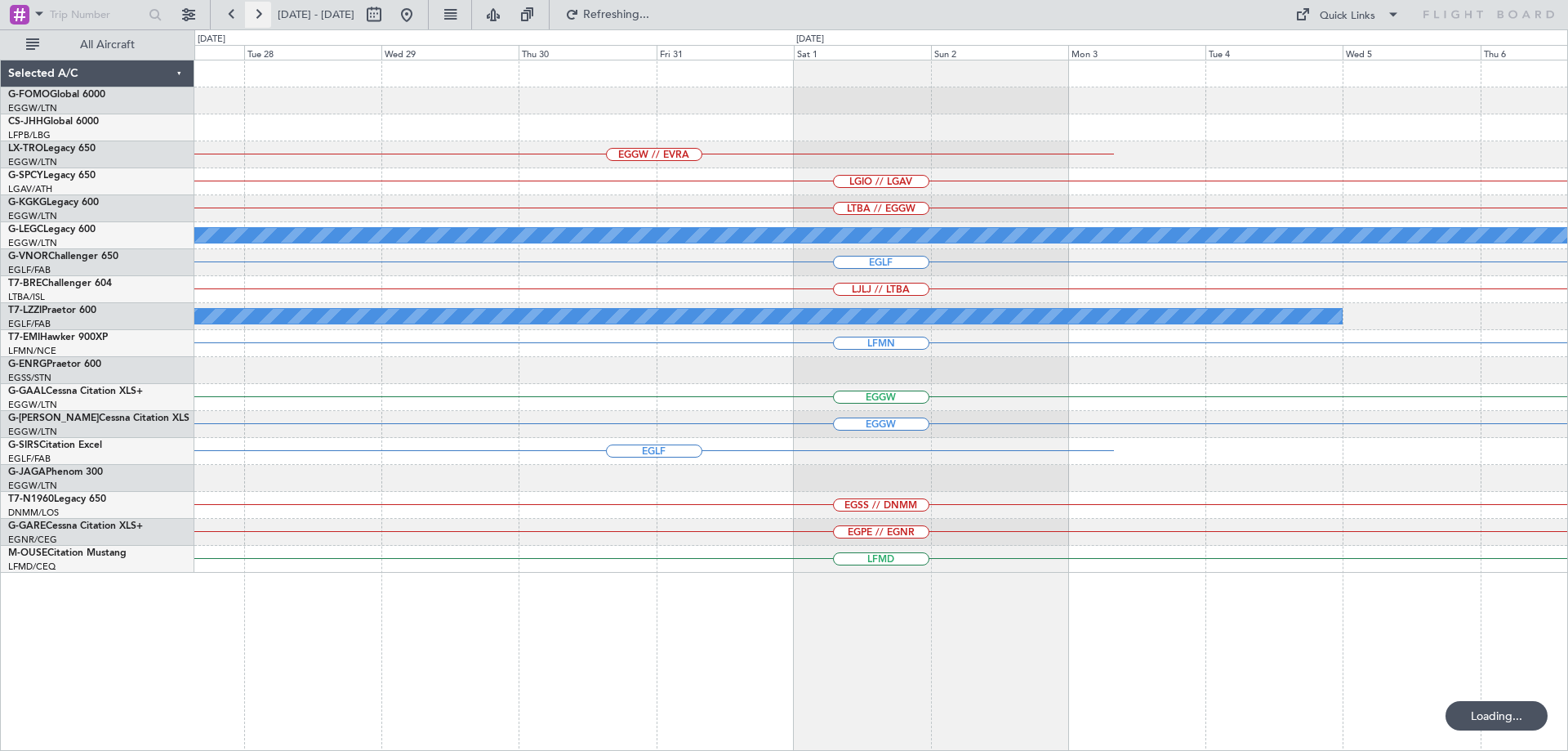
click at [253, 10] on button at bounding box center [258, 14] width 26 height 26
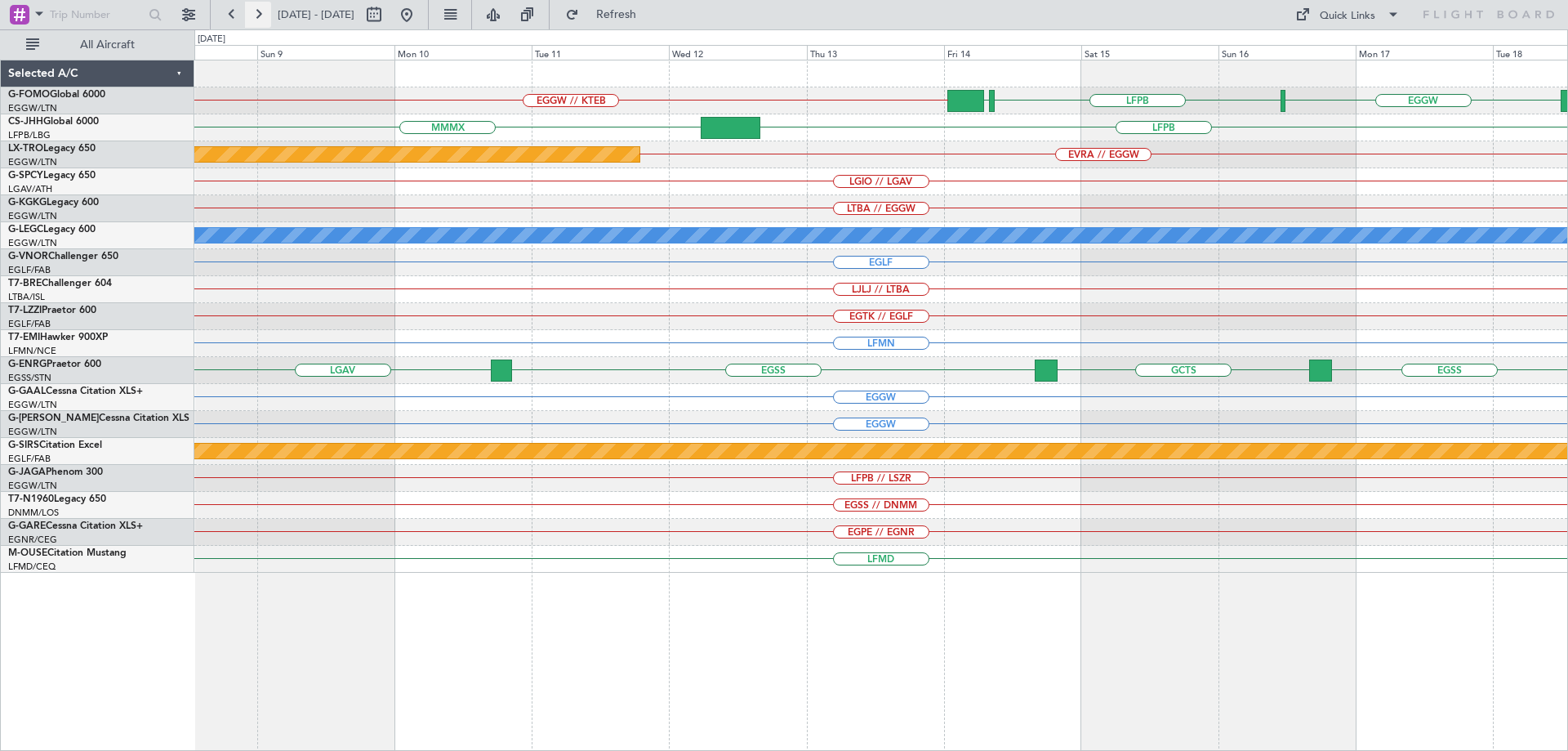
click at [253, 10] on button at bounding box center [258, 14] width 26 height 26
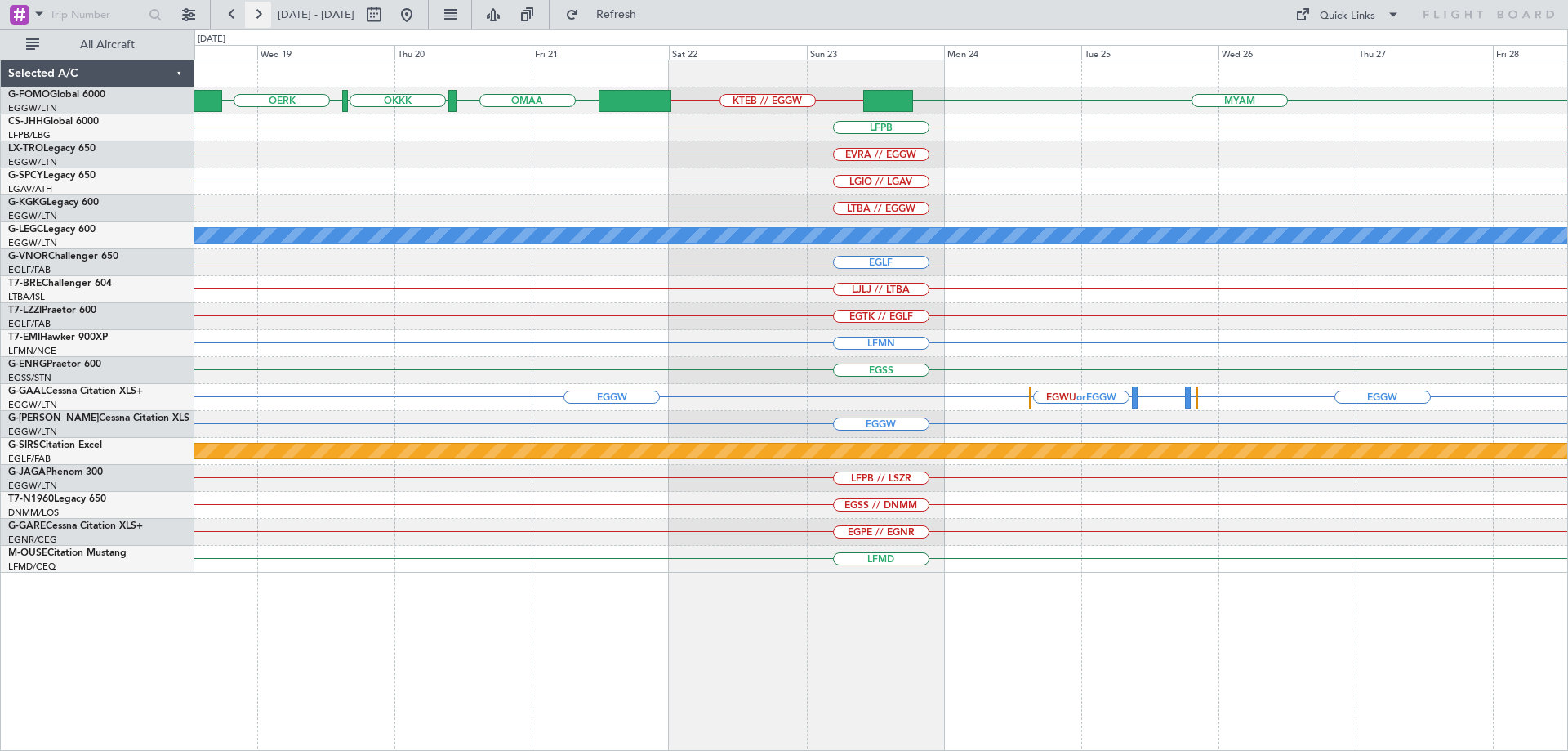
click at [253, 10] on button at bounding box center [258, 14] width 26 height 26
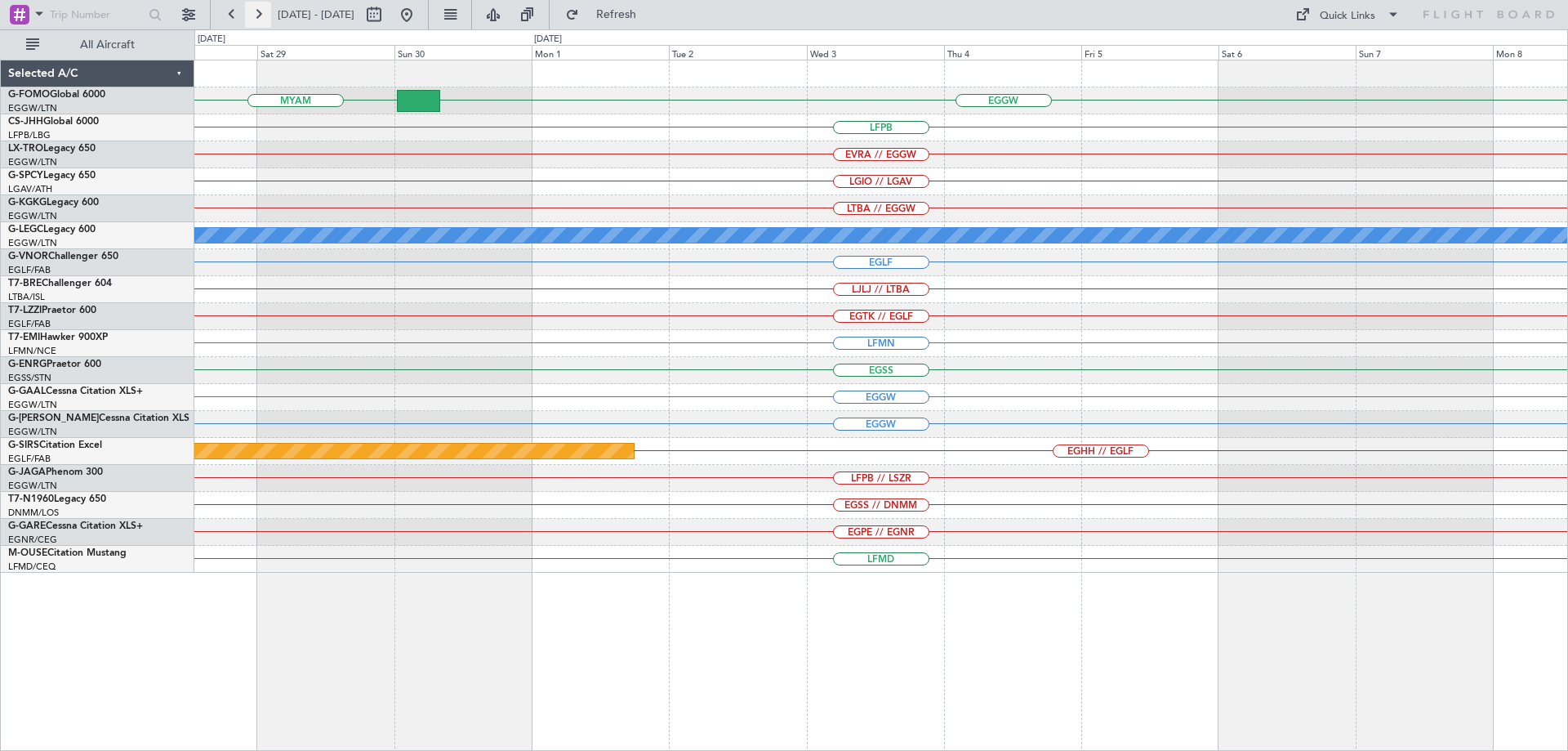
click at [253, 10] on button at bounding box center [258, 14] width 26 height 26
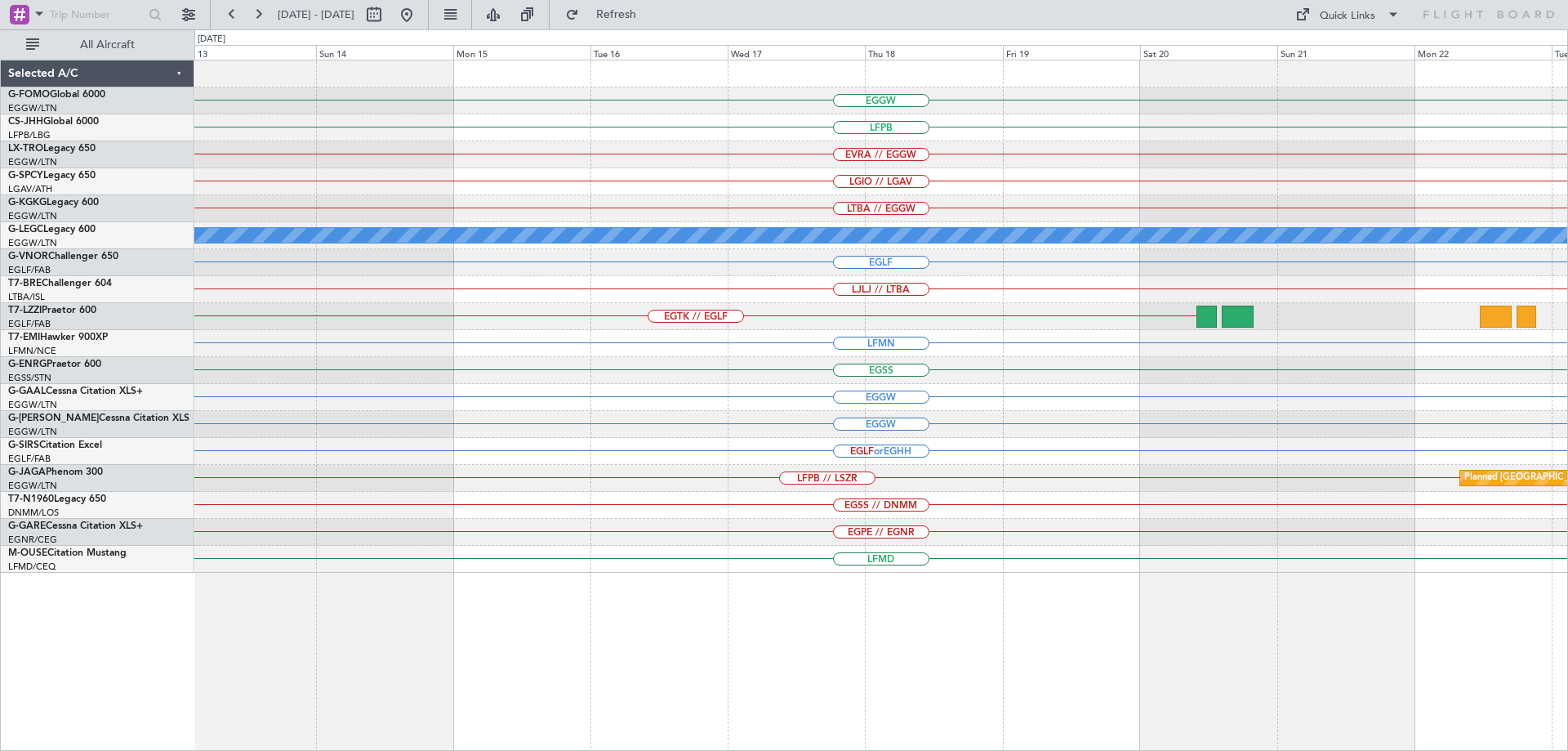
click at [526, 400] on div "EGGW EGWU or EGGW EGPE or EGGW" at bounding box center [880, 398] width 1373 height 27
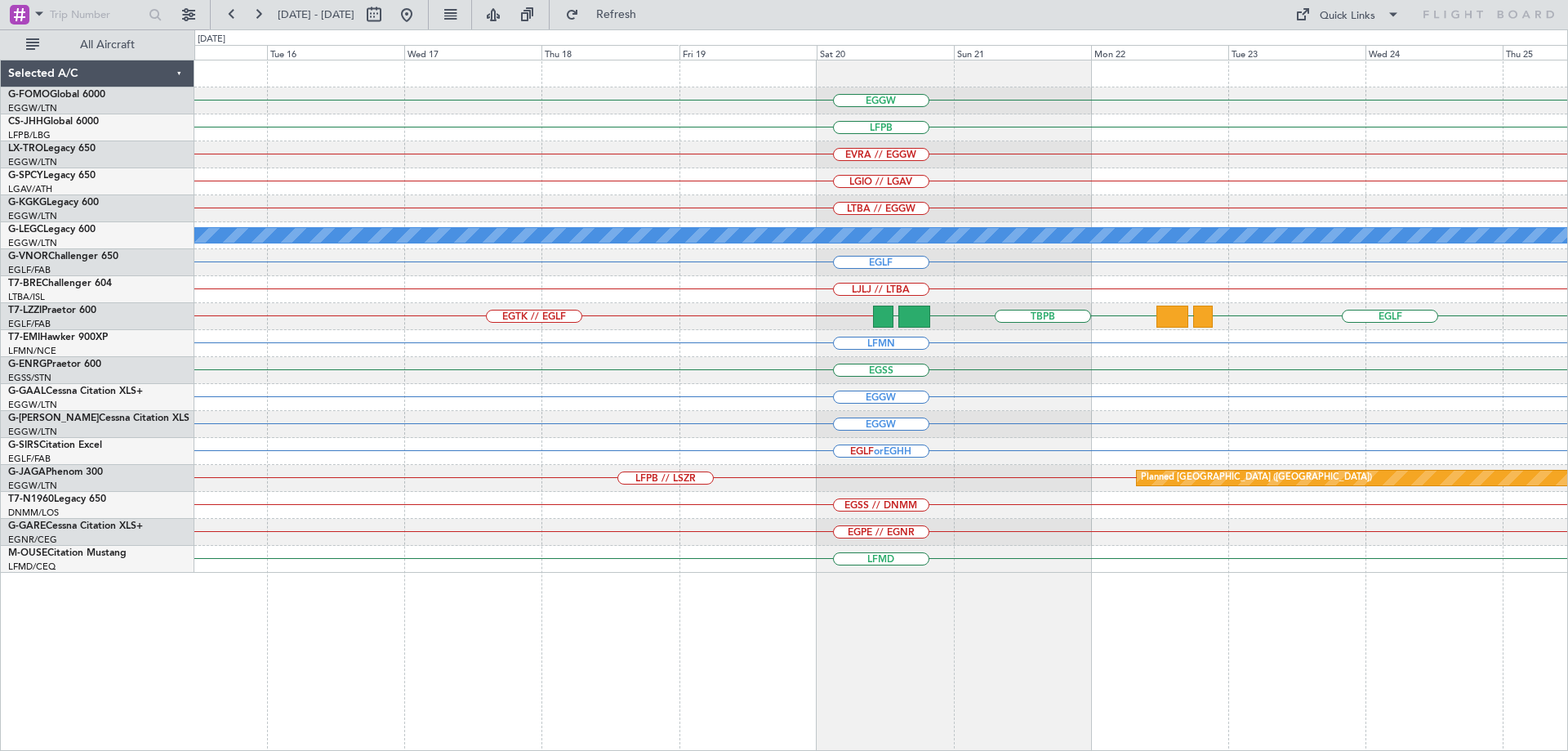
click at [854, 450] on div "EGLF or EGHH" at bounding box center [880, 451] width 1373 height 27
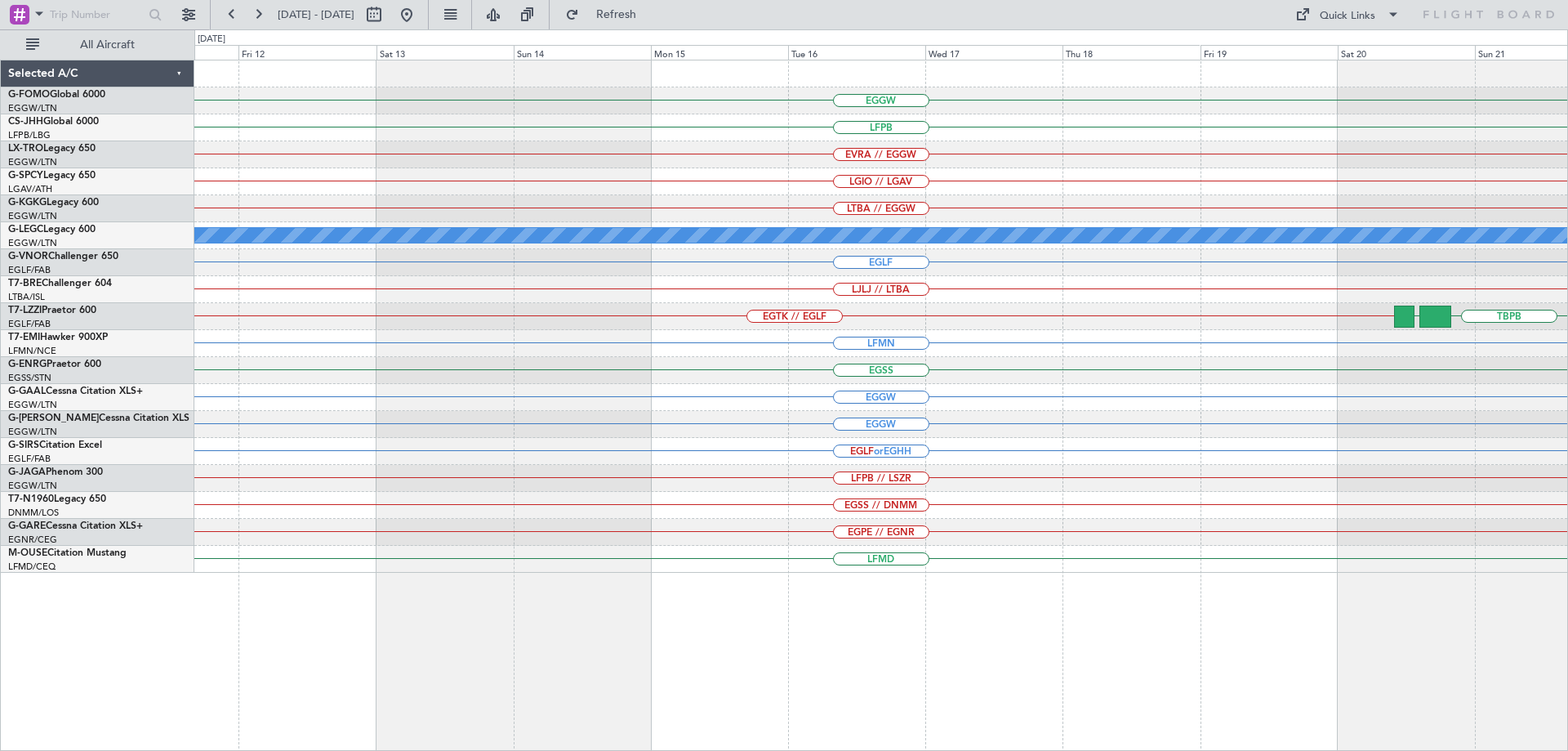
click at [1203, 377] on div "EGGW LFPB EVRA // EGGW LGIO // LGAV LTBA // EGGW A/C Unavailable London (Luton)…" at bounding box center [880, 316] width 1373 height 512
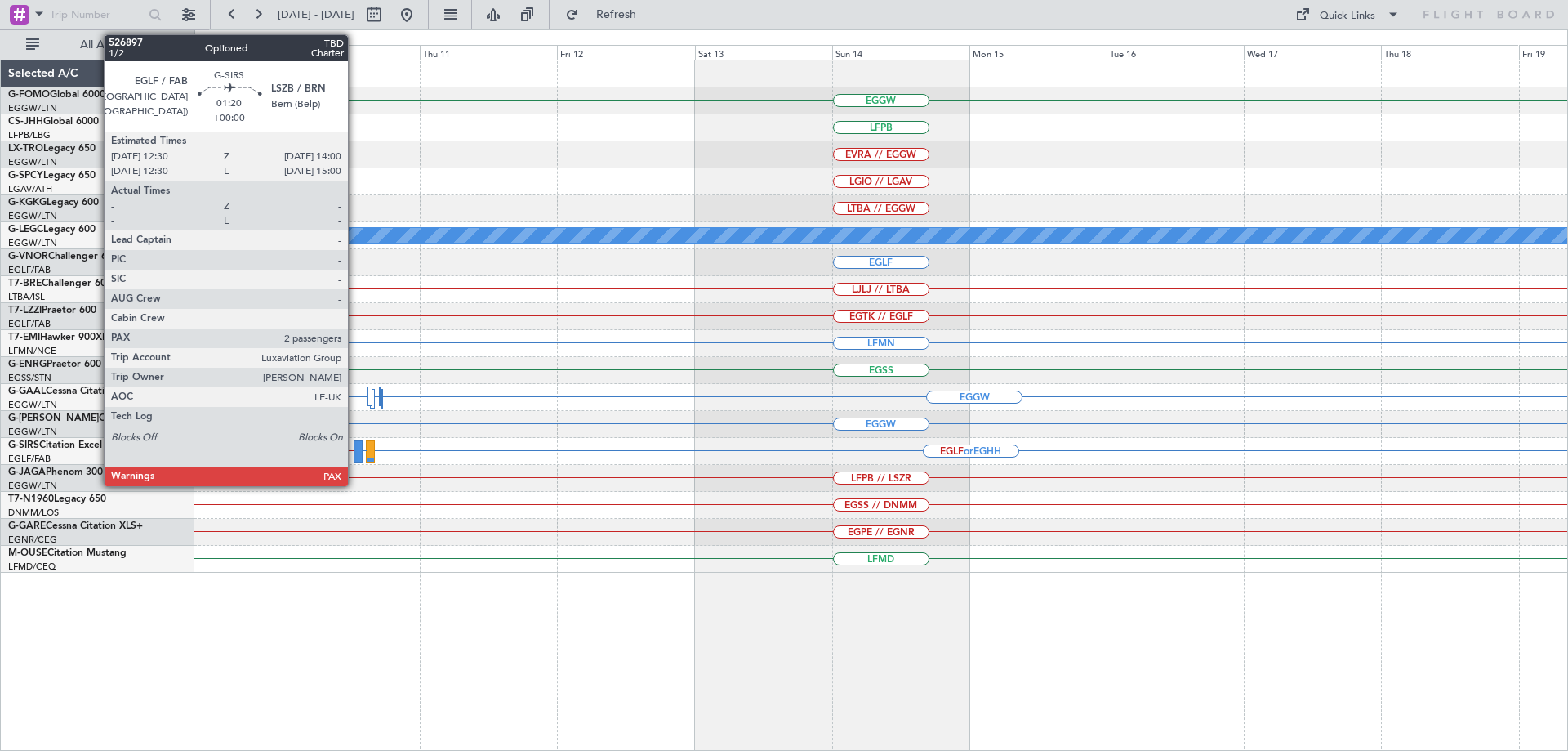
click at [356, 450] on div at bounding box center [358, 451] width 9 height 22
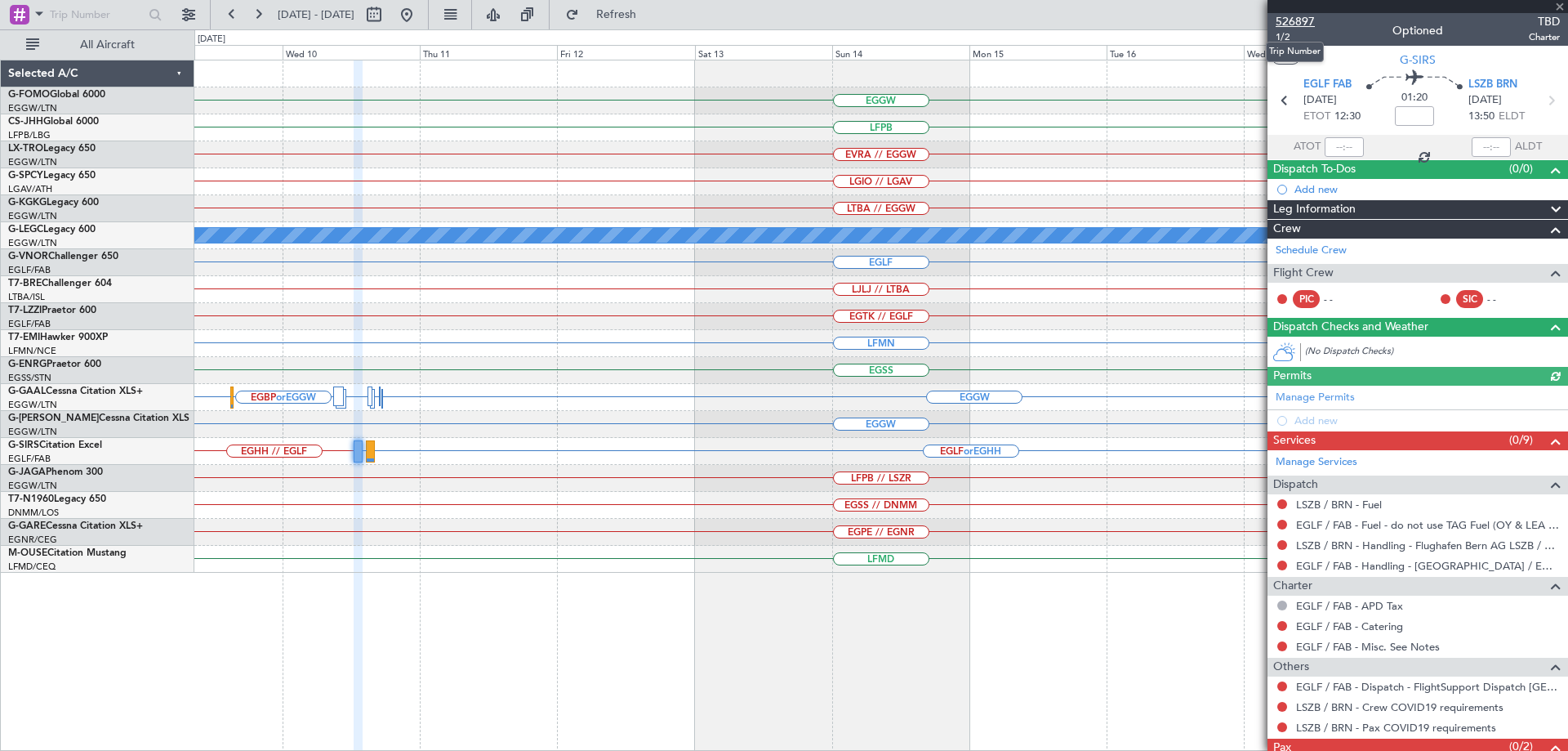
click at [1305, 24] on span "526897" at bounding box center [1294, 22] width 39 height 17
click at [1559, 8] on span at bounding box center [1560, 8] width 17 height 15
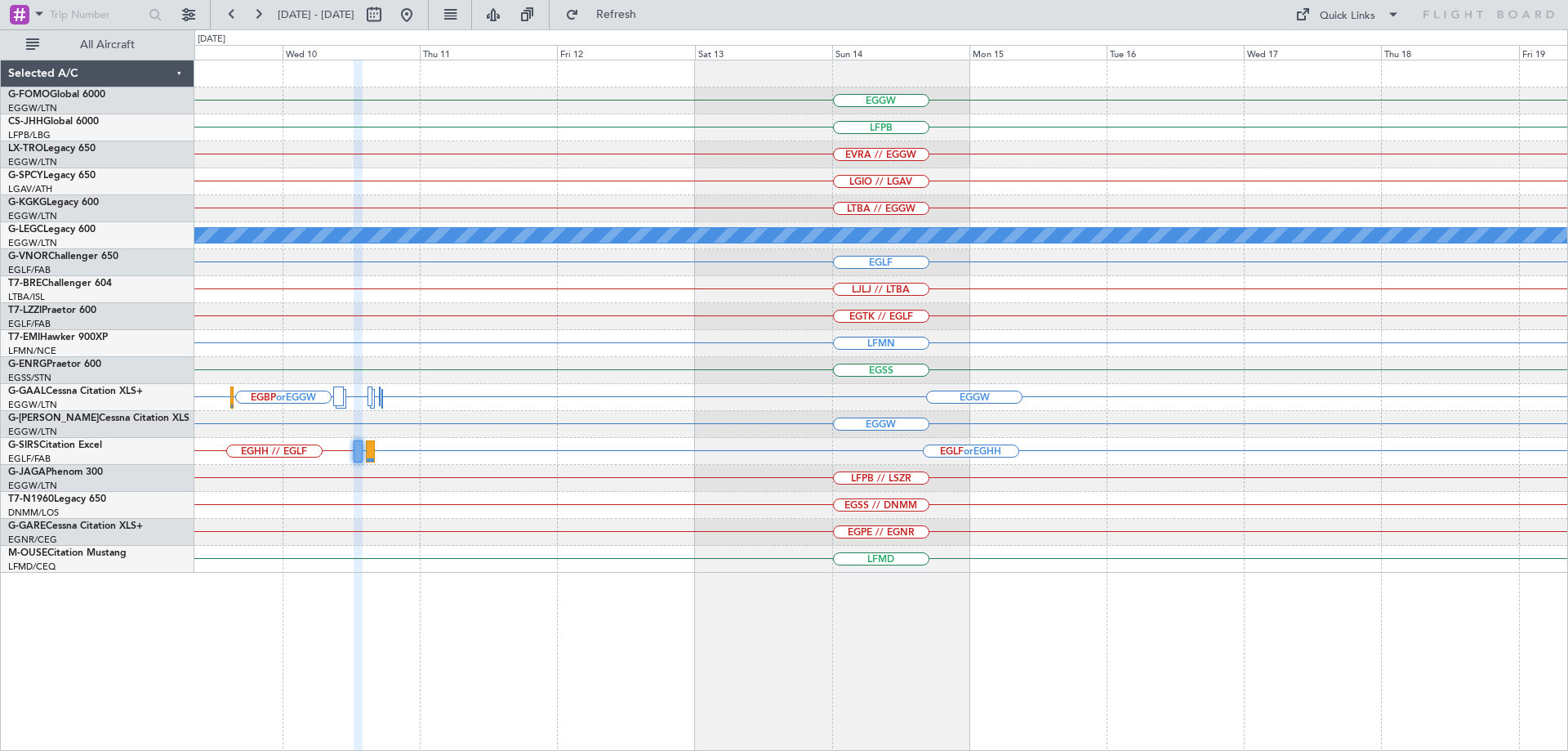
type input "0"
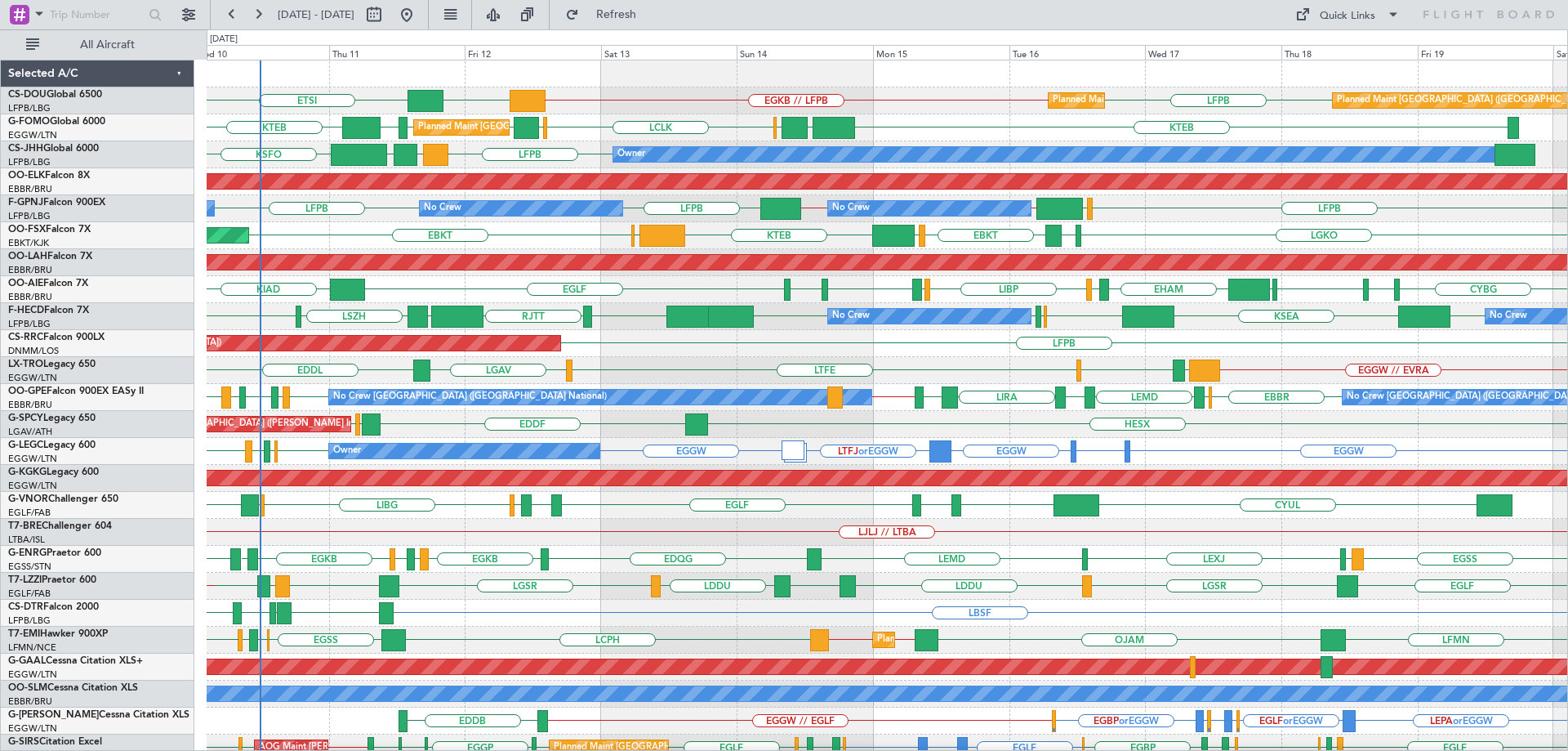
click at [1028, 393] on div "LFPB DGAA ETSI EGKB // LFPB Planned Maint [GEOGRAPHIC_DATA] ([GEOGRAPHIC_DATA])…" at bounding box center [887, 532] width 1360 height 944
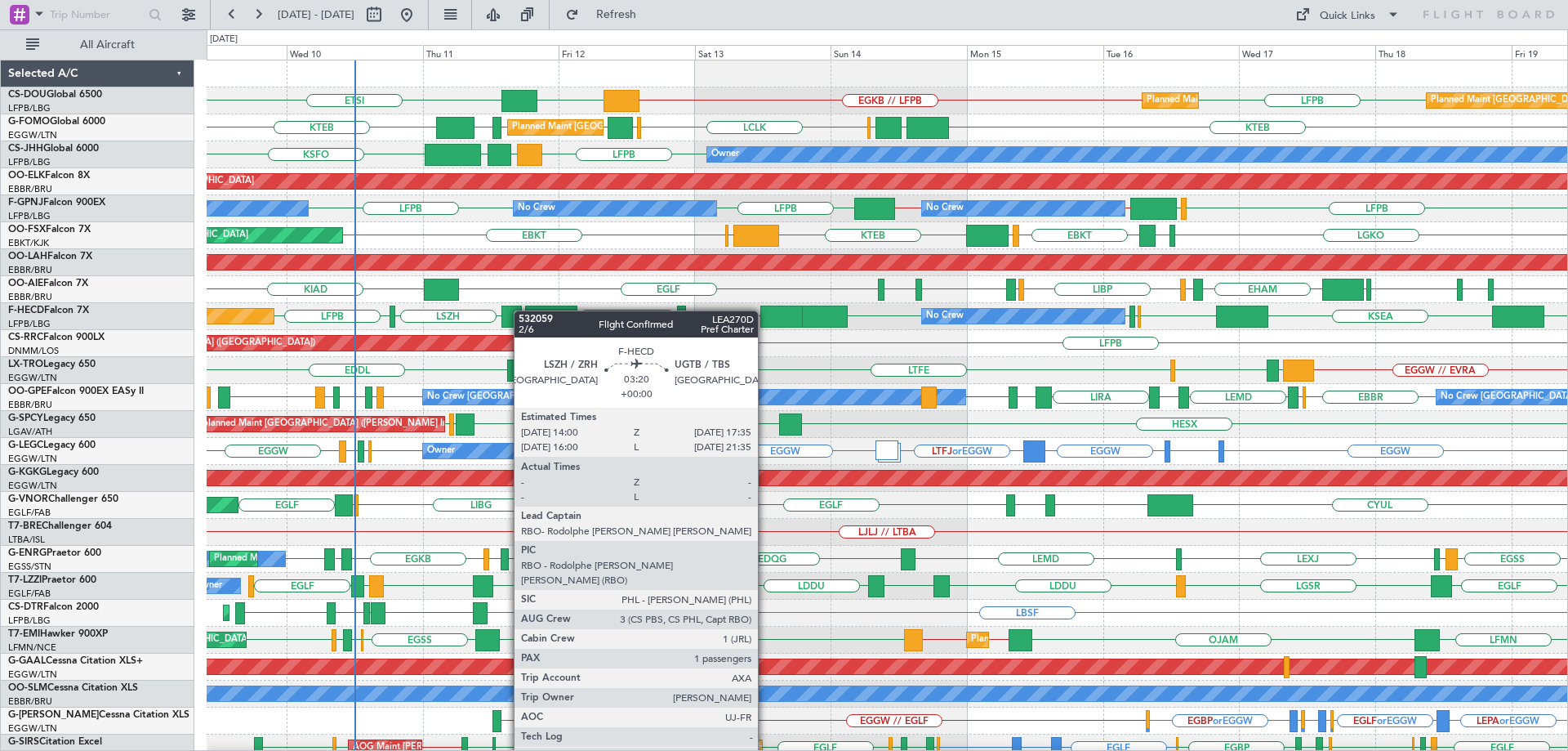
click at [522, 311] on div "Planned Maint [GEOGRAPHIC_DATA] ([GEOGRAPHIC_DATA]) Planned Maint [GEOGRAPHIC_D…" at bounding box center [887, 532] width 1360 height 944
